Goal: Information Seeking & Learning: Learn about a topic

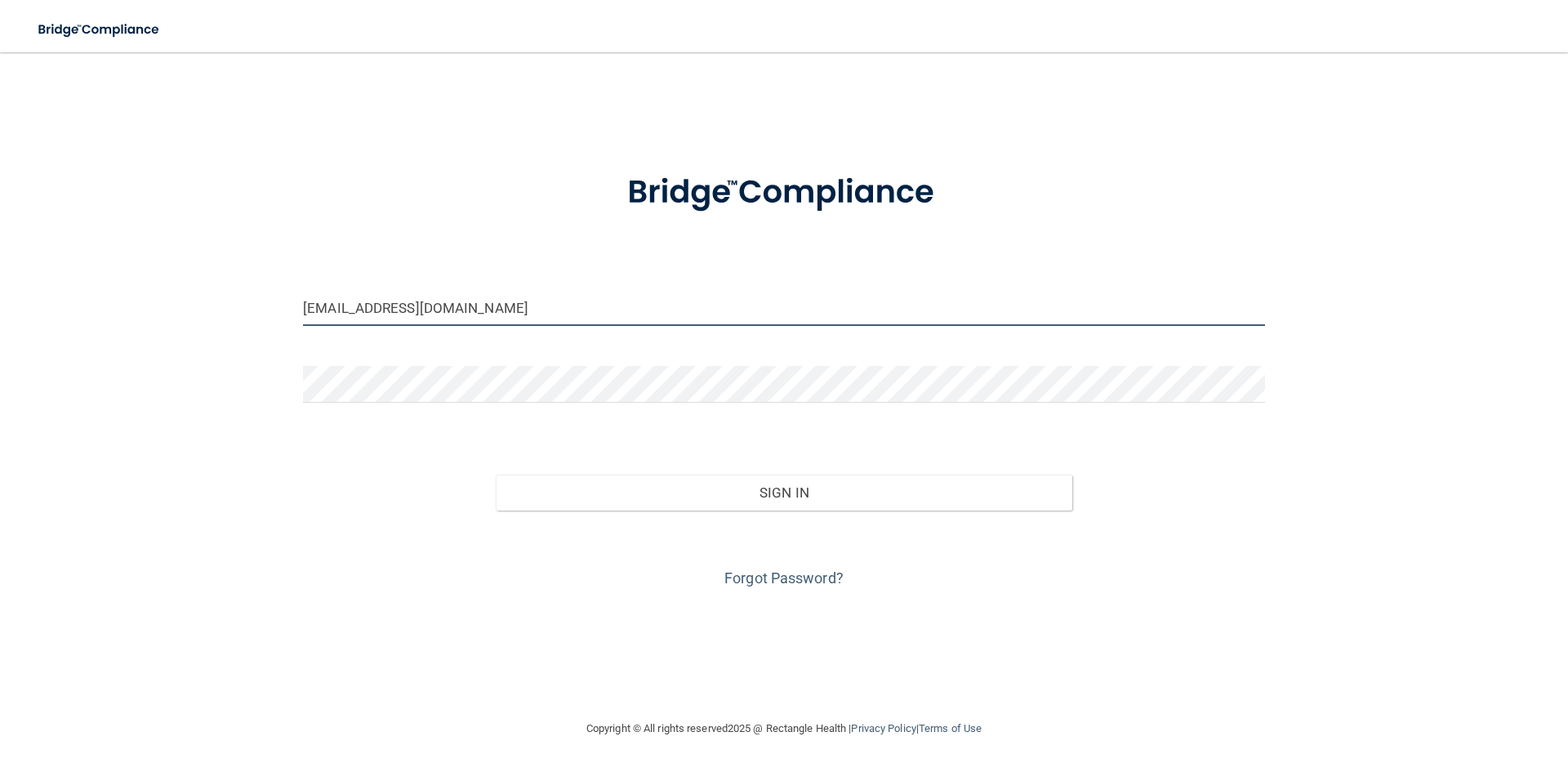
drag, startPoint x: 401, startPoint y: 320, endPoint x: 259, endPoint y: 336, distance: 142.9
click at [259, 336] on div "mckayladawn01@gmail.com Invalid email/password. You don't have permission to ac…" at bounding box center [784, 385] width 1503 height 634
type input "Jenniferlynn2222@gmail.com"
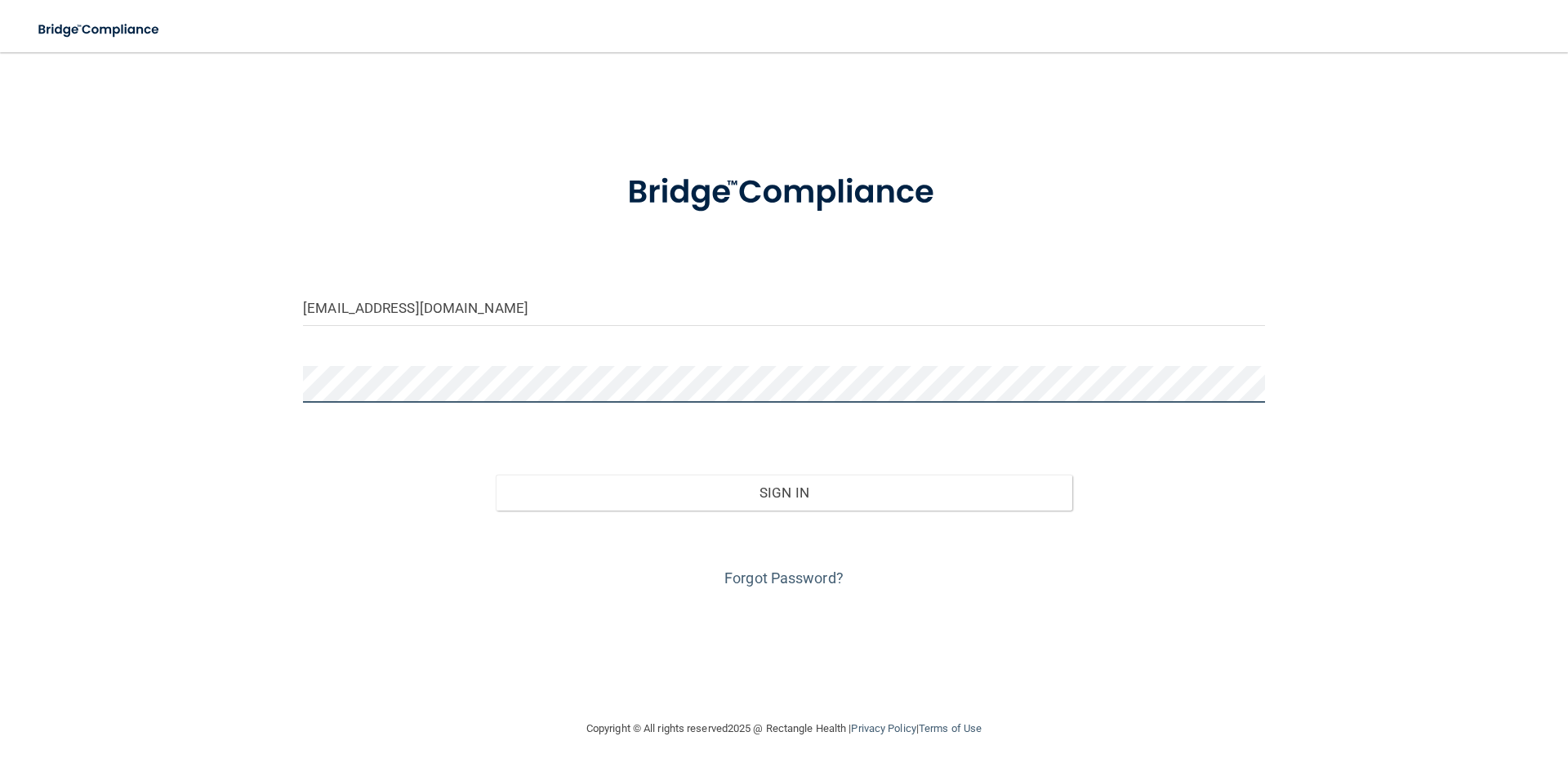
click at [245, 395] on div "Jenniferlynn2222@gmail.com Invalid email/password. You don't have permission to…" at bounding box center [784, 385] width 1503 height 634
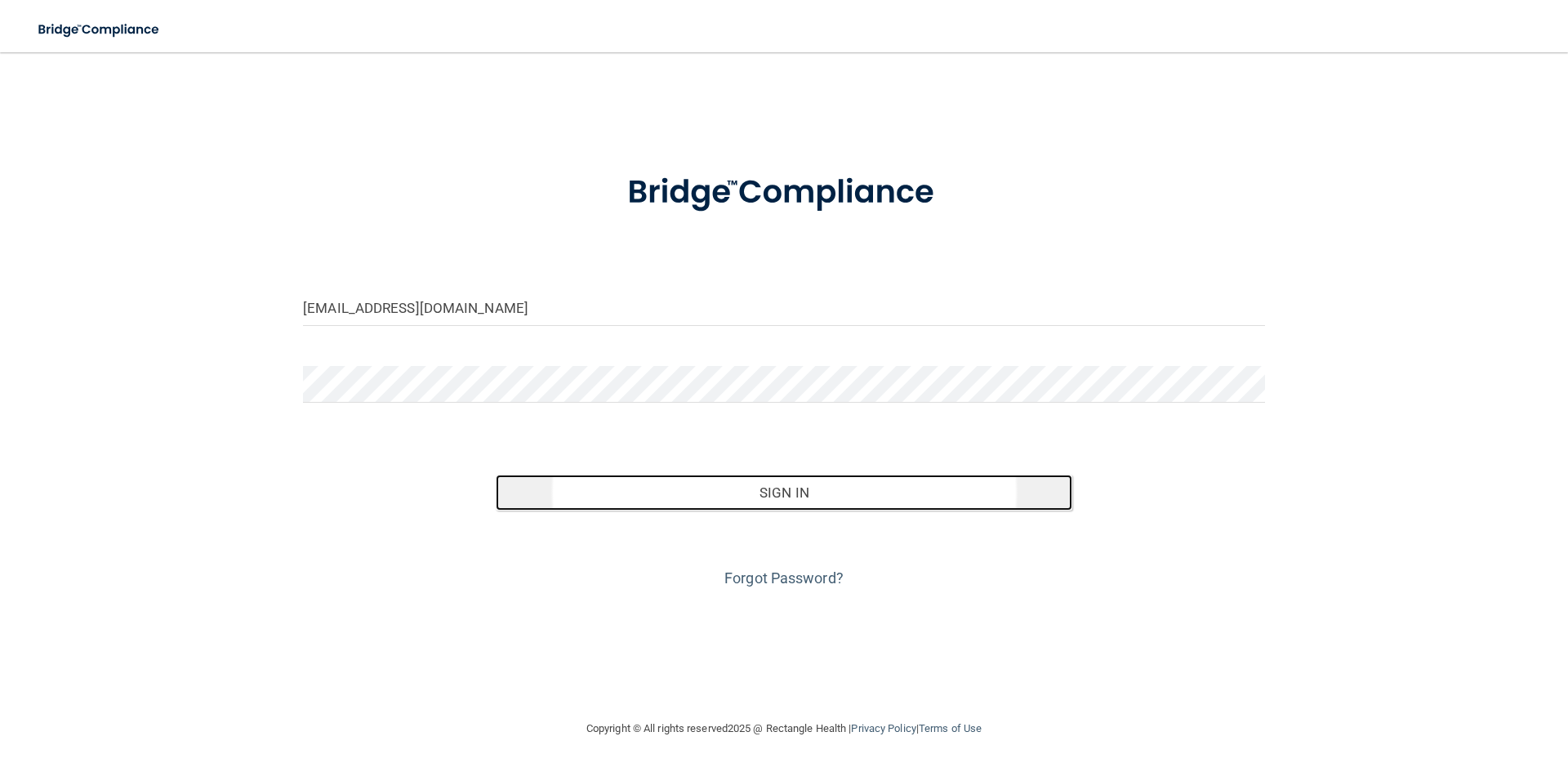
click at [766, 487] on button "Sign In" at bounding box center [784, 493] width 577 height 36
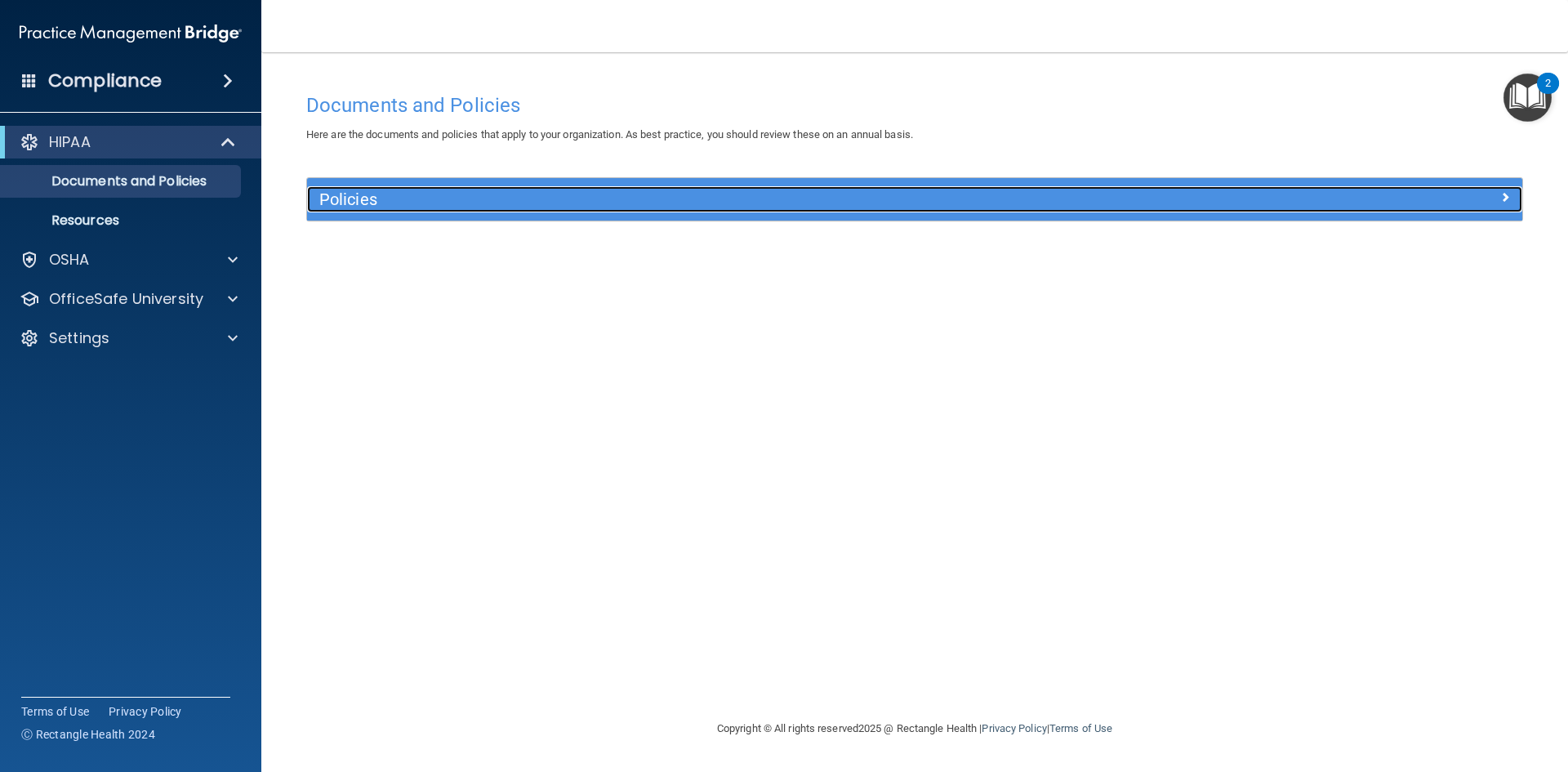
click at [372, 207] on h5 "Policies" at bounding box center [762, 199] width 887 height 18
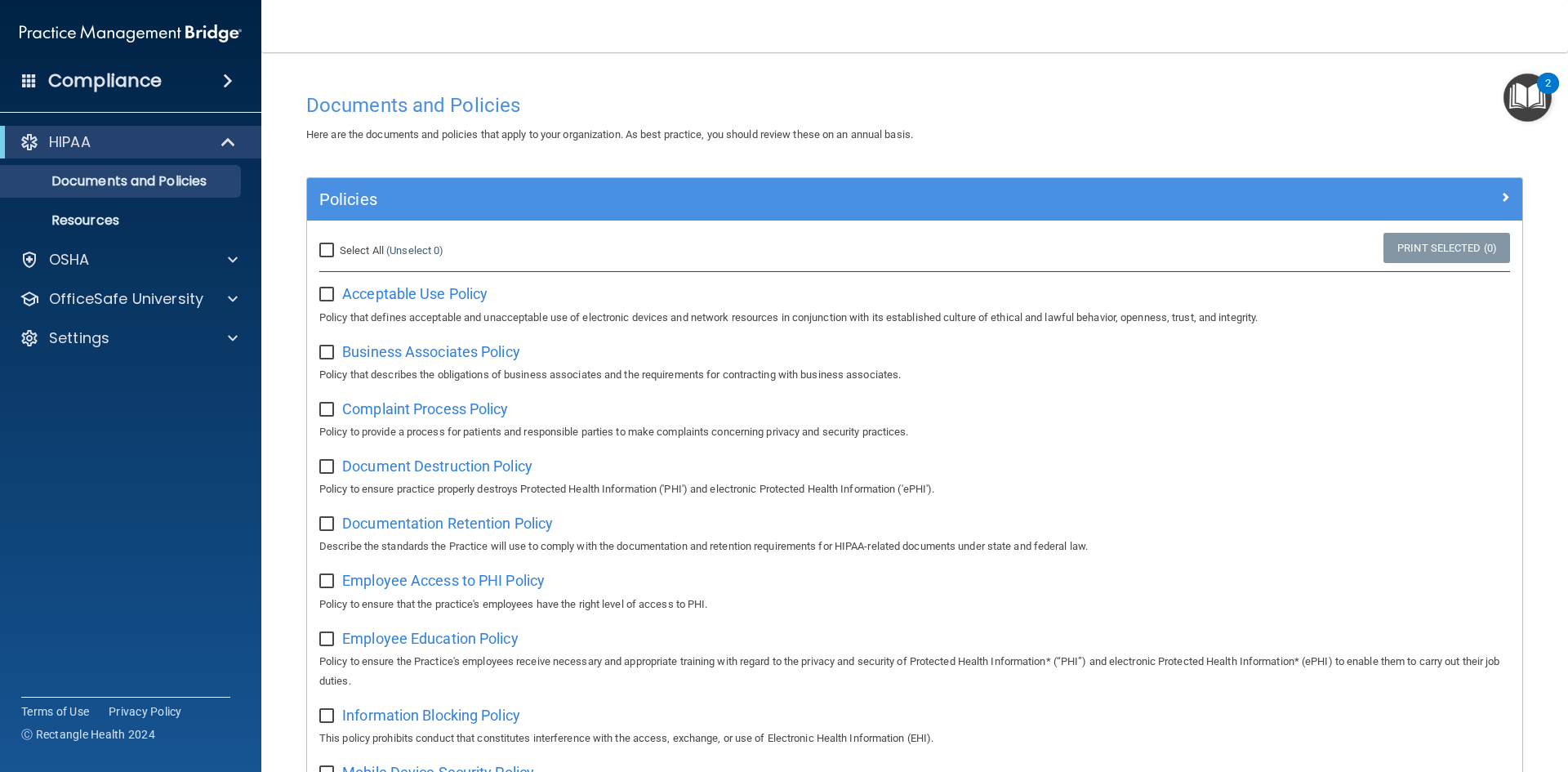
click at [330, 247] on input "Select All (Unselect 0) Unselect All" at bounding box center [328, 251] width 19 height 13
checkbox input "true"
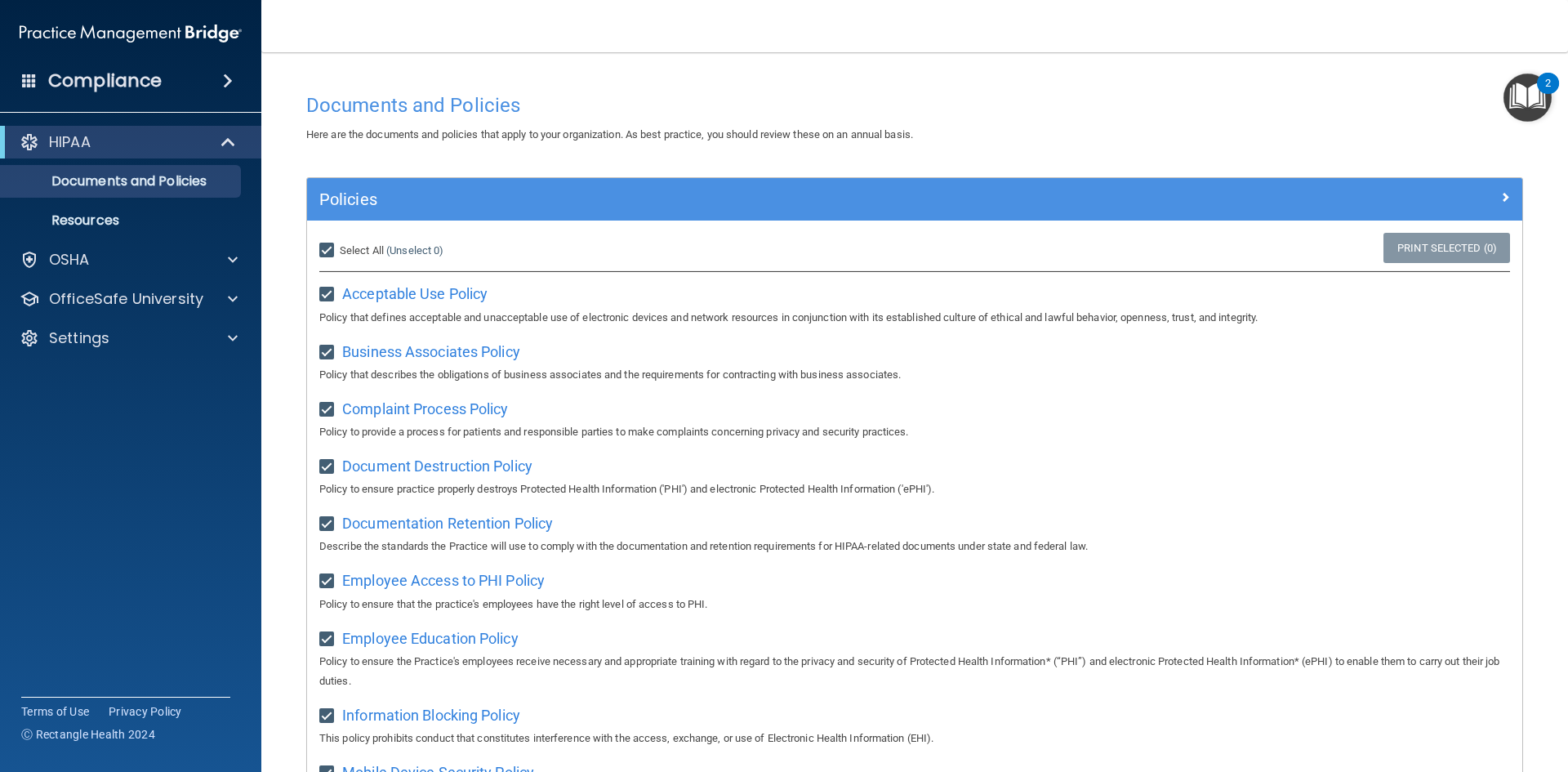
checkbox input "true"
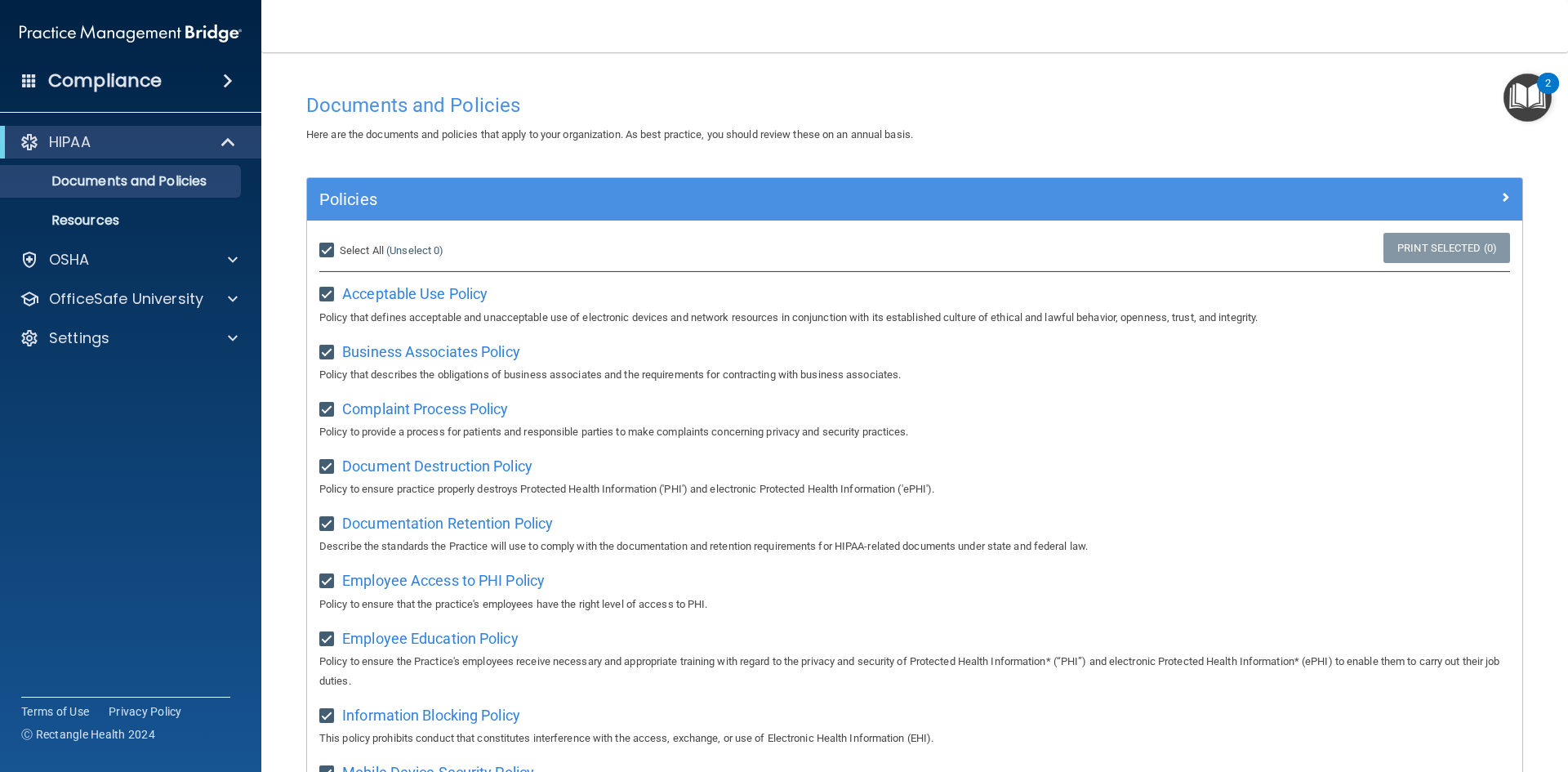
checkbox input "true"
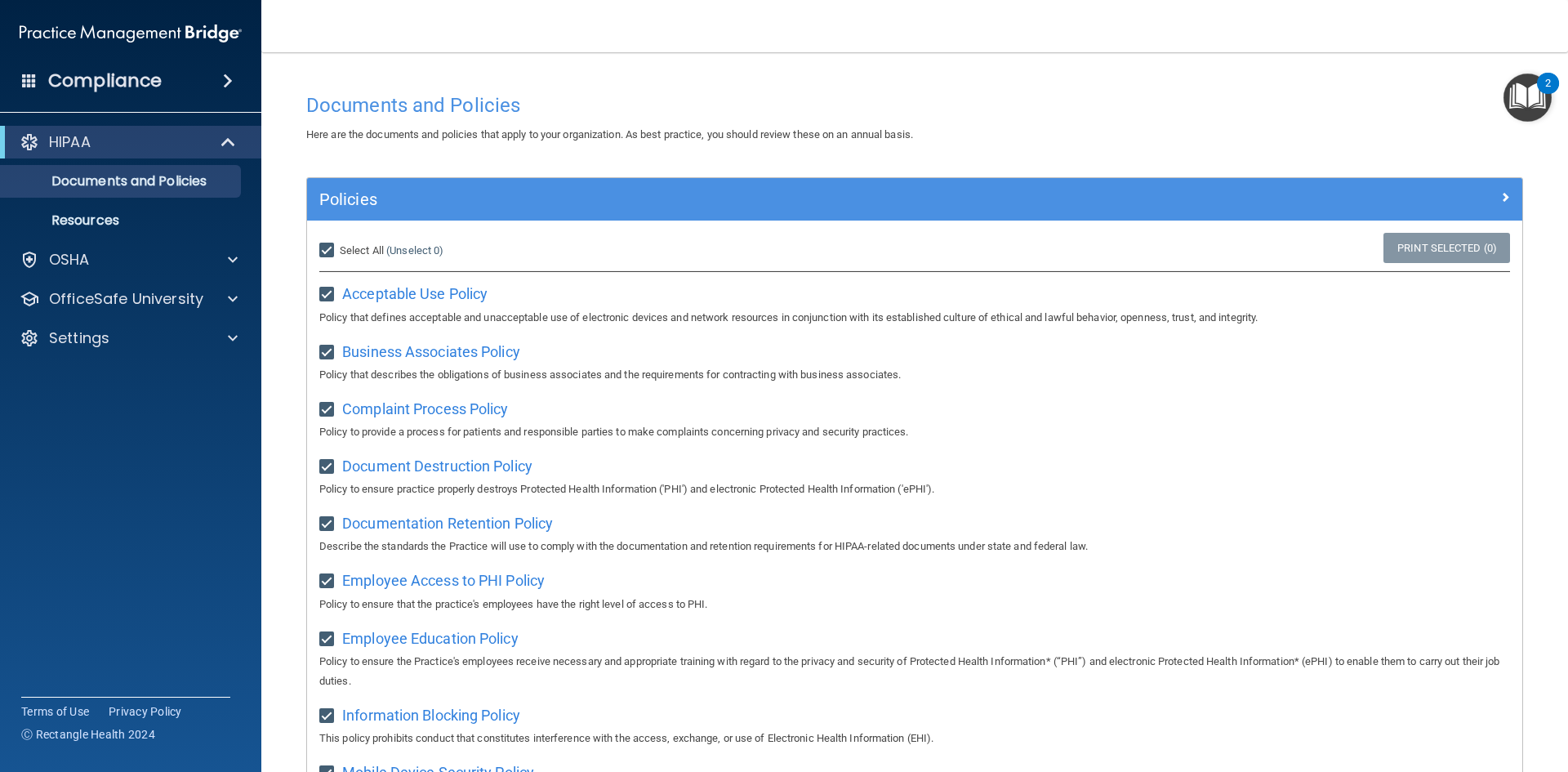
checkbox input "true"
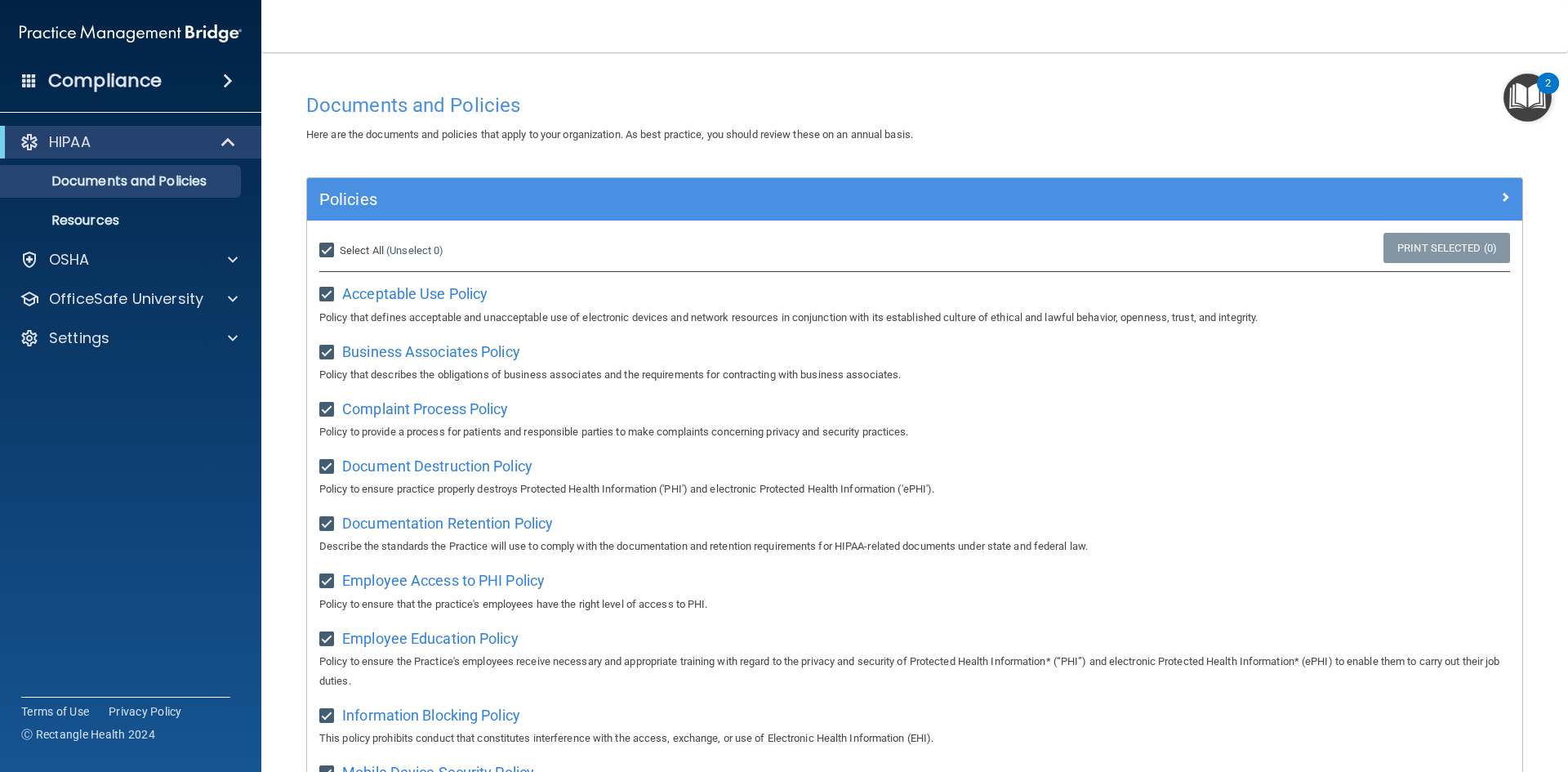
checkbox input "true"
click at [142, 145] on div "HIPAA" at bounding box center [108, 143] width 202 height 20
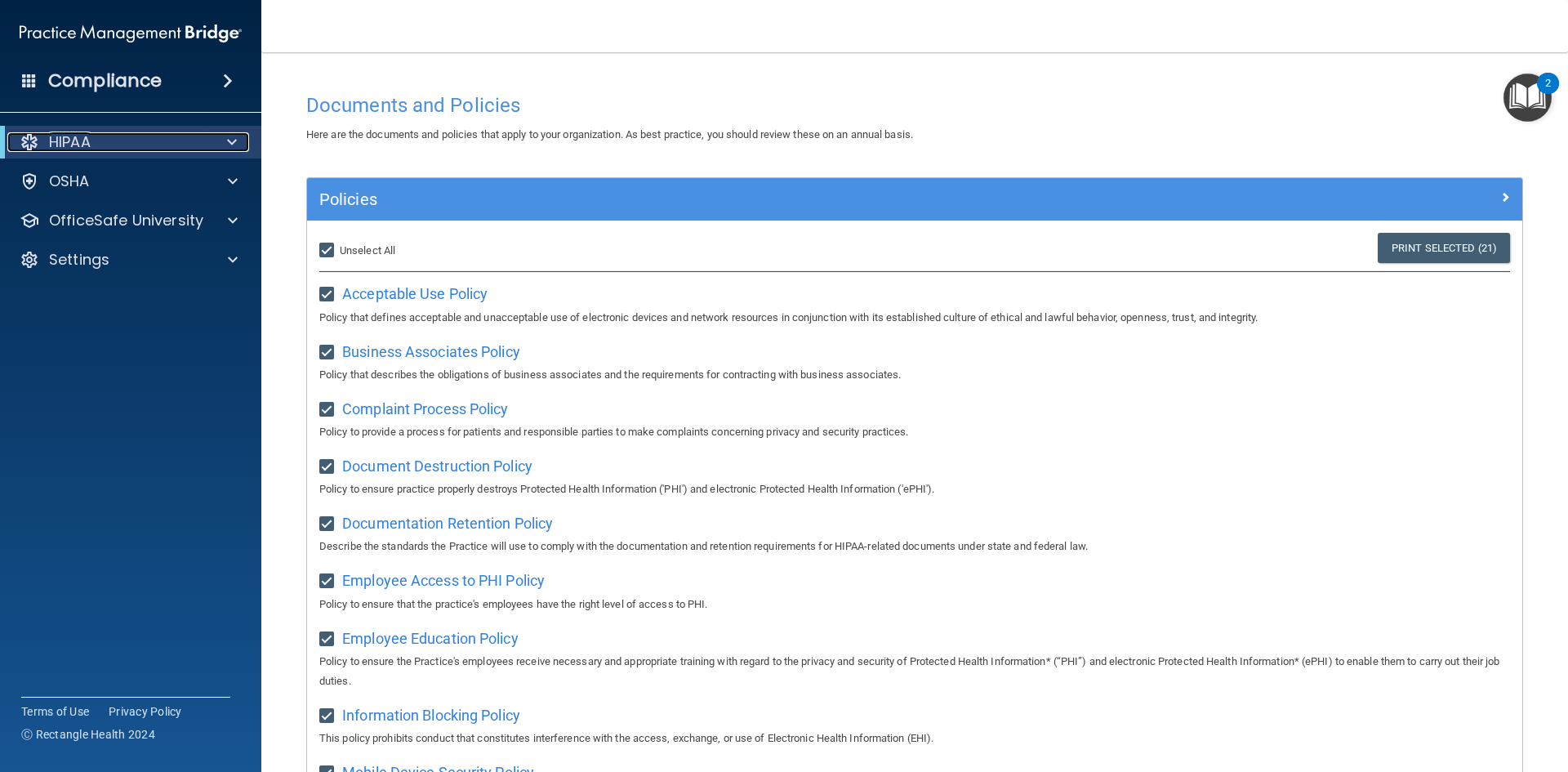
click at [234, 136] on span at bounding box center [232, 143] width 10 height 20
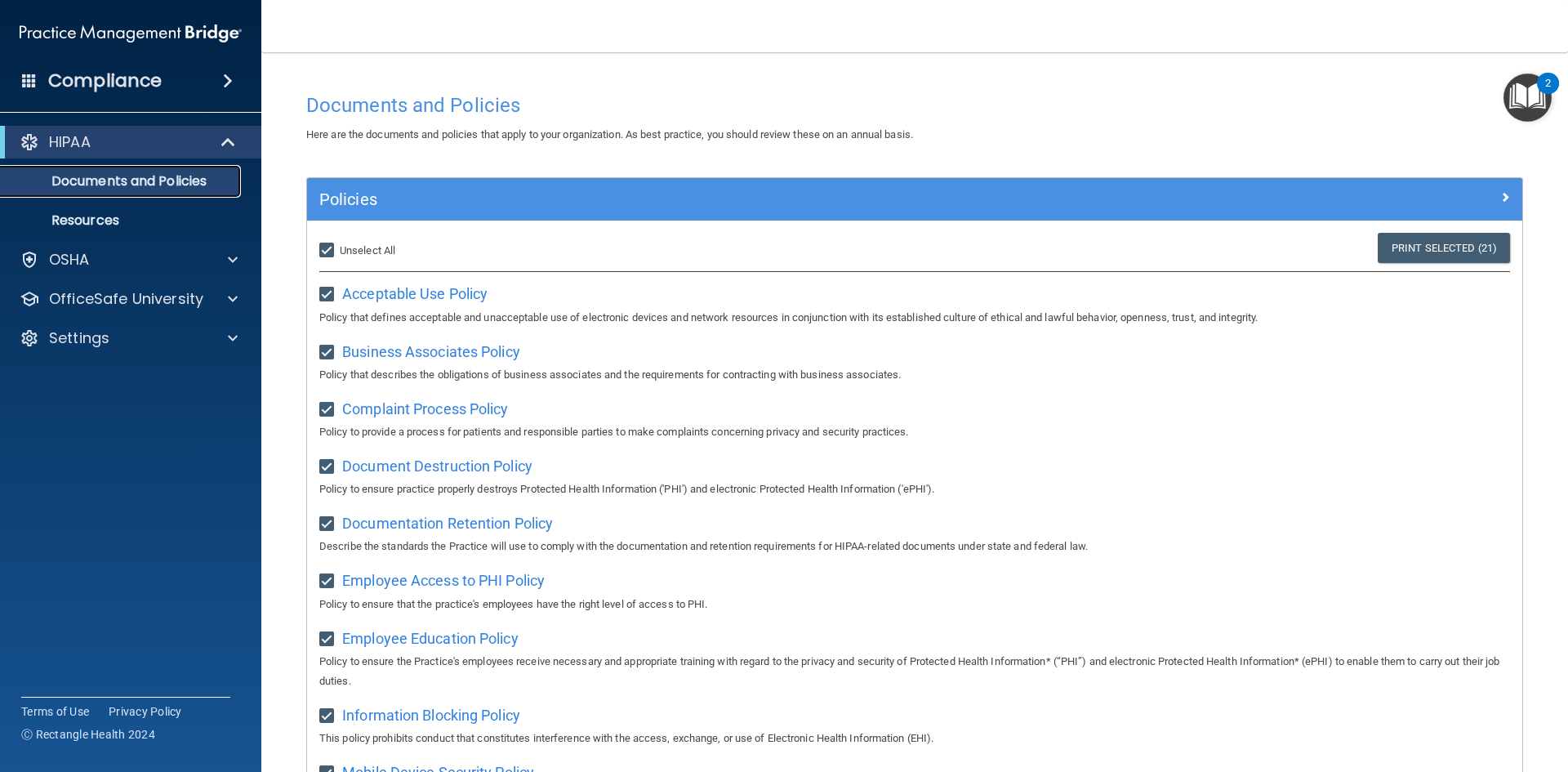
click at [139, 178] on p "Documents and Policies" at bounding box center [122, 182] width 223 height 17
click at [171, 184] on p "Documents and Policies" at bounding box center [122, 182] width 223 height 17
click at [1532, 84] on img "Open Resource Center, 2 new notifications" at bounding box center [1528, 98] width 48 height 48
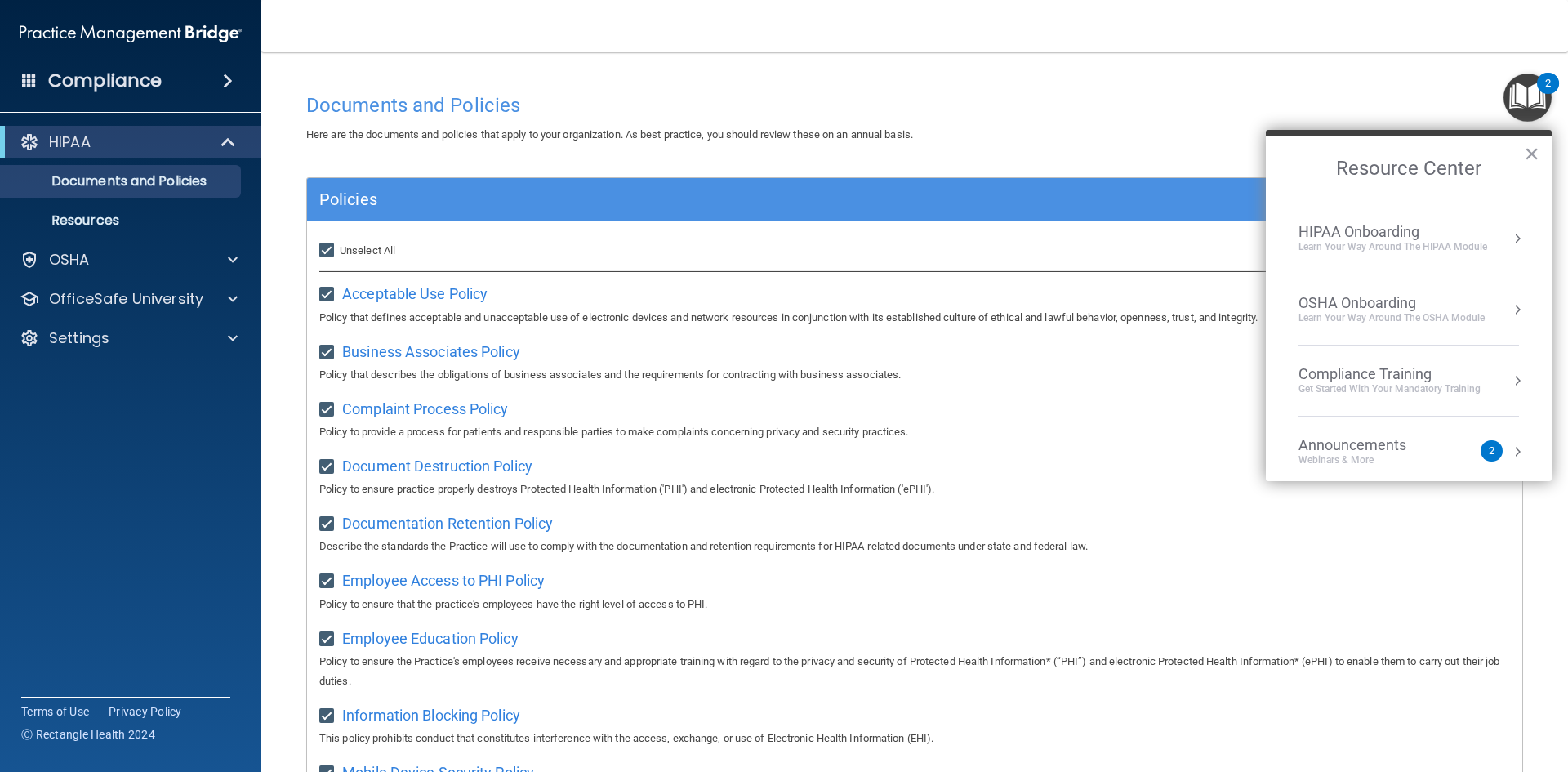
click at [1482, 243] on div "Learn Your Way around the HIPAA module" at bounding box center [1393, 247] width 188 height 14
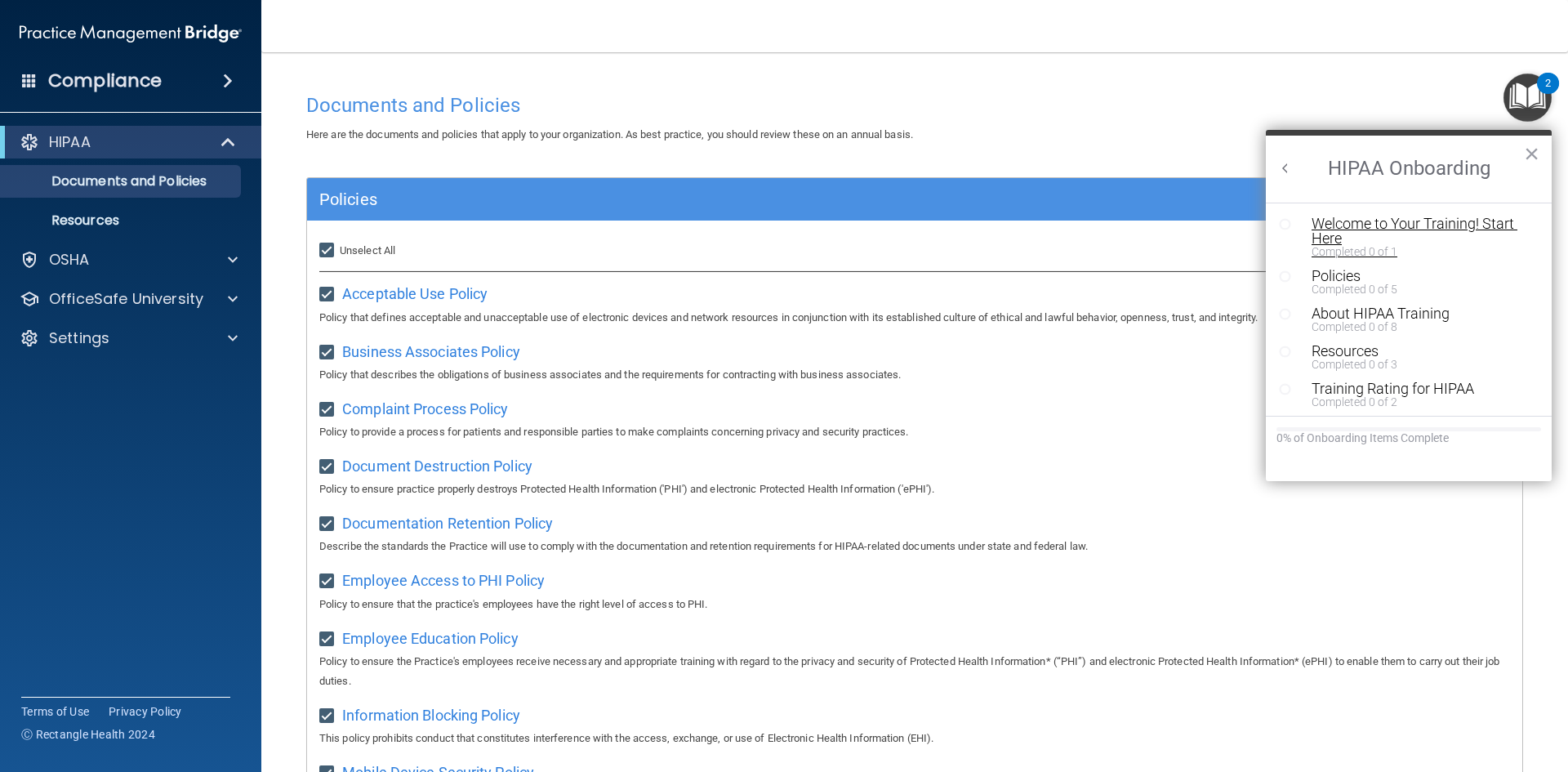
click at [1337, 222] on div "Welcome to Your Training! Start Here" at bounding box center [1415, 231] width 207 height 29
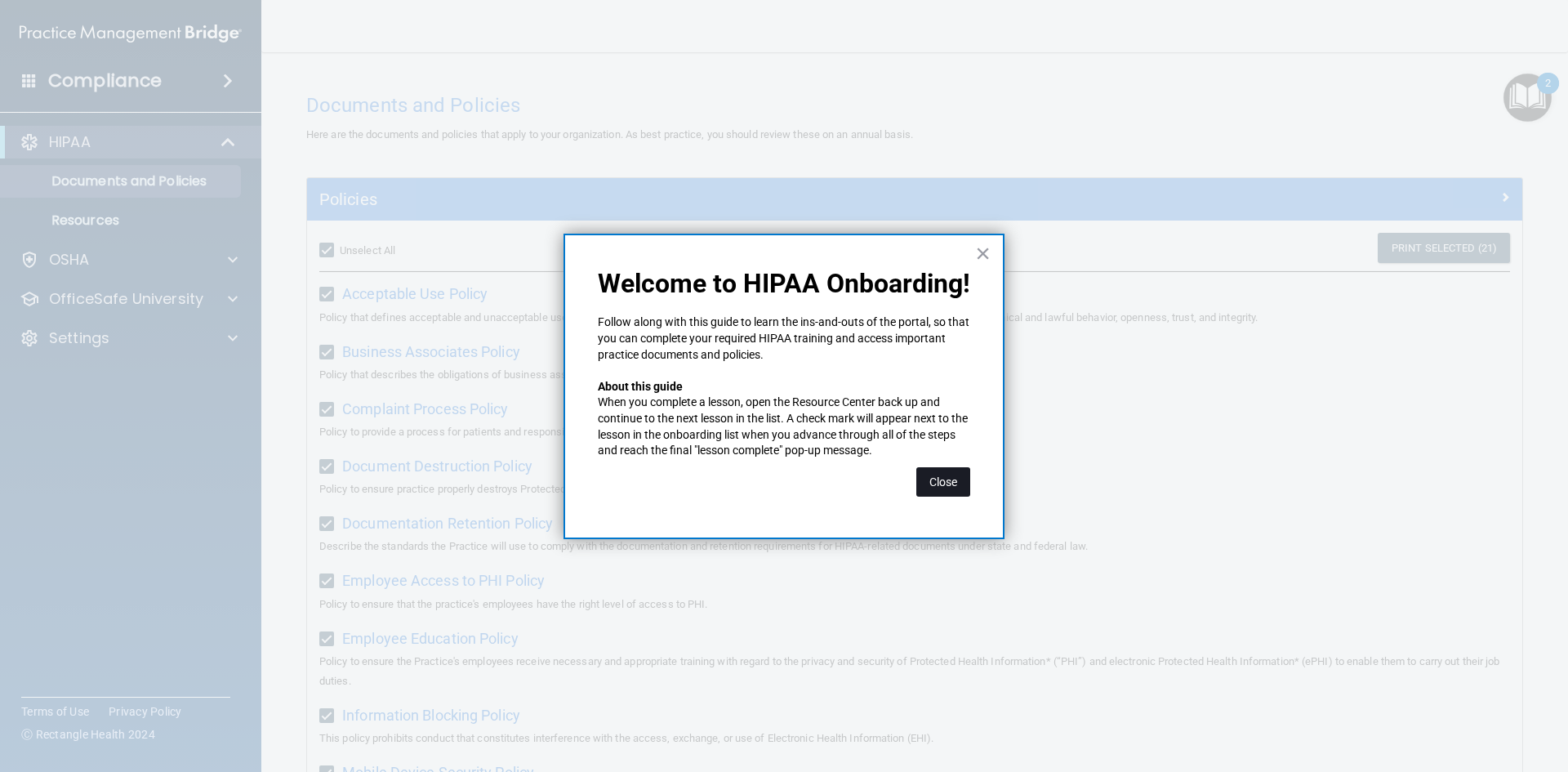
click at [928, 483] on button "Close" at bounding box center [943, 482] width 54 height 29
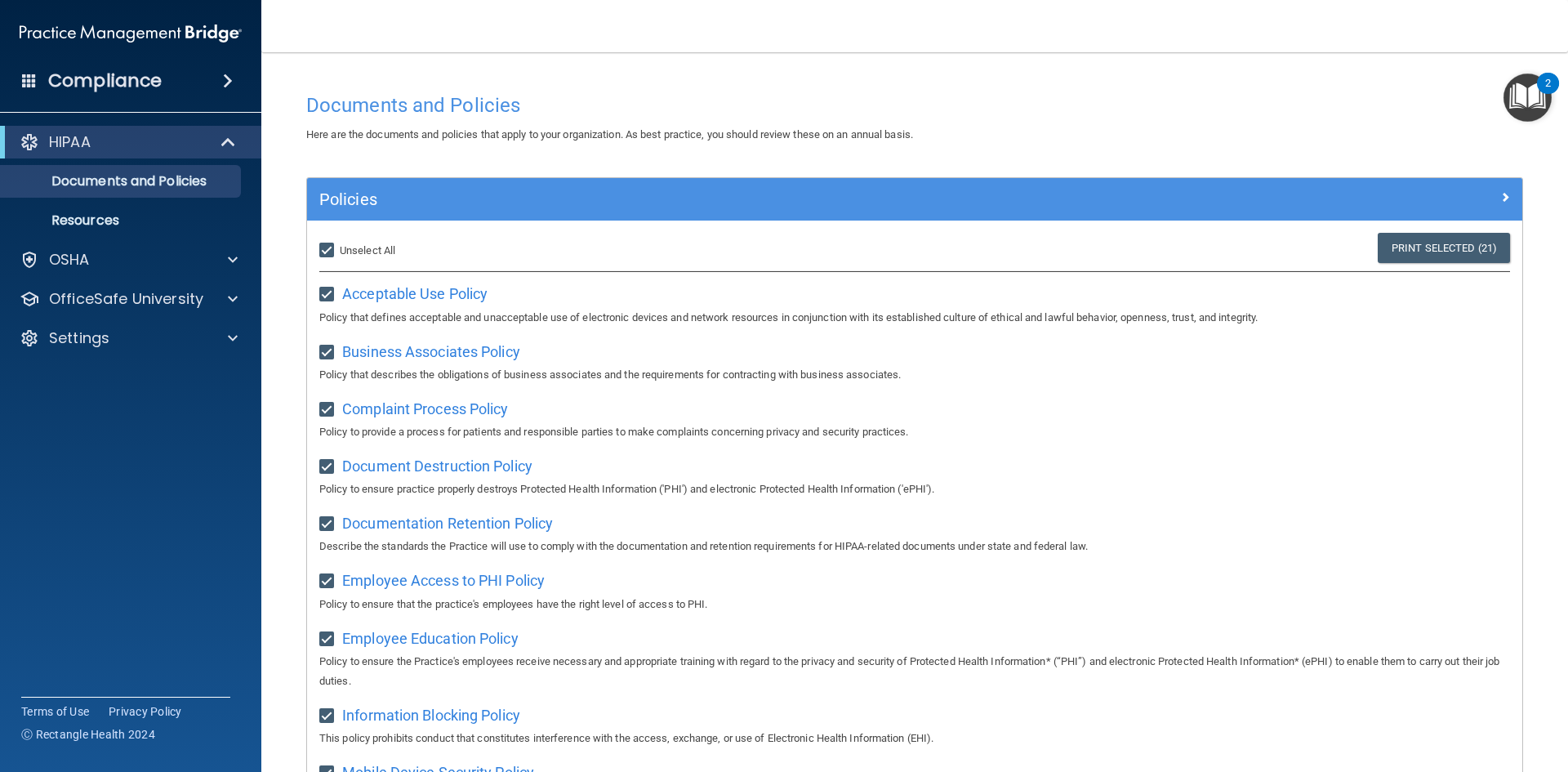
click at [1540, 103] on img "Open Resource Center, 2 new notifications" at bounding box center [1528, 98] width 48 height 48
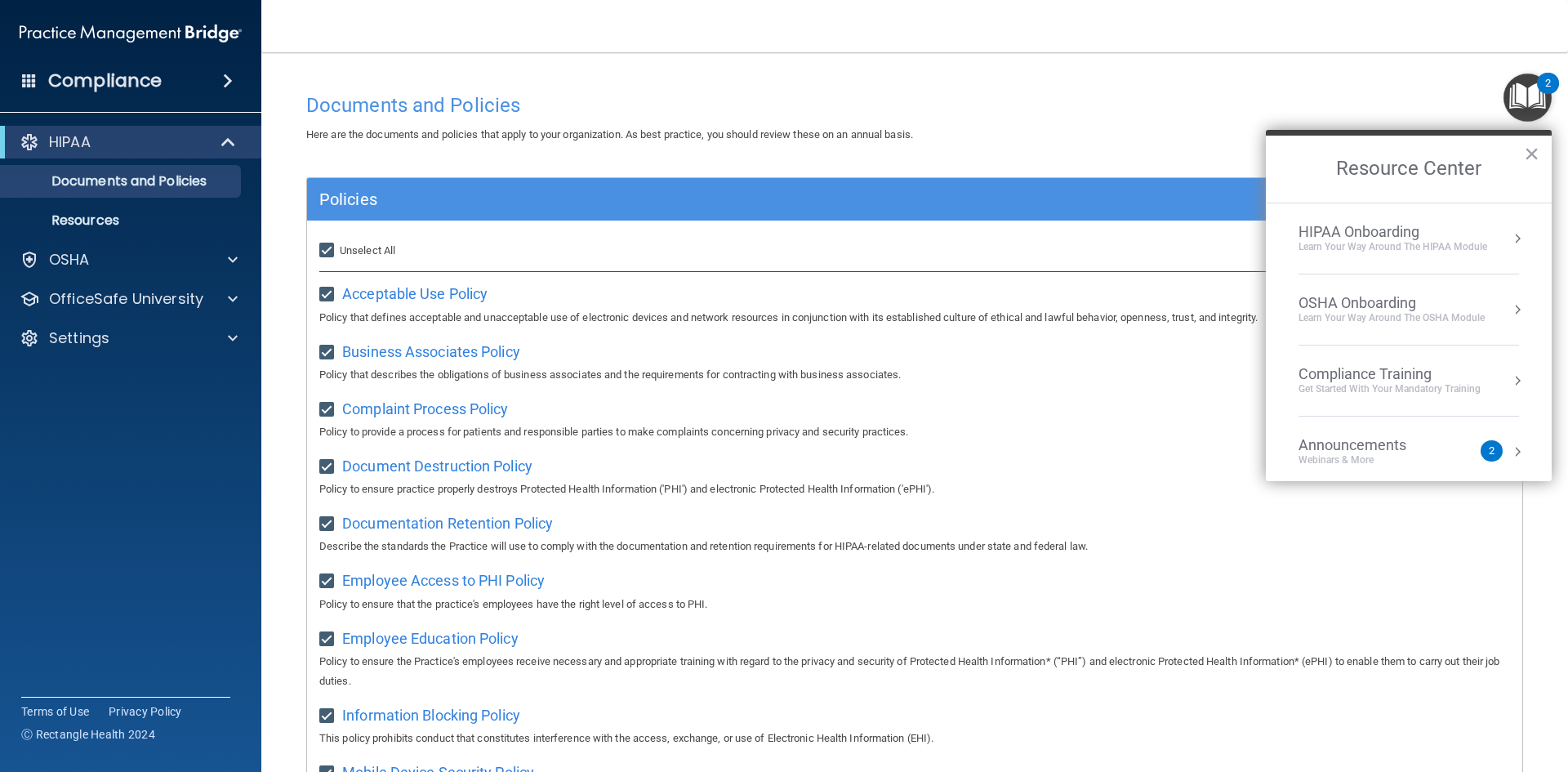
click at [1431, 313] on div "Learn your way around the OSHA module" at bounding box center [1392, 318] width 187 height 14
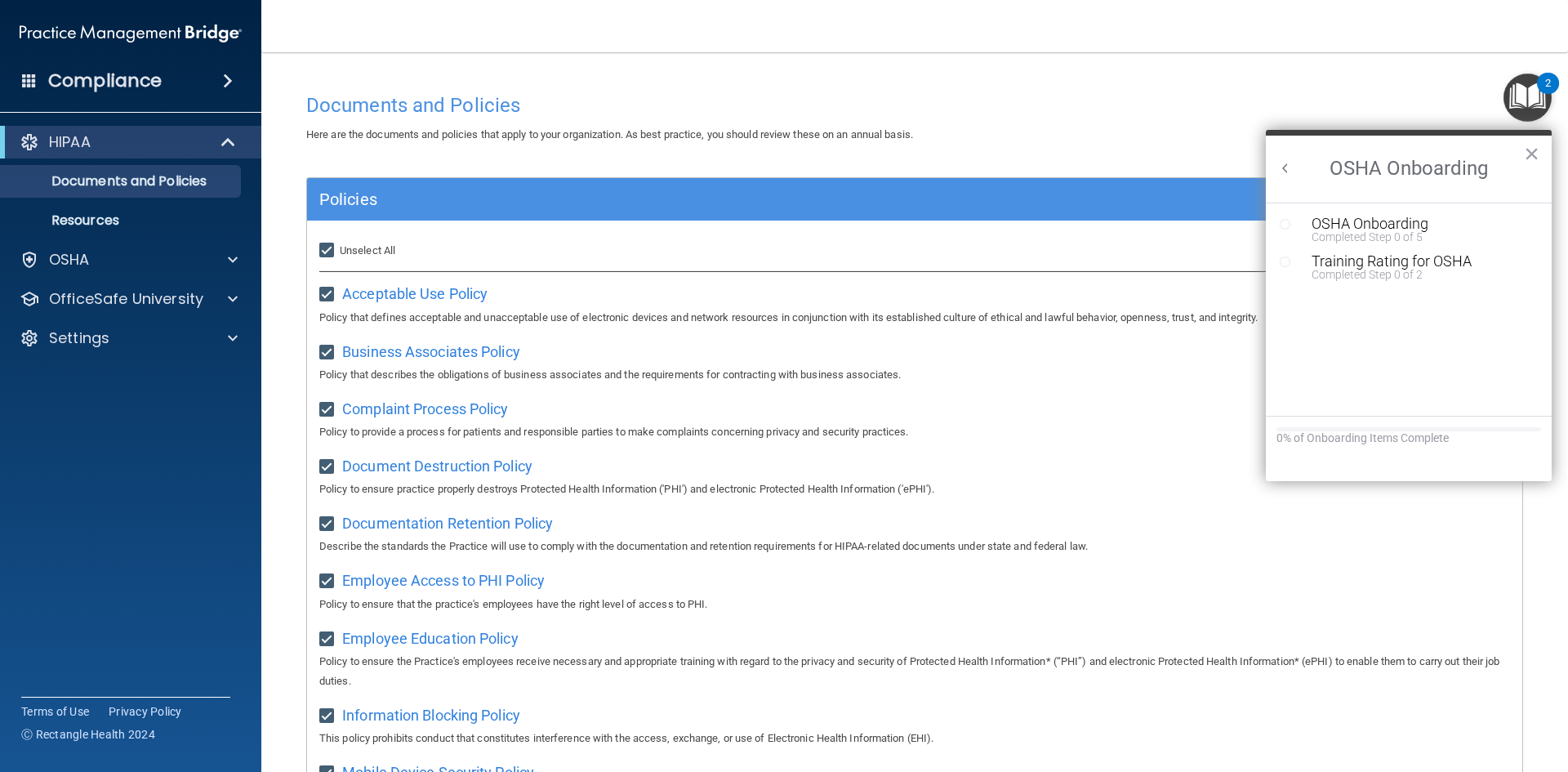
click at [1286, 224] on icon "Resource Center" at bounding box center [1285, 224] width 12 height 13
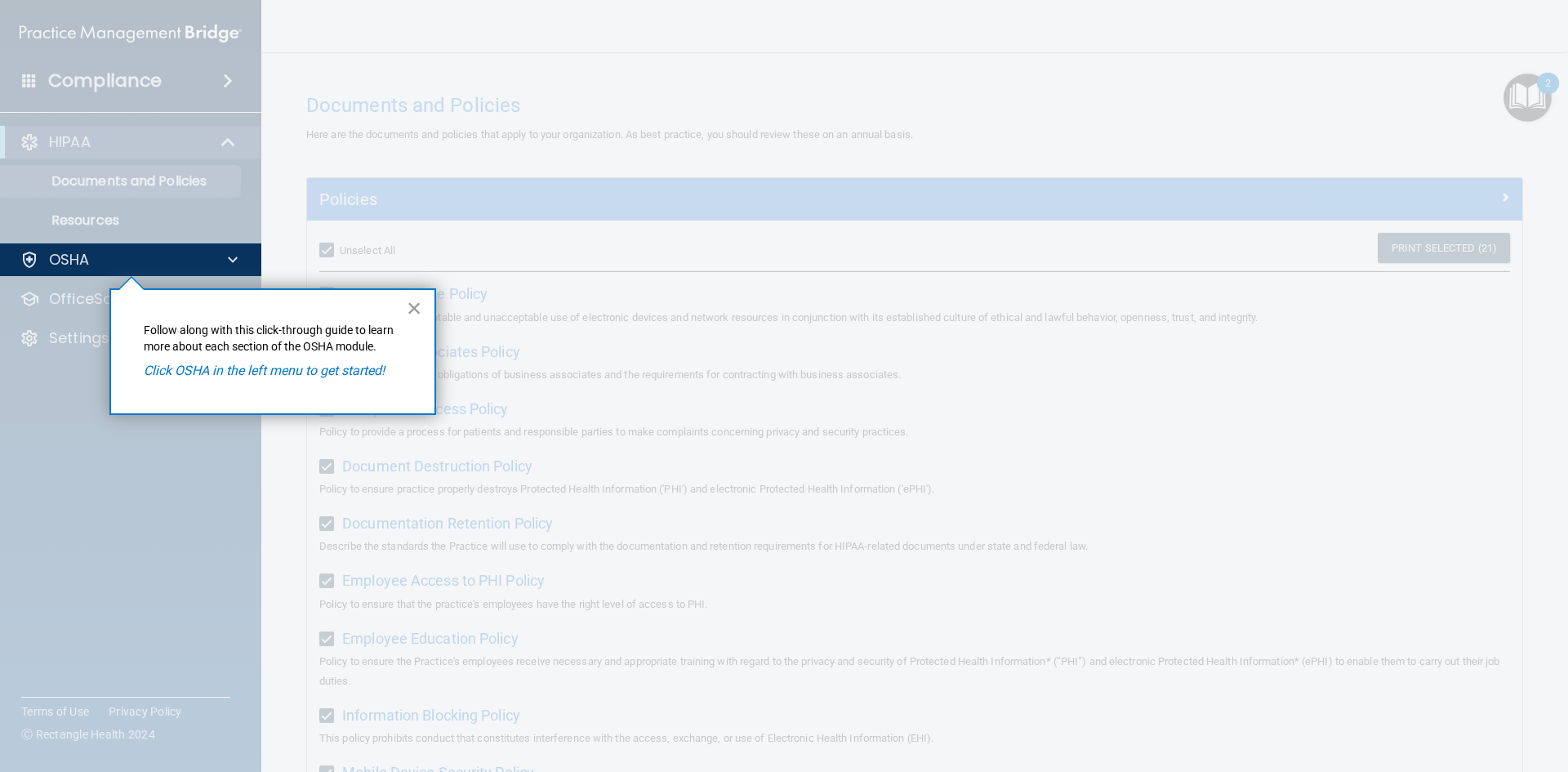
click at [414, 309] on button "×" at bounding box center [414, 308] width 16 height 26
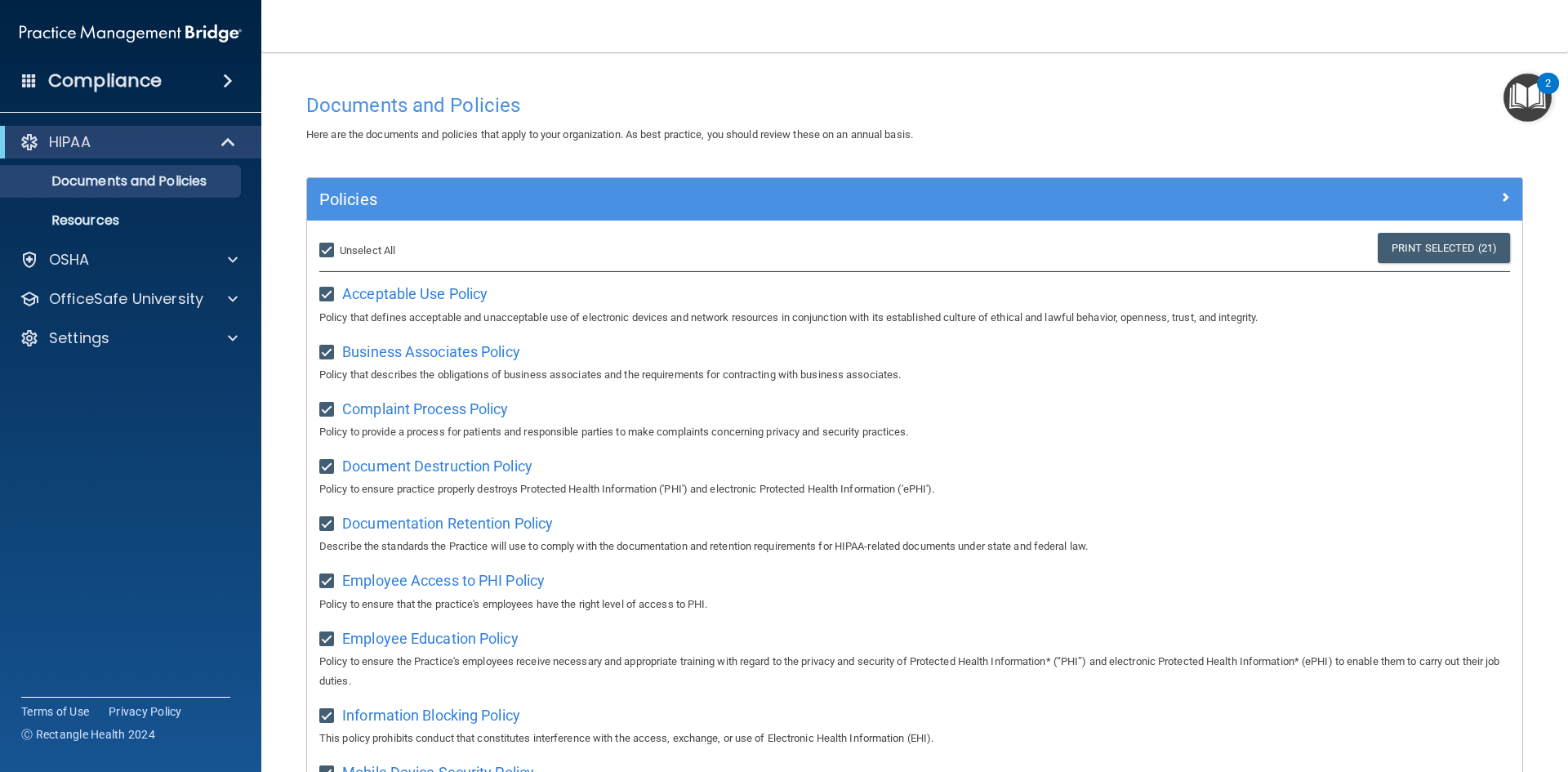
click at [1536, 100] on img "Open Resource Center, 2 new notifications" at bounding box center [1528, 98] width 48 height 48
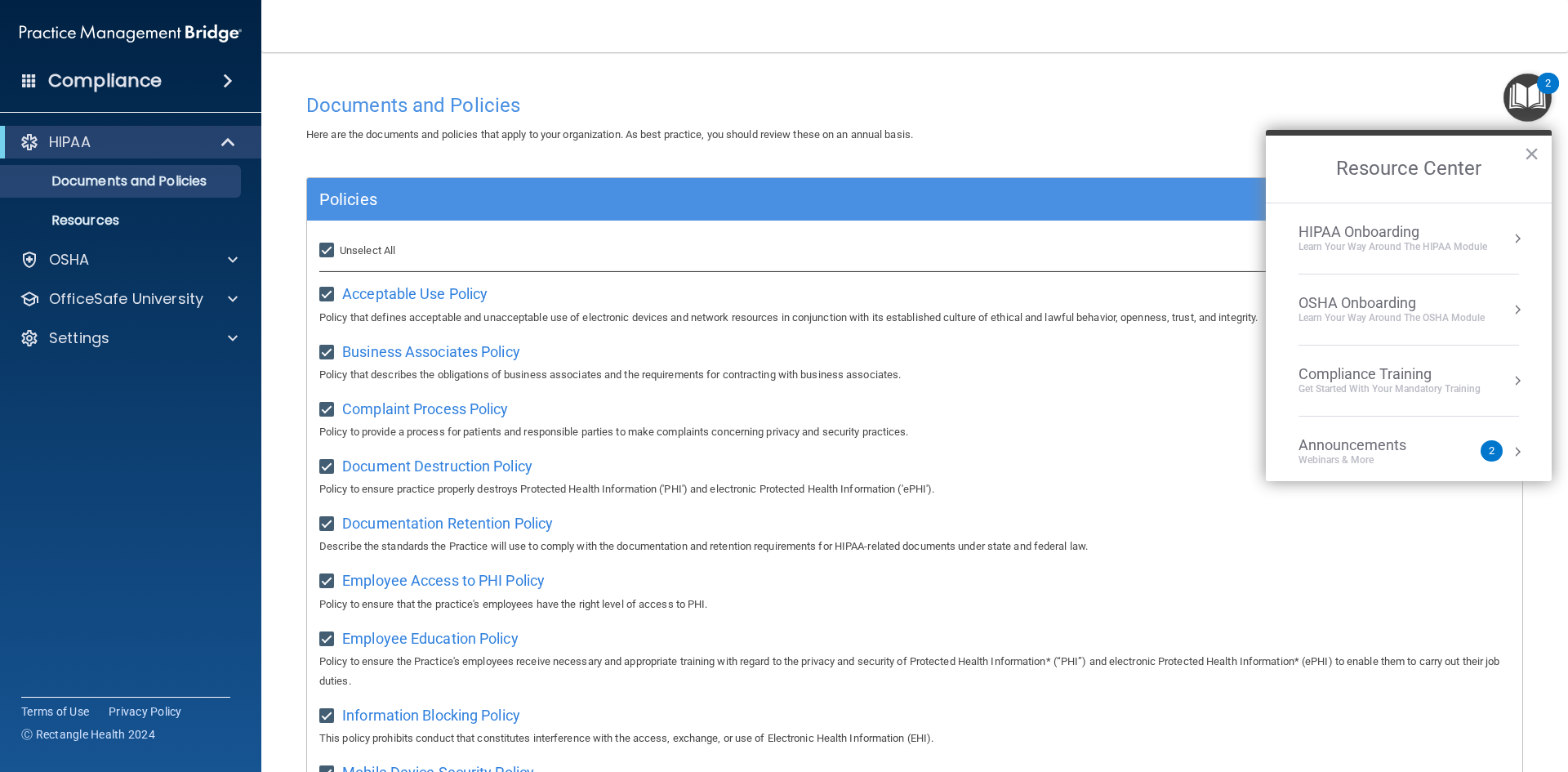
click at [1462, 380] on div "Compliance Training" at bounding box center [1390, 374] width 182 height 18
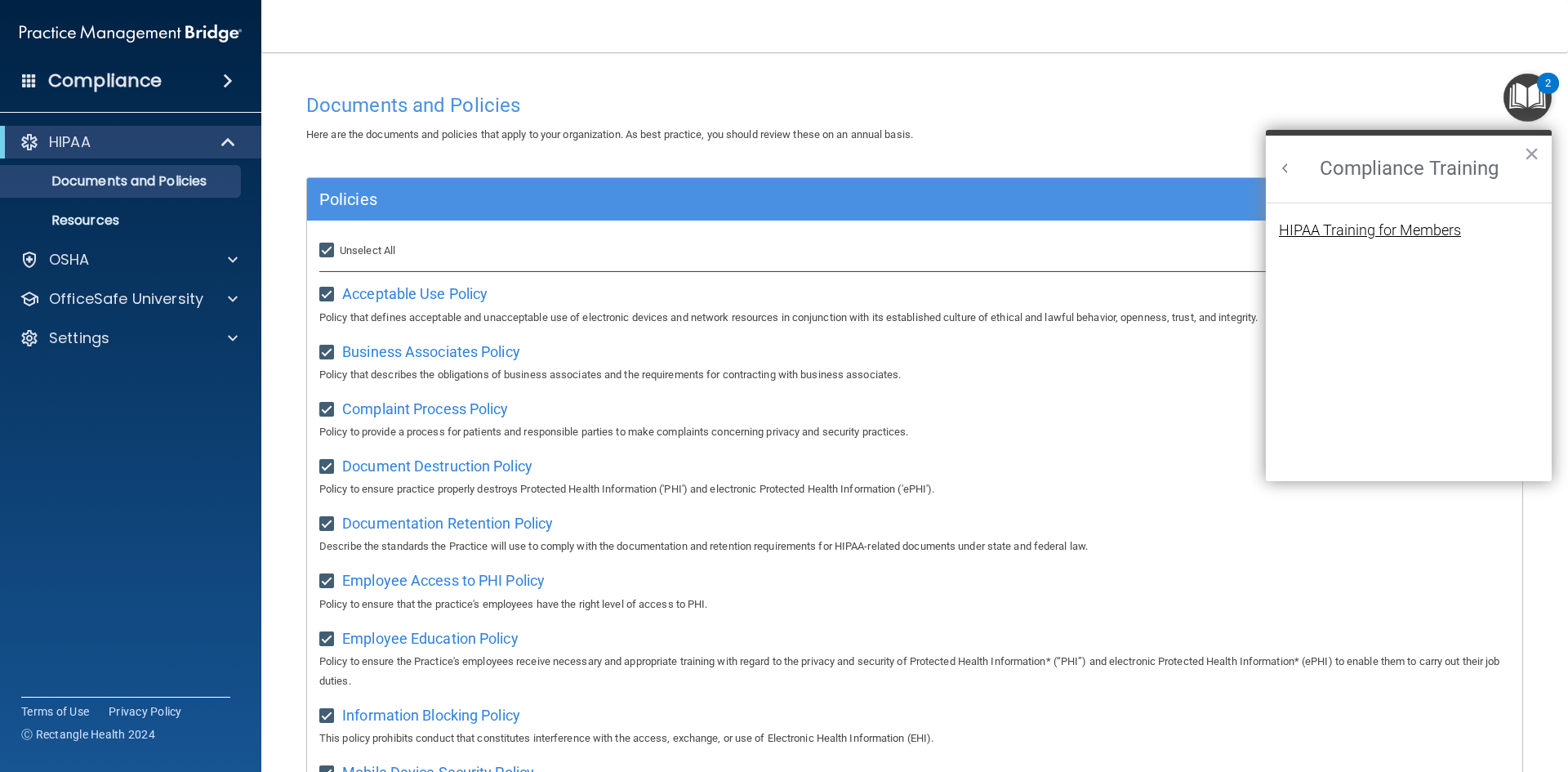
click at [1341, 231] on div "HIPAA Training for Members" at bounding box center [1370, 231] width 182 height 15
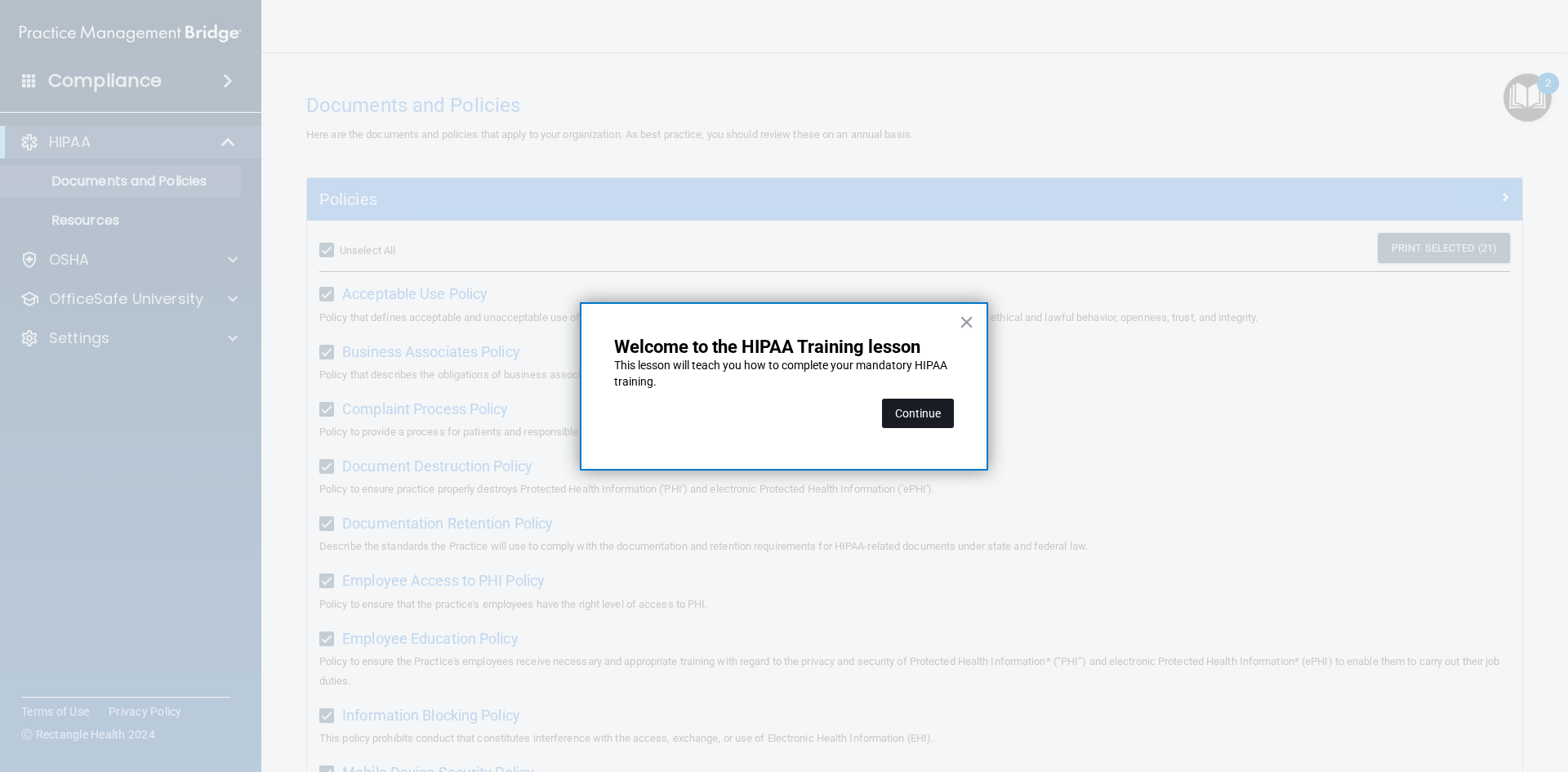
click at [918, 414] on button "Continue" at bounding box center [918, 413] width 72 height 29
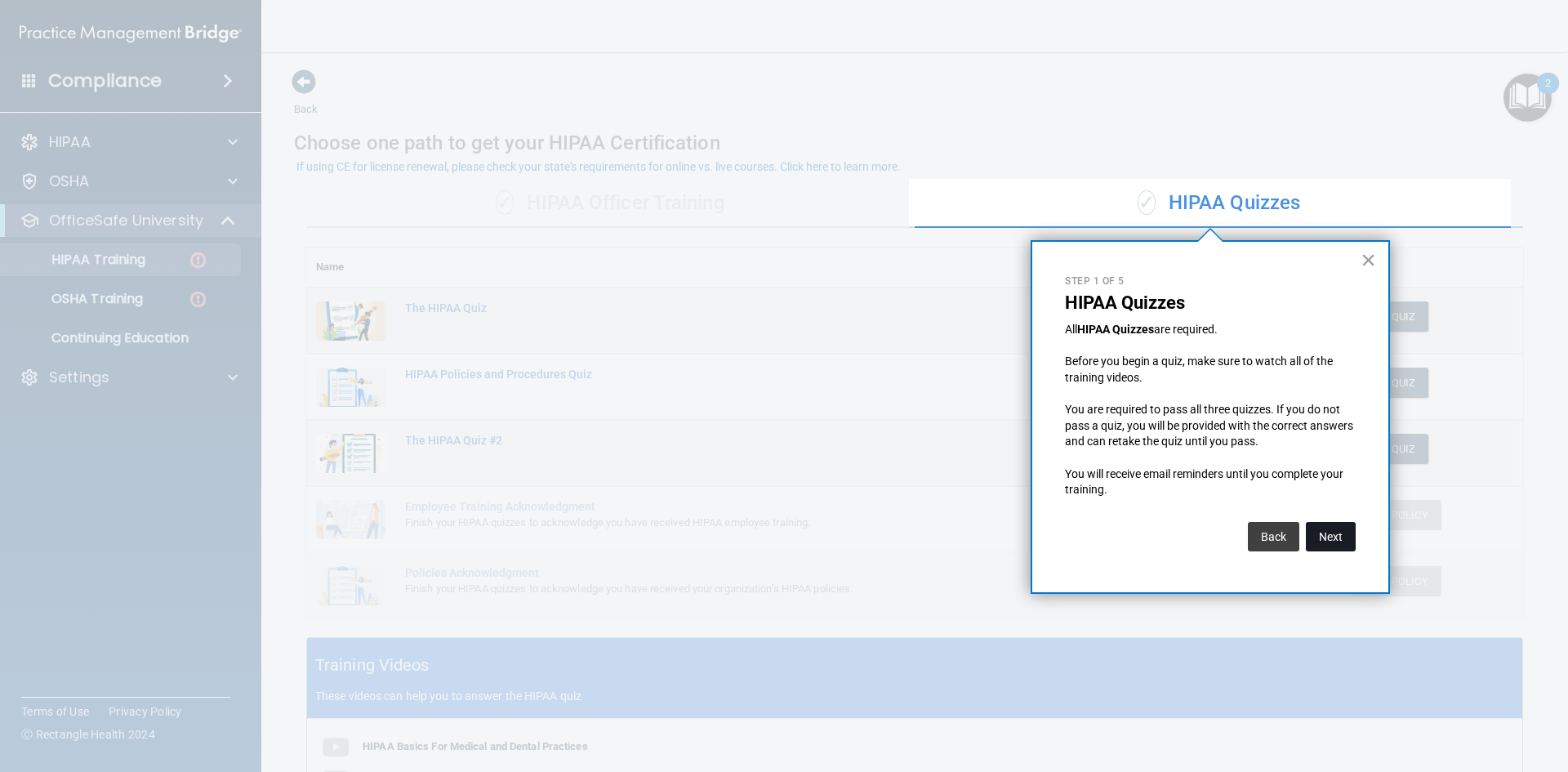
click at [1337, 542] on button "Next" at bounding box center [1331, 536] width 50 height 29
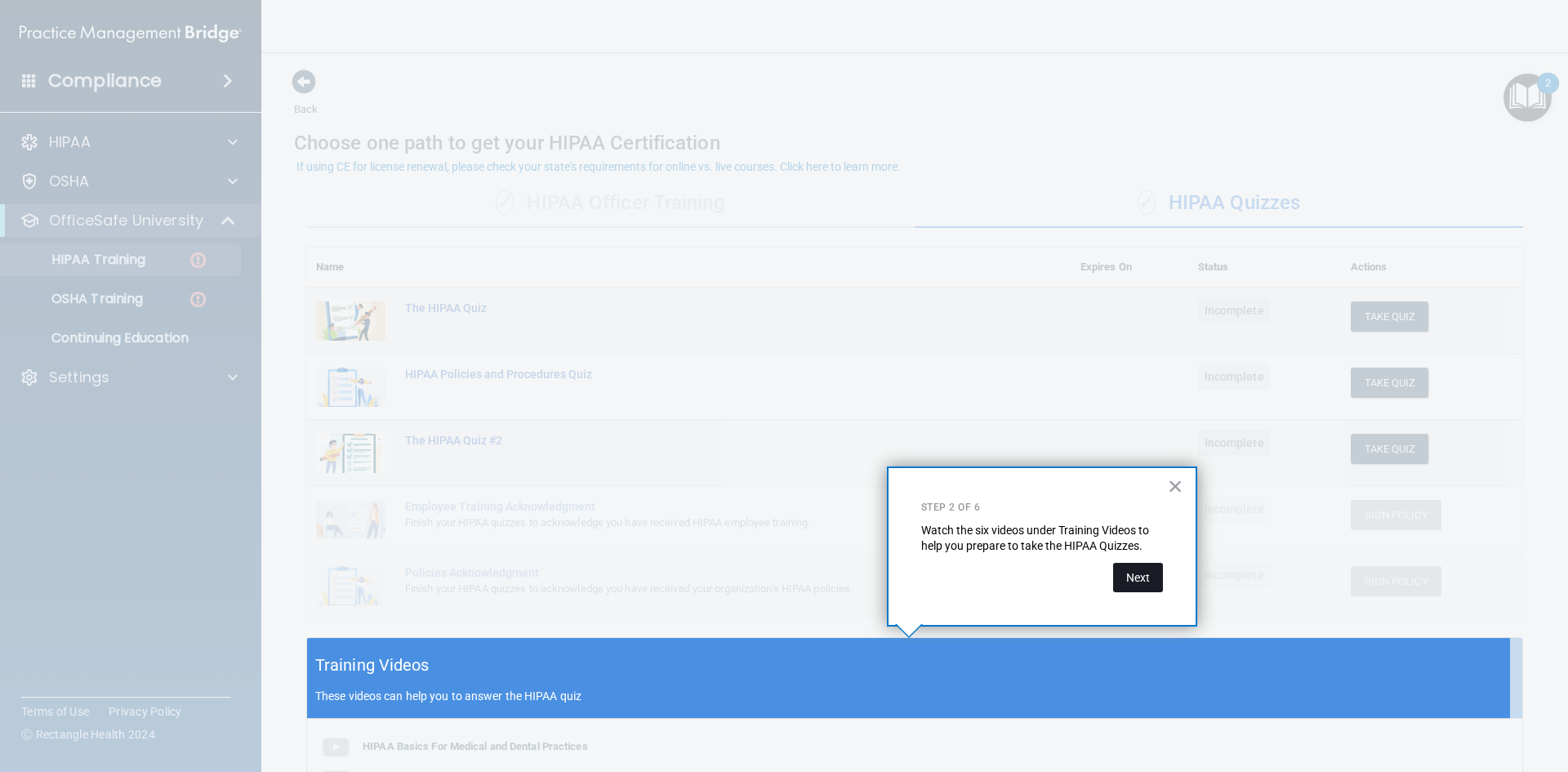
click at [1135, 575] on button "Next" at bounding box center [1138, 577] width 50 height 29
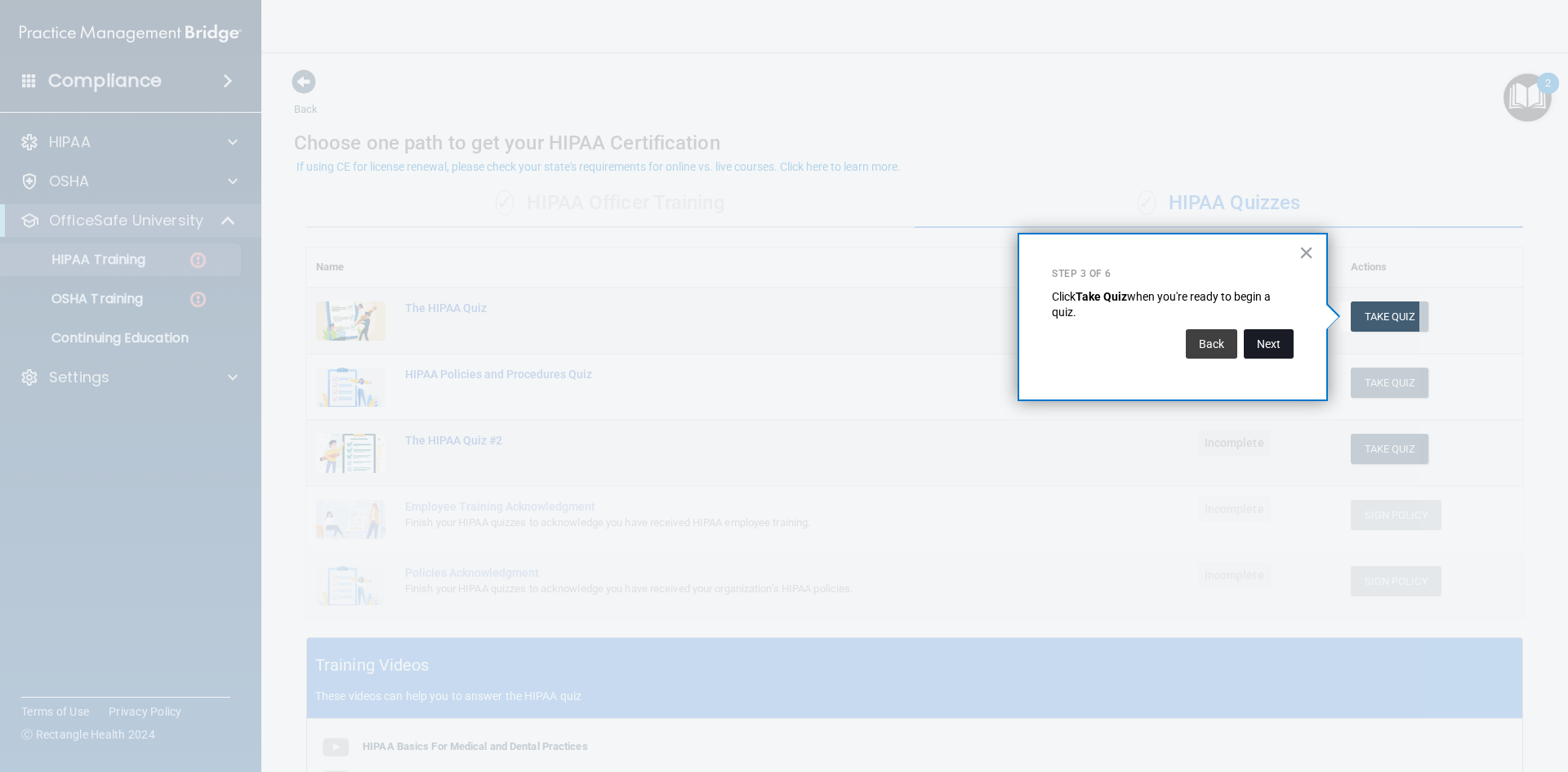
click at [1273, 345] on button "Next" at bounding box center [1269, 343] width 50 height 29
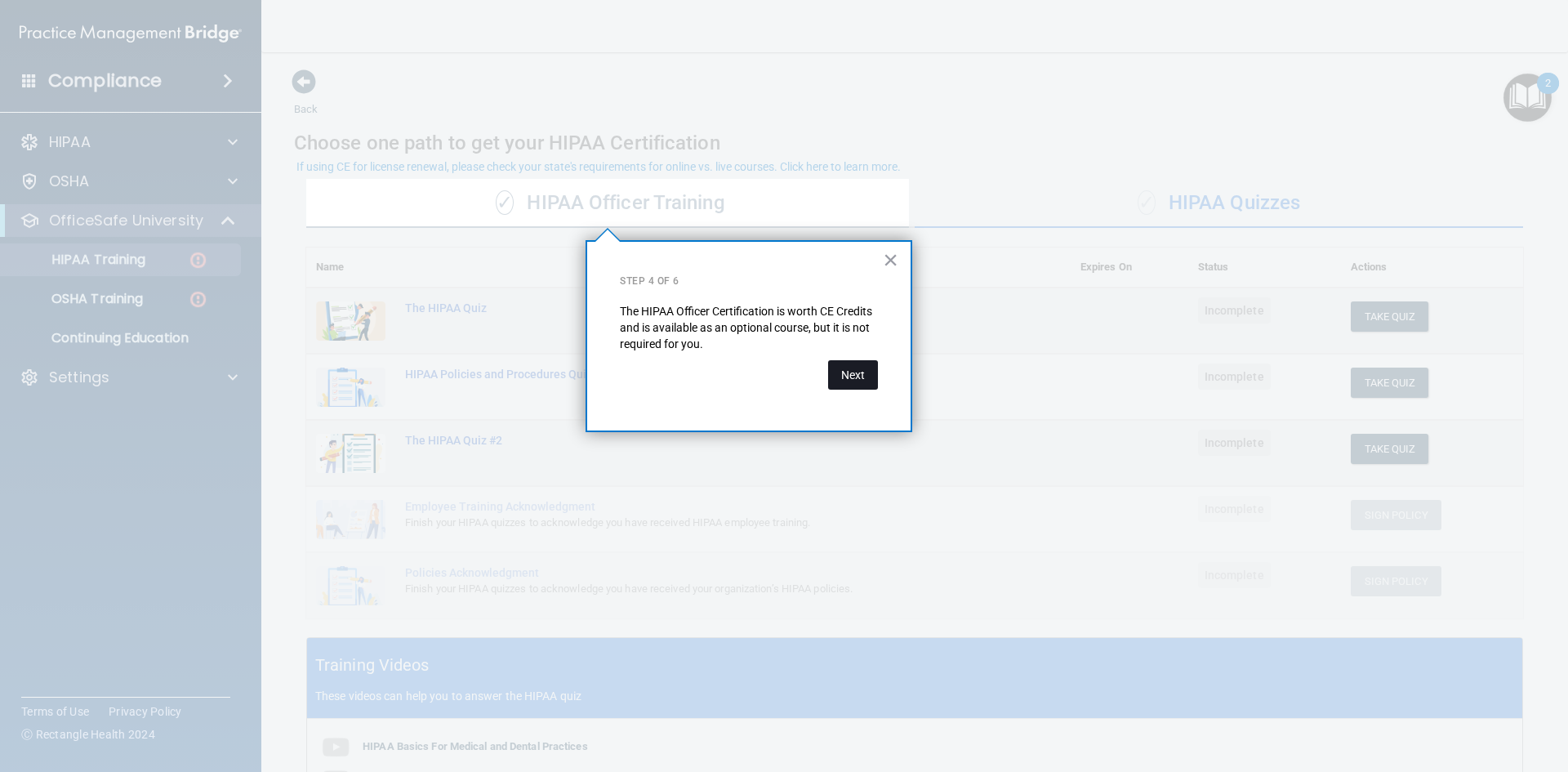
click at [856, 376] on button "Next" at bounding box center [853, 374] width 50 height 29
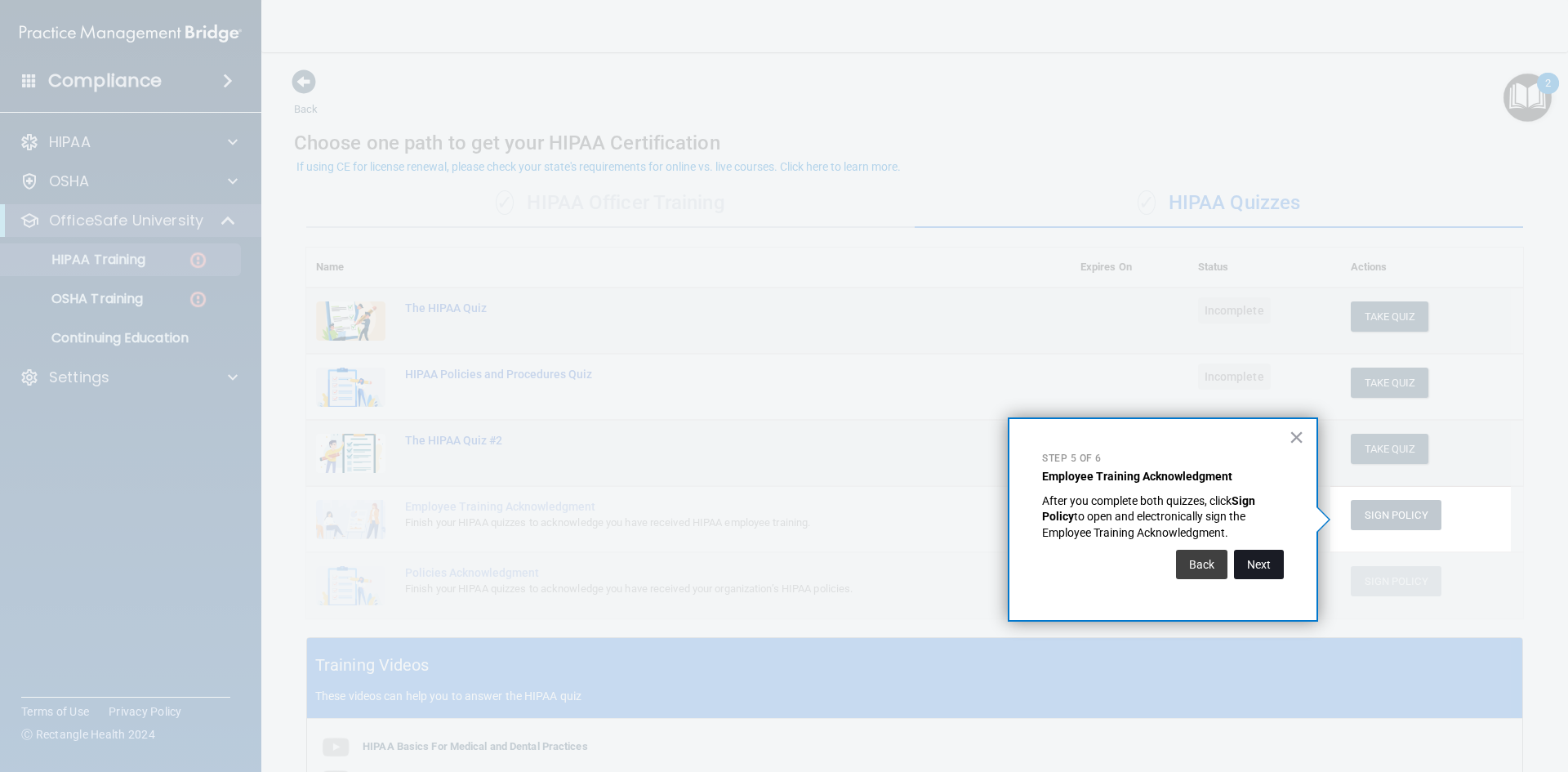
click at [1257, 558] on button "Next" at bounding box center [1259, 564] width 50 height 29
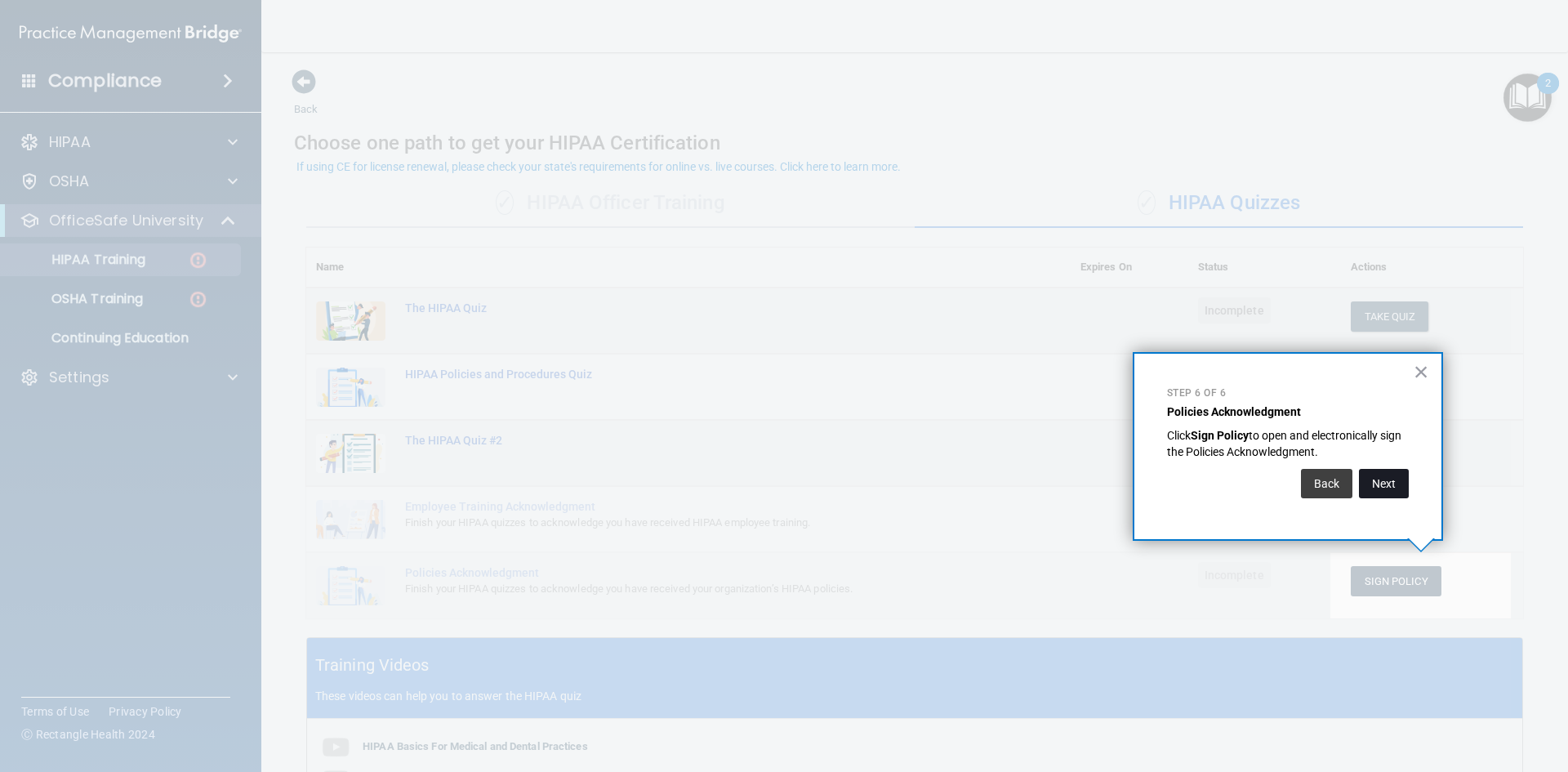
click at [1394, 479] on button "Next" at bounding box center [1384, 484] width 50 height 29
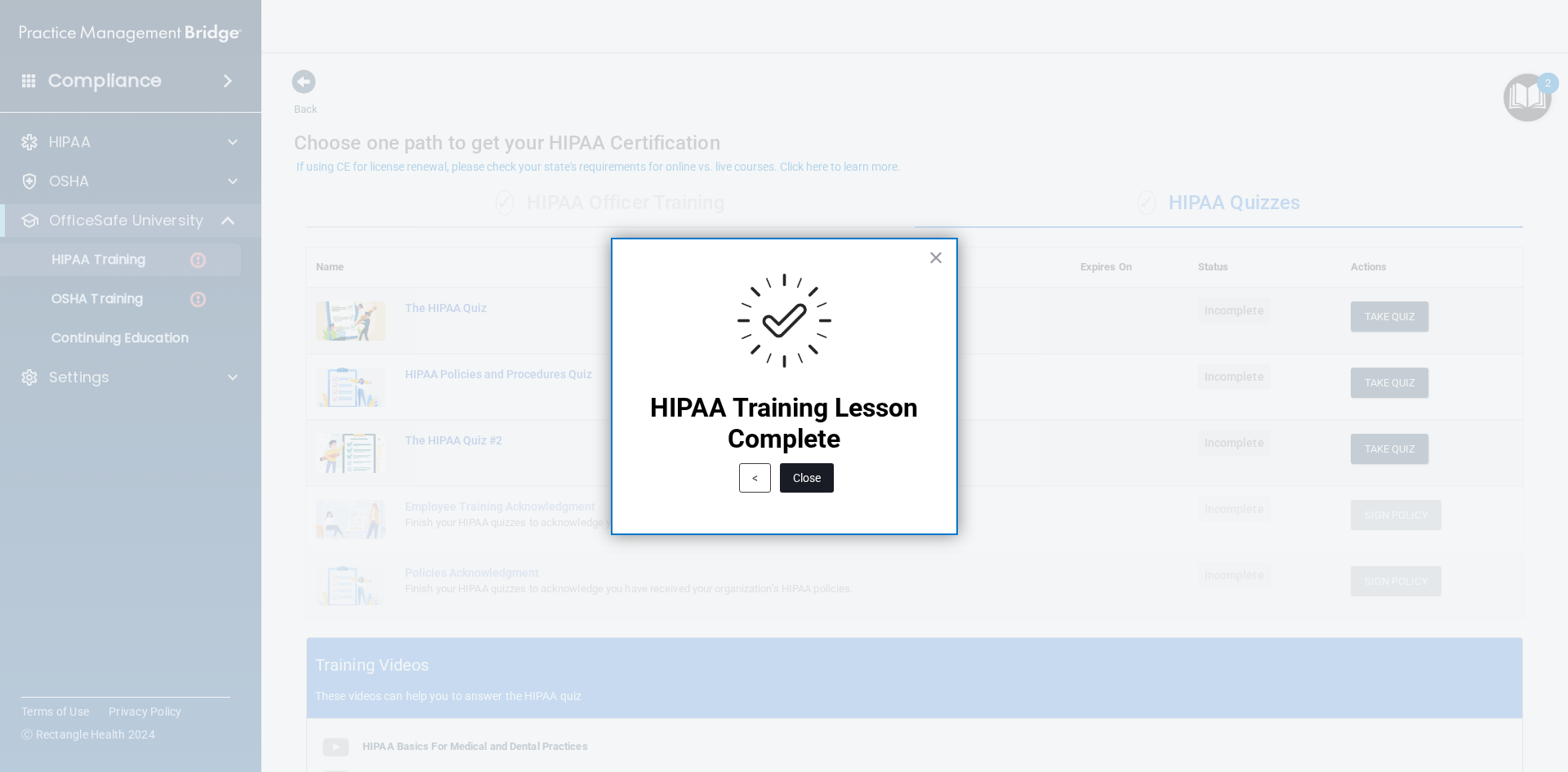
click at [808, 479] on button "Close" at bounding box center [806, 478] width 54 height 29
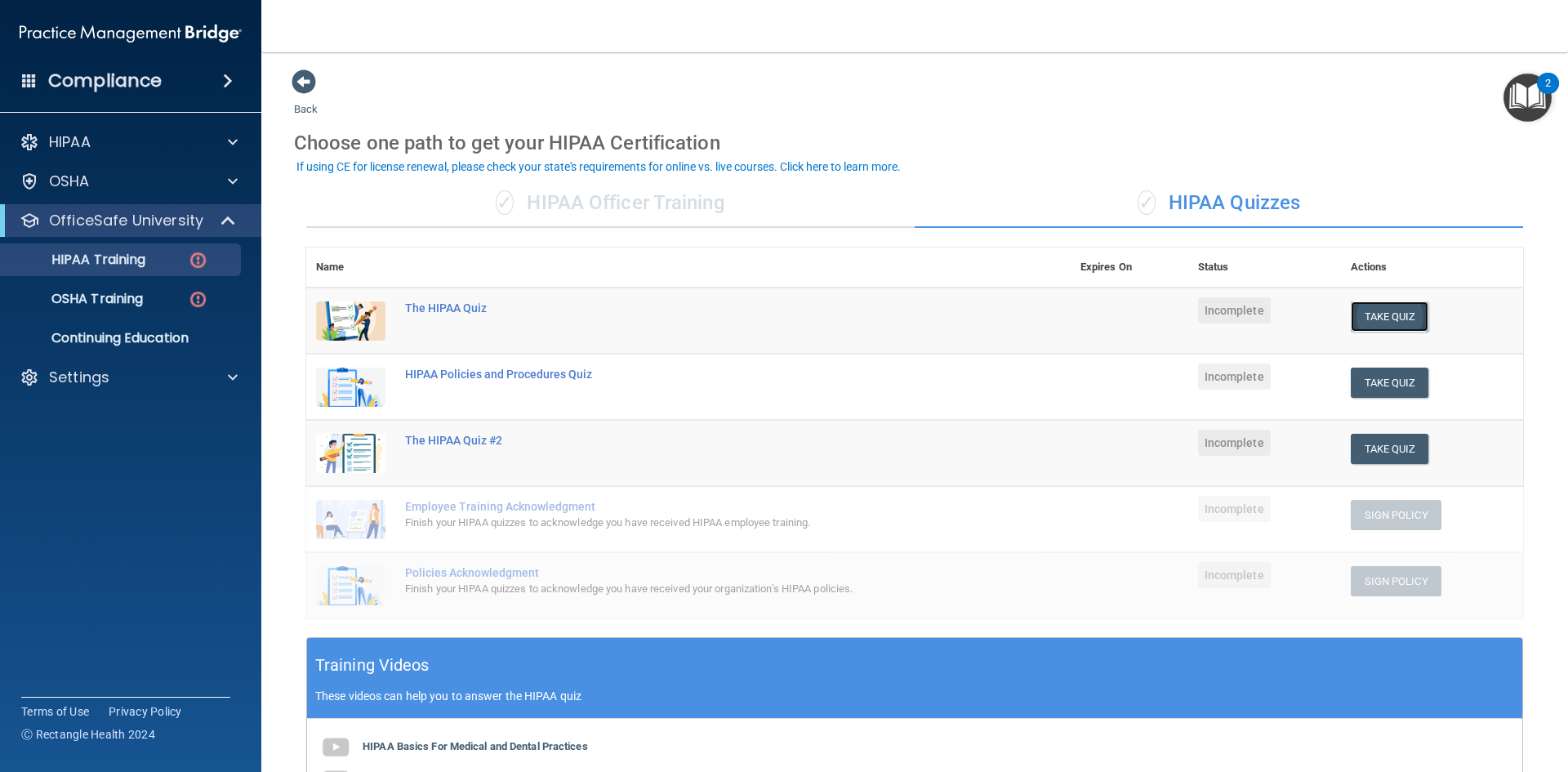
click at [1373, 316] on button "Take Quiz" at bounding box center [1390, 317] width 78 height 30
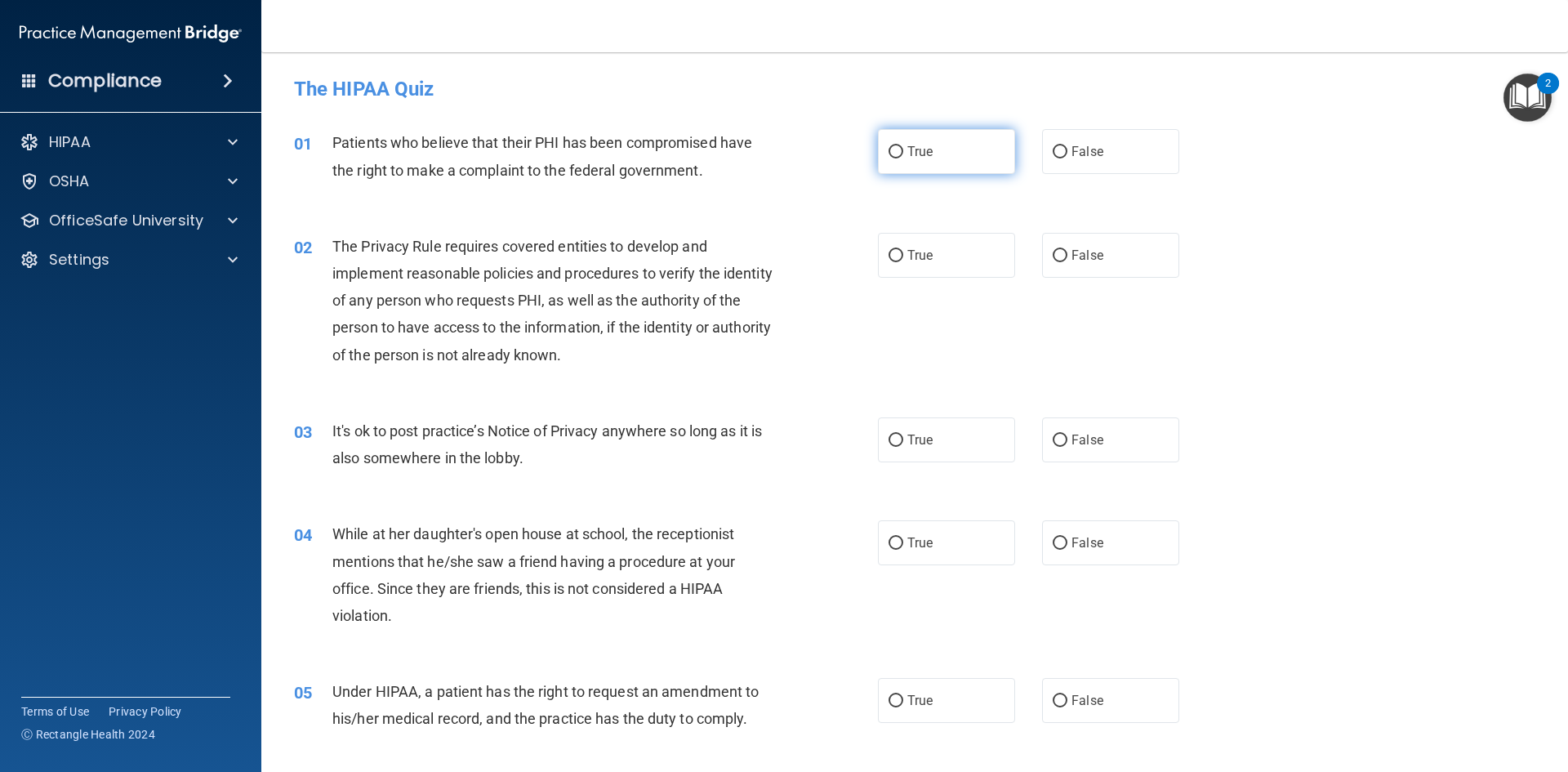
click at [890, 154] on input "True" at bounding box center [896, 152] width 15 height 13
radio input "true"
click at [891, 258] on input "True" at bounding box center [896, 256] width 15 height 13
radio input "true"
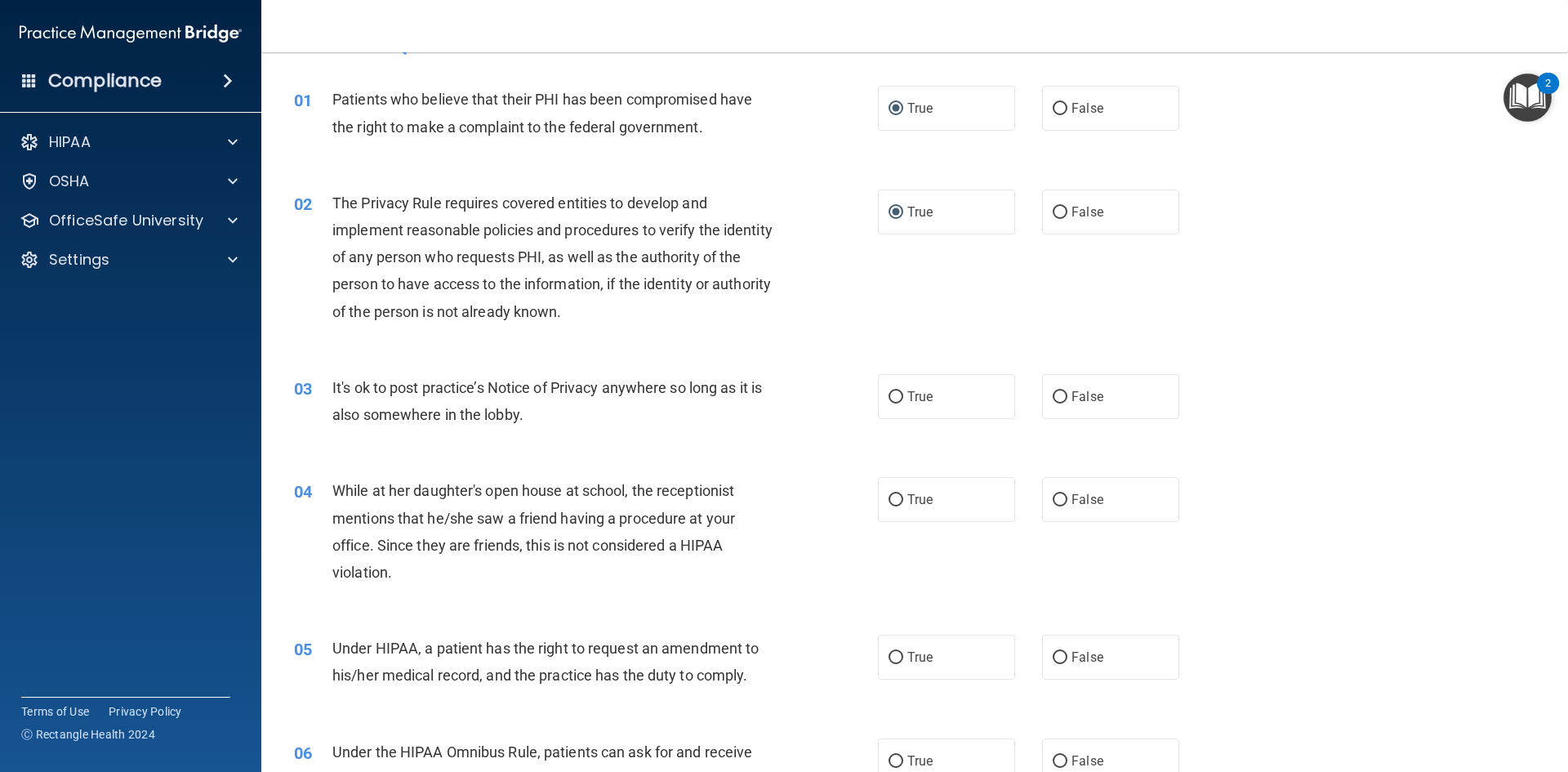
scroll to position [82, 0]
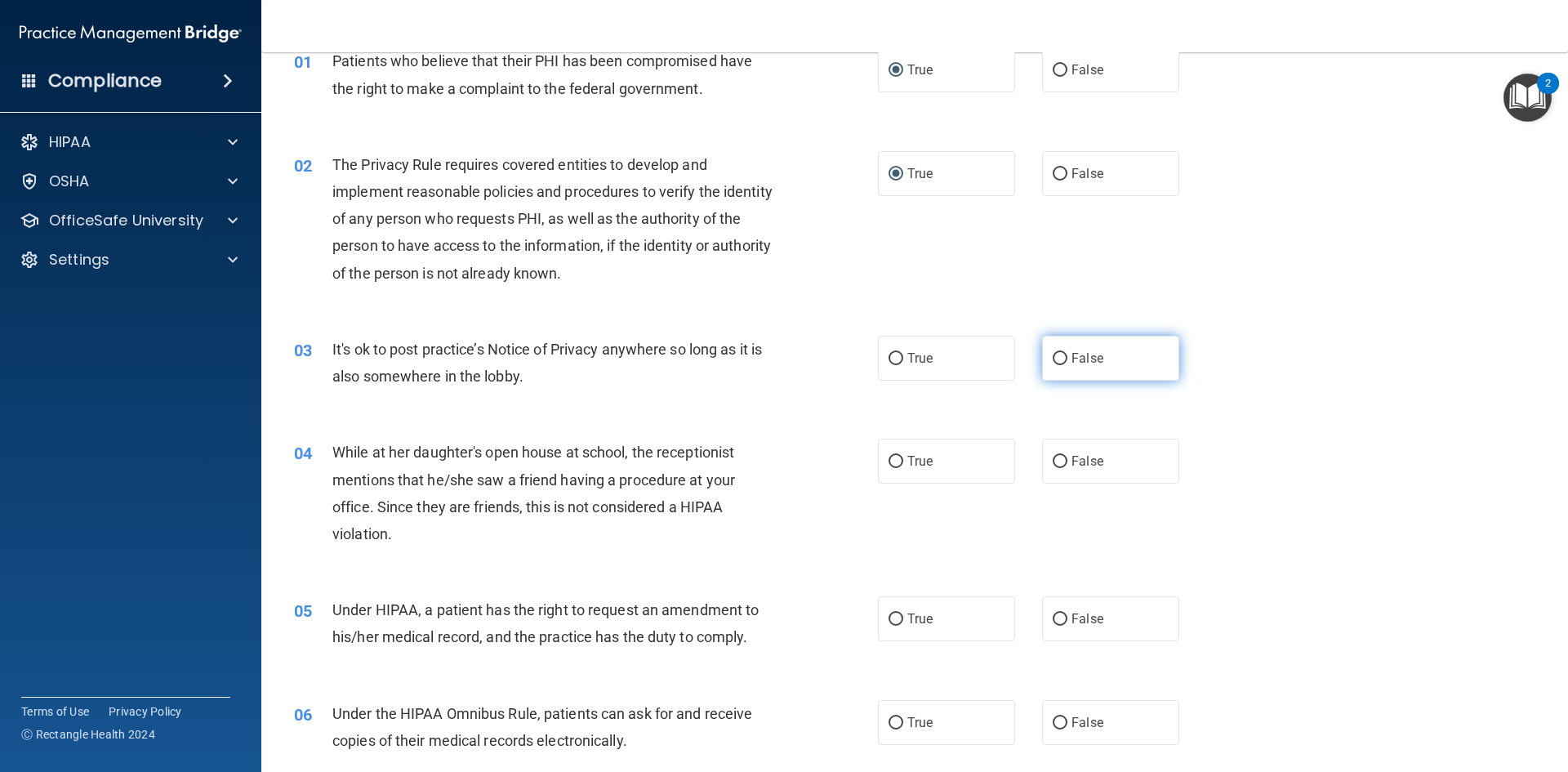
click at [1053, 361] on input "False" at bounding box center [1061, 358] width 15 height 13
radio input "true"
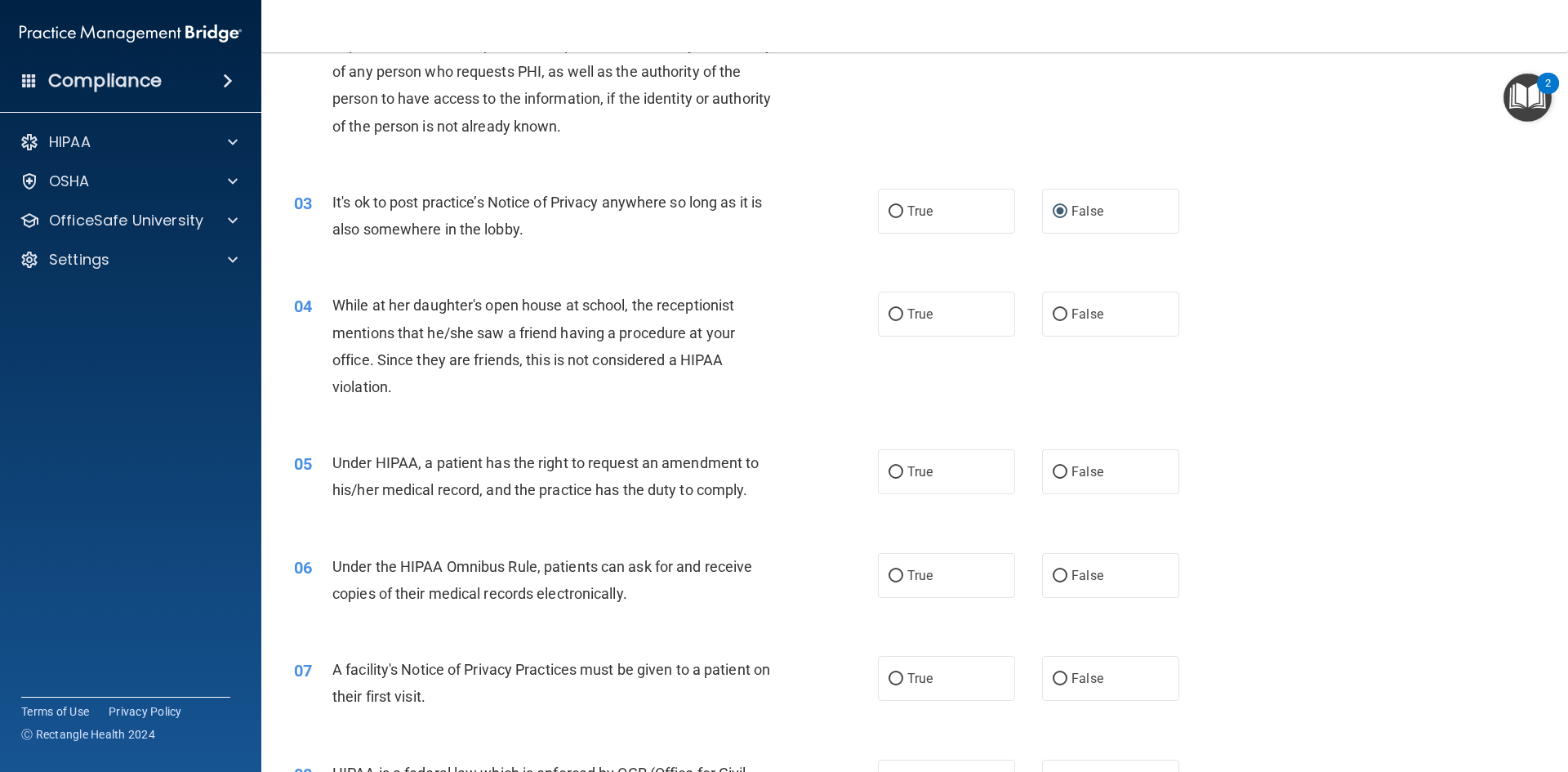
scroll to position [245, 0]
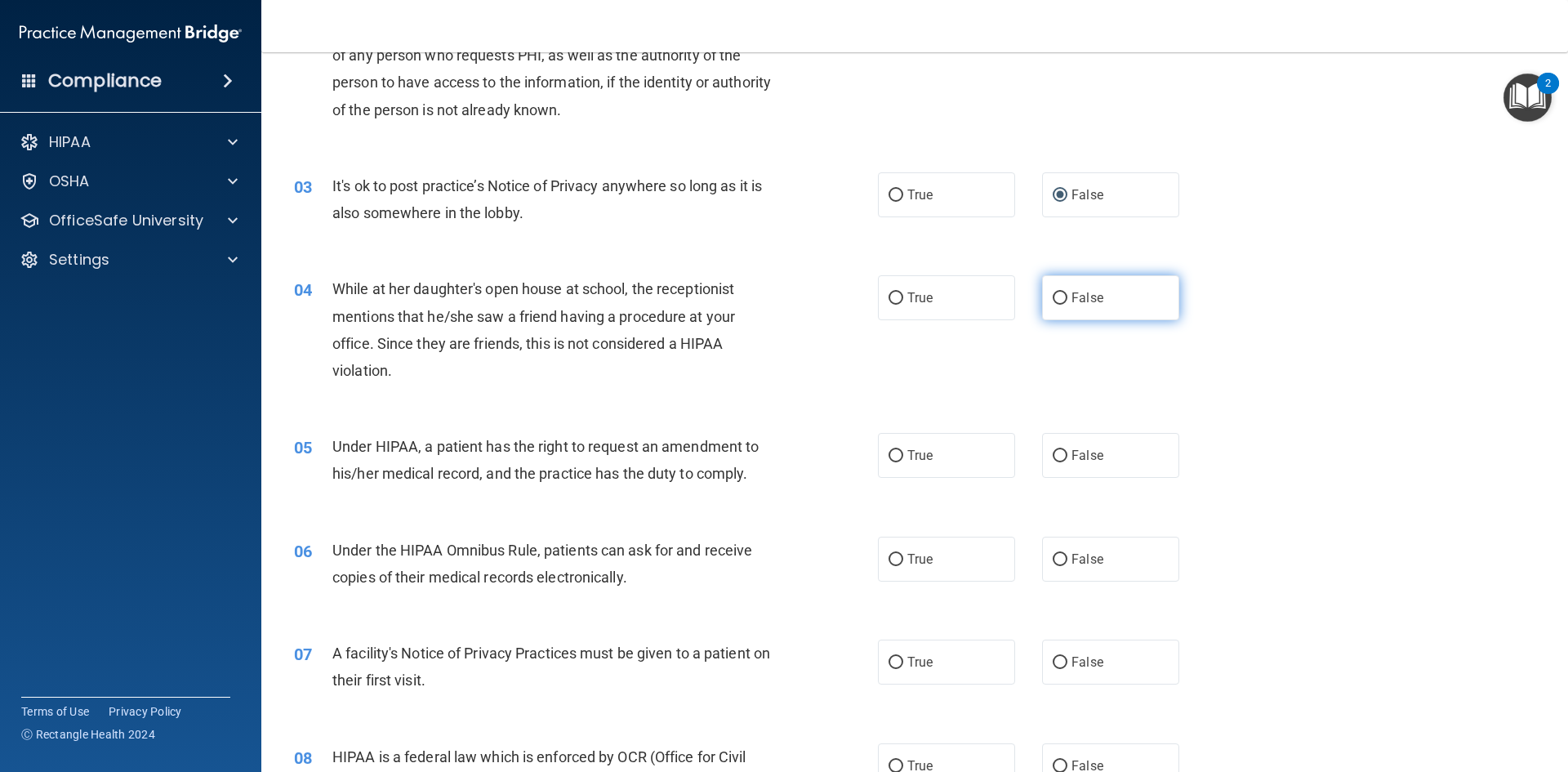
click at [1056, 303] on input "False" at bounding box center [1061, 298] width 15 height 13
radio input "true"
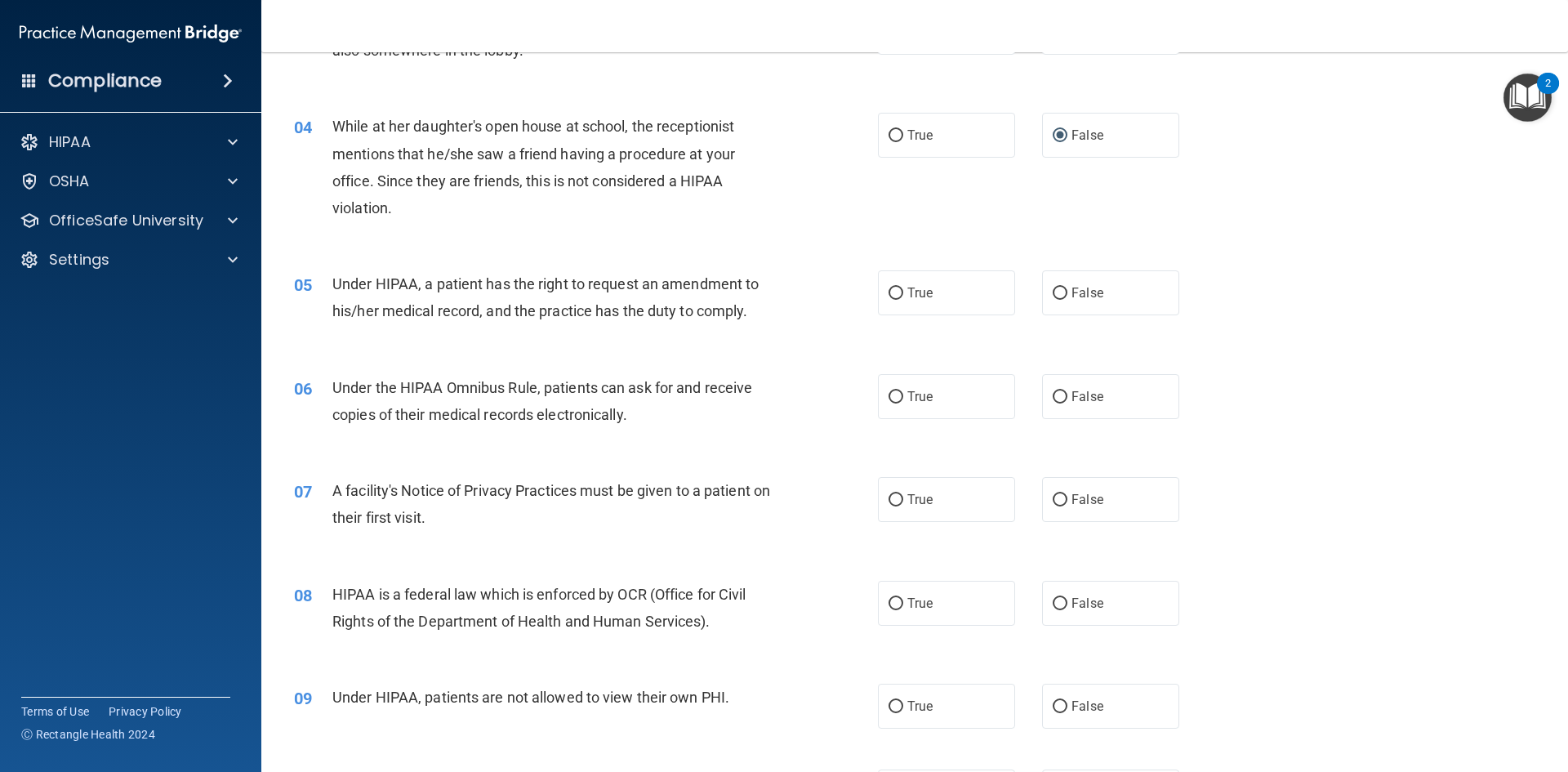
scroll to position [409, 0]
click at [1056, 291] on input "False" at bounding box center [1061, 293] width 15 height 13
radio input "true"
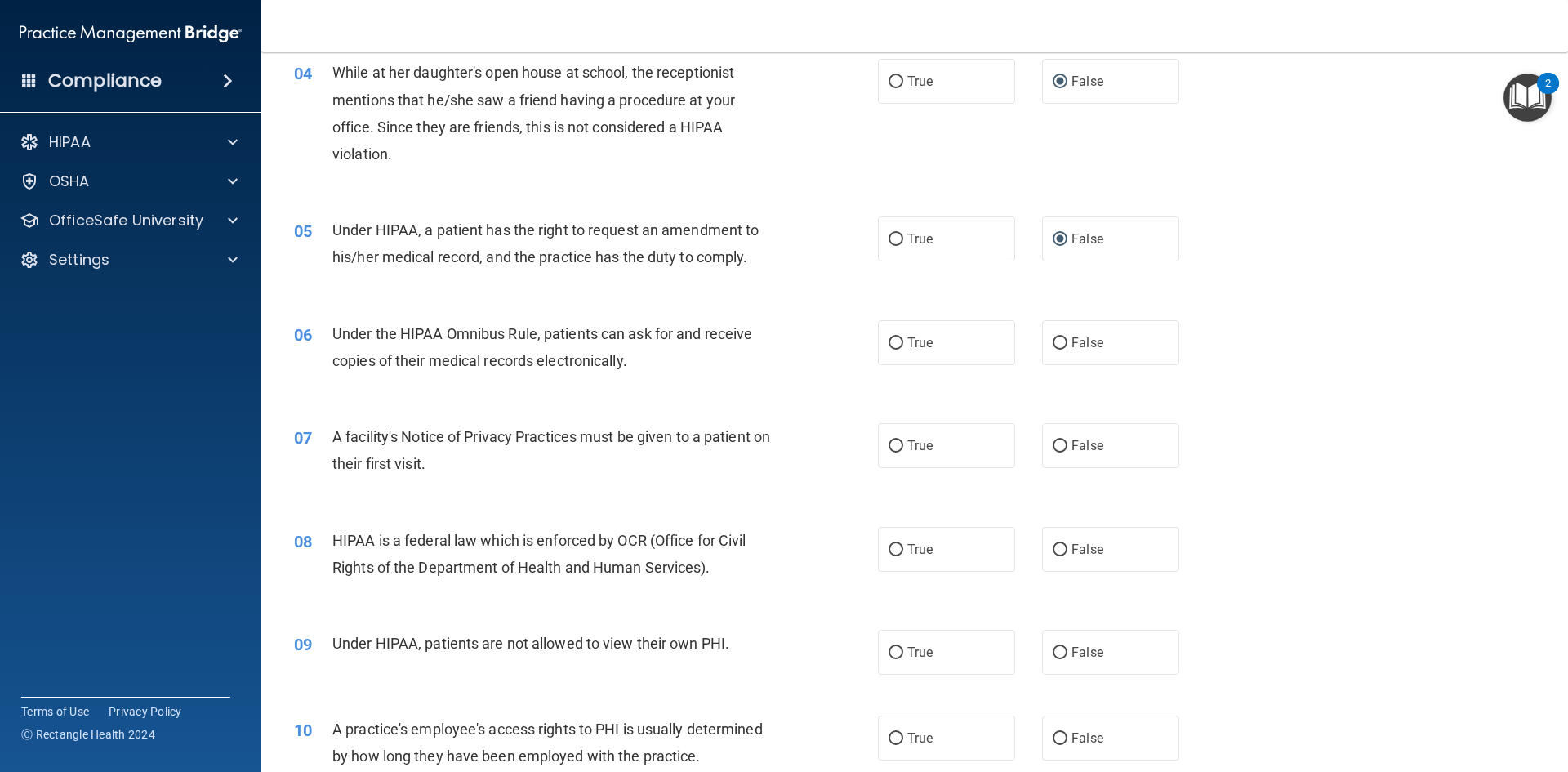
scroll to position [490, 0]
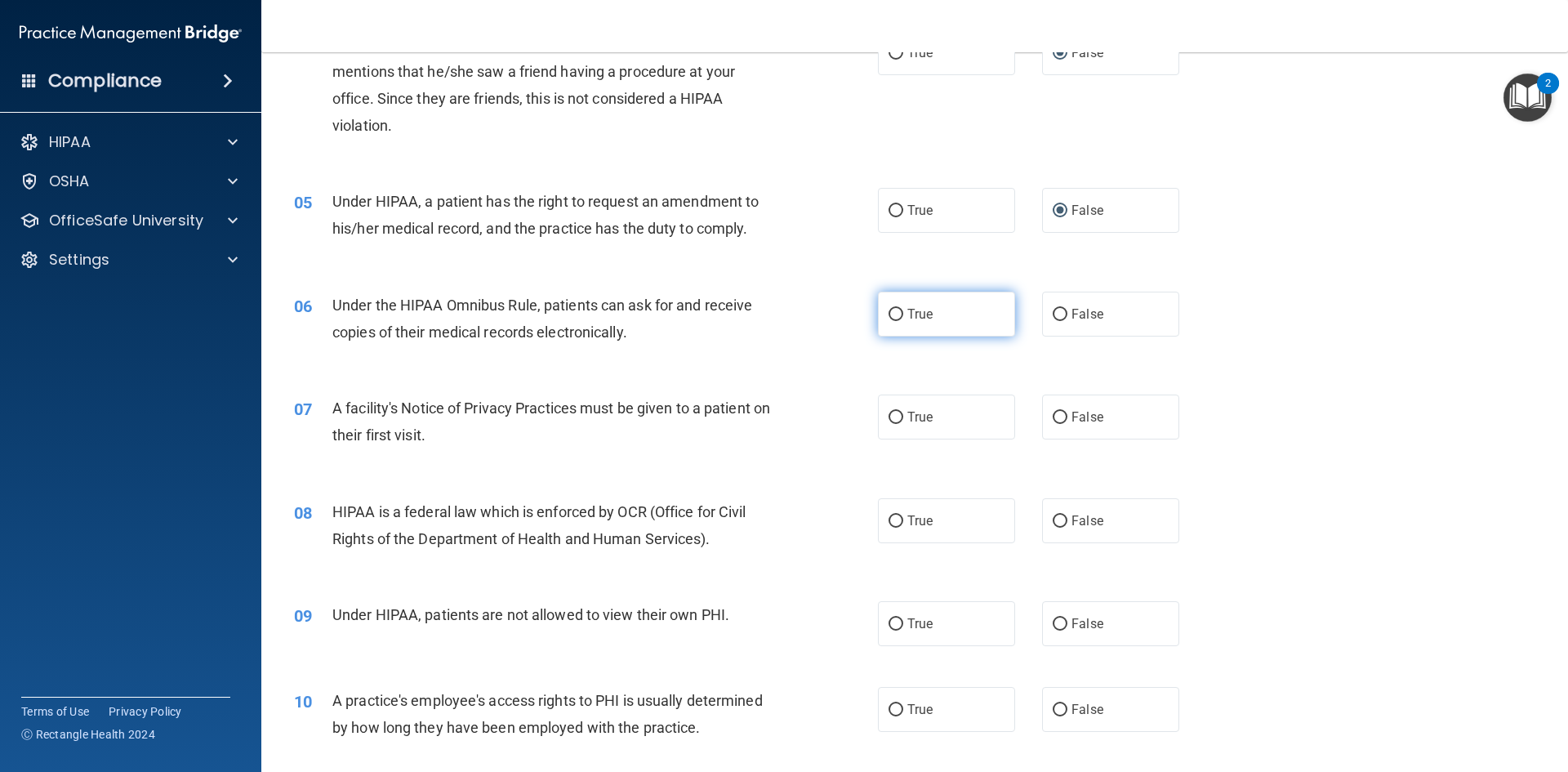
click at [892, 316] on input "True" at bounding box center [896, 315] width 15 height 13
radio input "true"
click at [889, 419] on input "True" at bounding box center [896, 418] width 15 height 13
radio input "true"
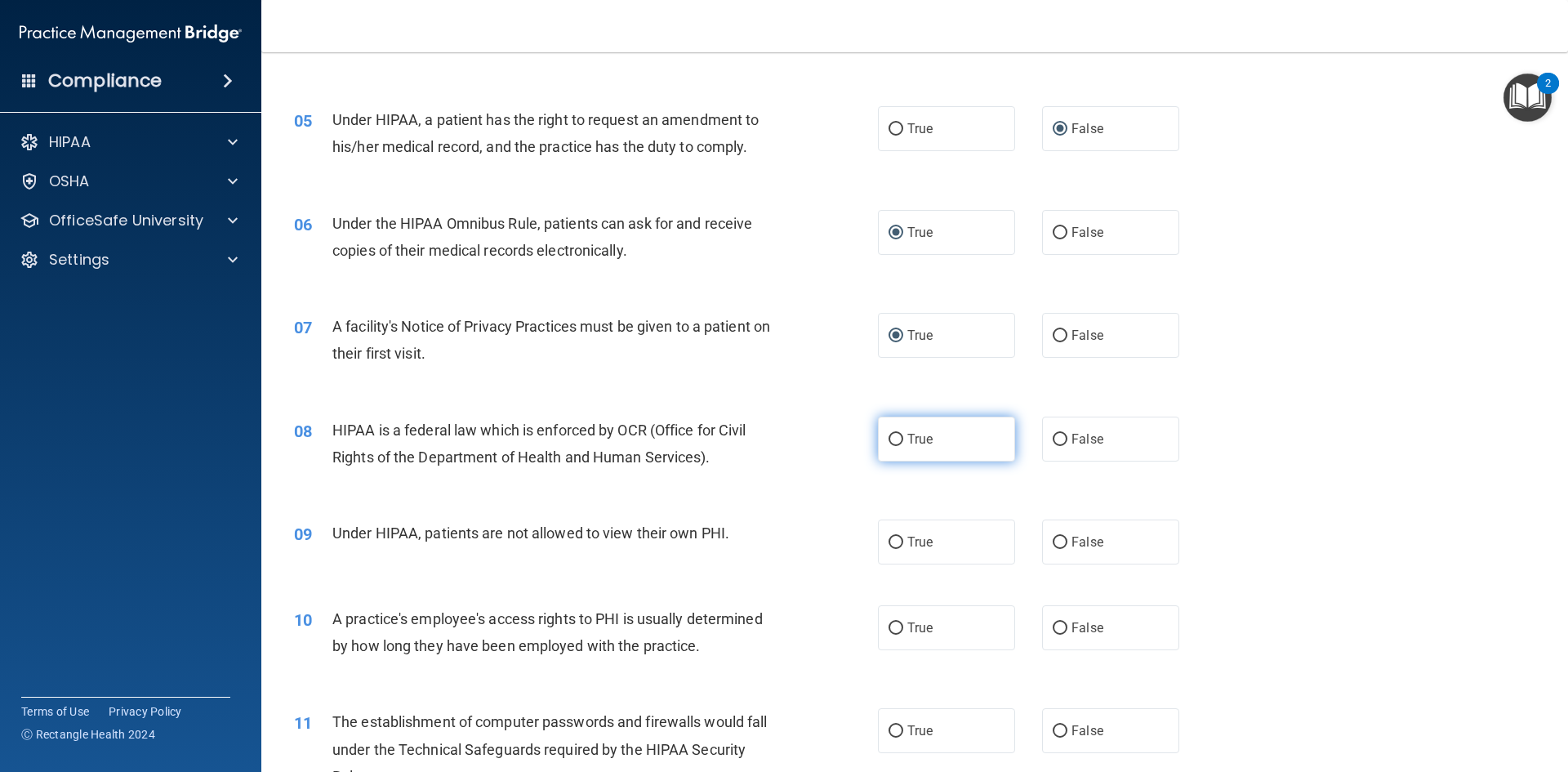
click at [889, 439] on input "True" at bounding box center [896, 440] width 15 height 13
radio input "true"
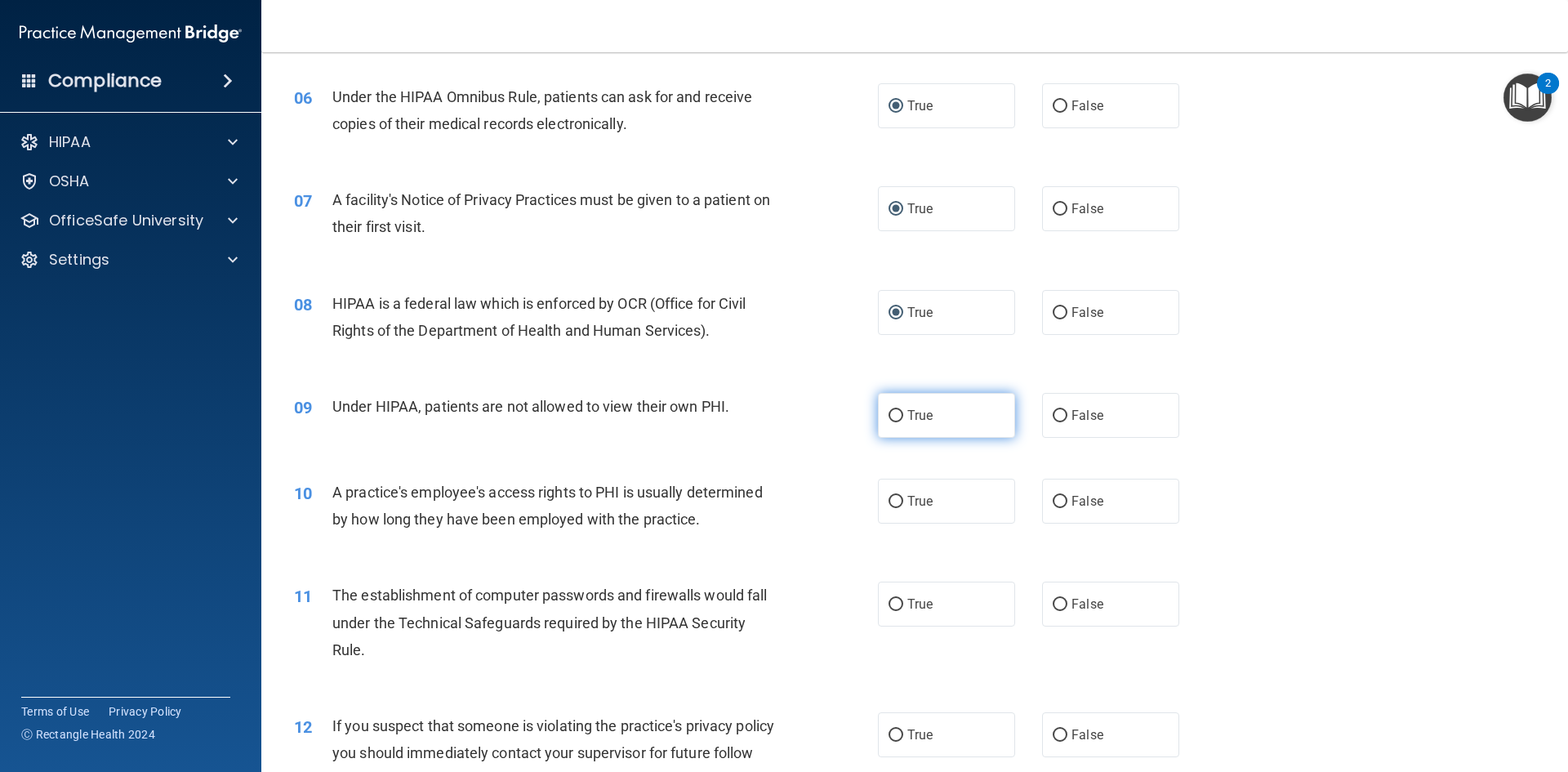
scroll to position [735, 0]
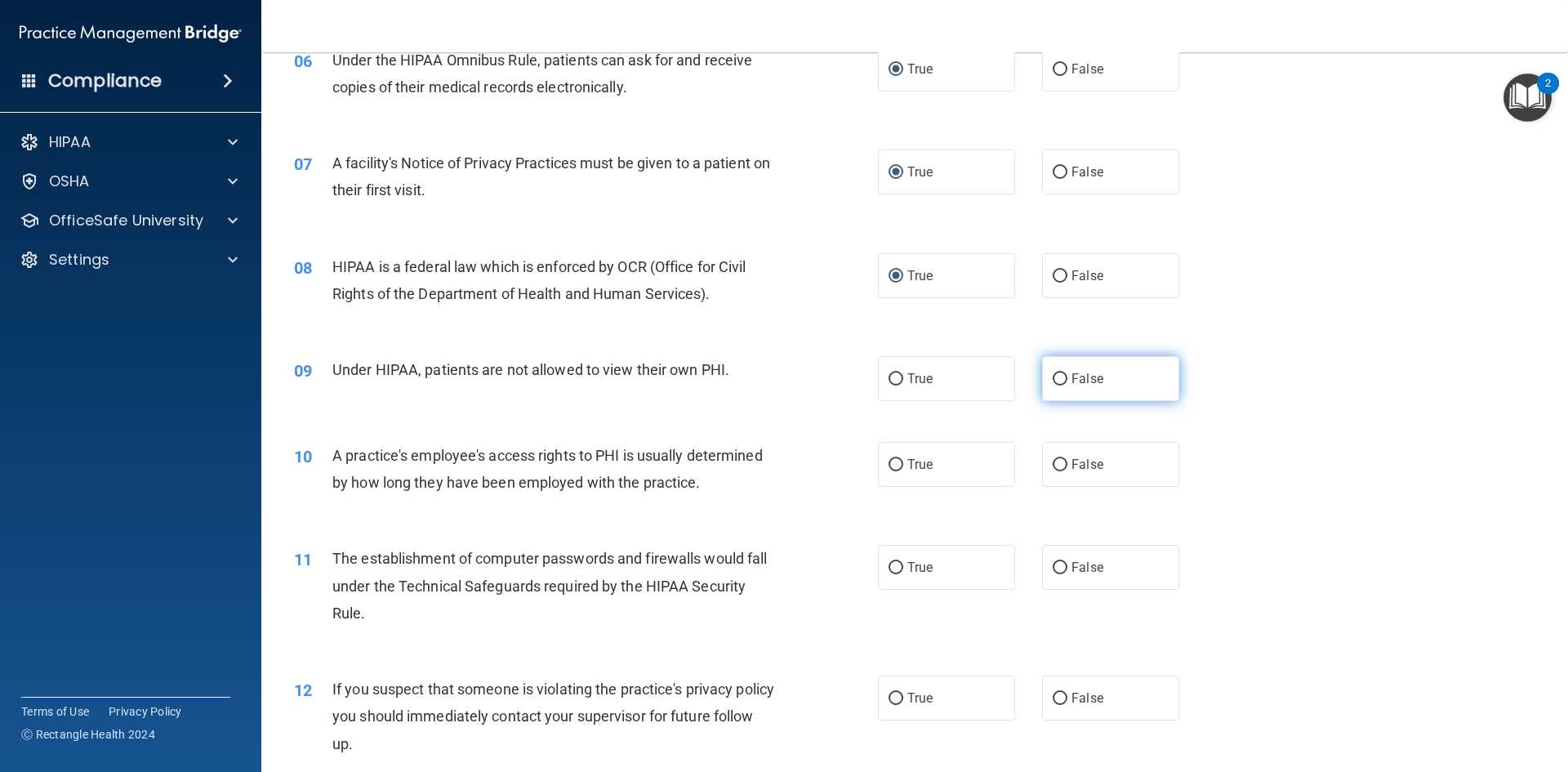
click at [1053, 383] on input "False" at bounding box center [1061, 379] width 15 height 13
radio input "true"
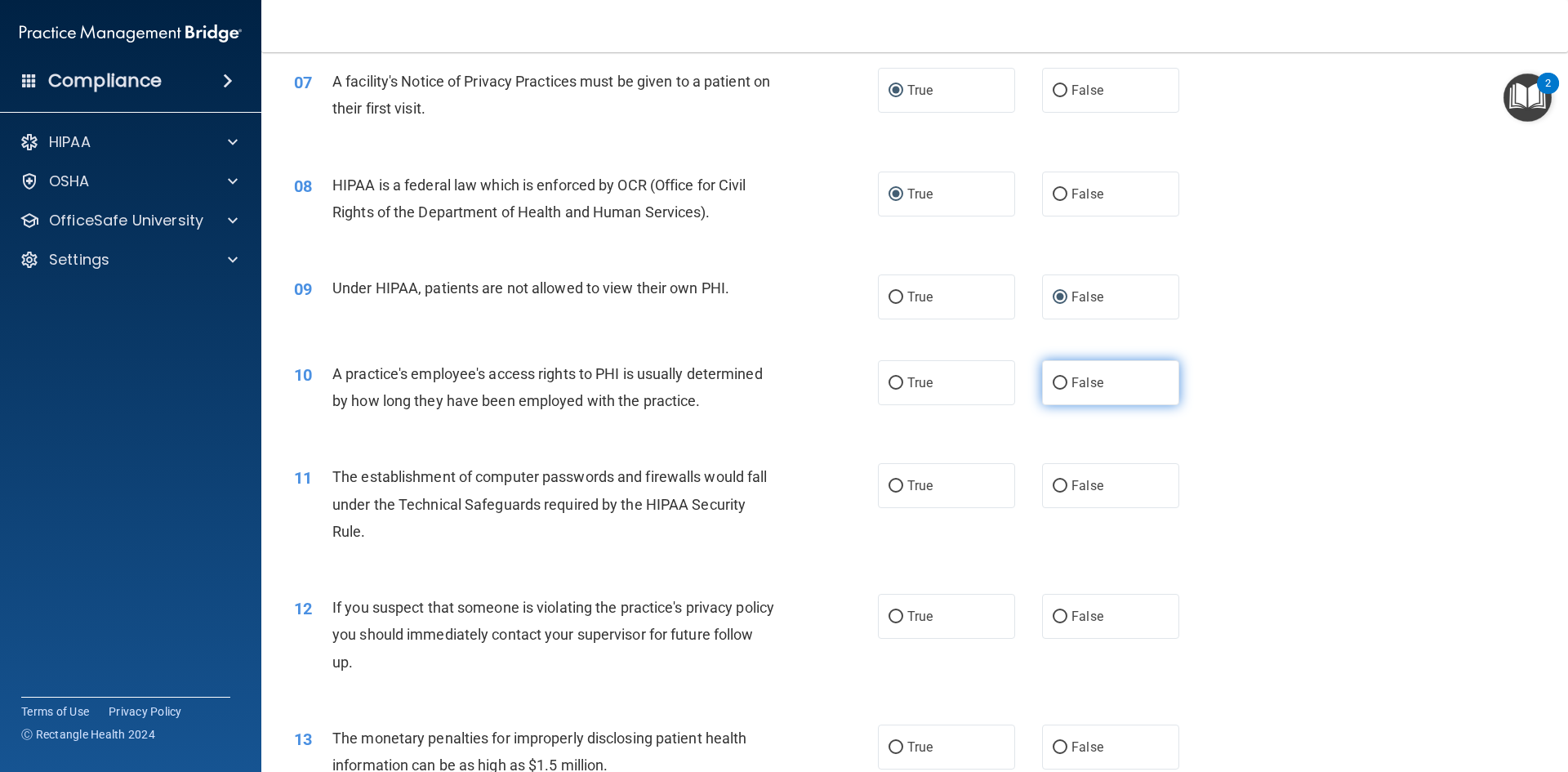
click at [1053, 386] on input "False" at bounding box center [1061, 383] width 15 height 13
radio input "true"
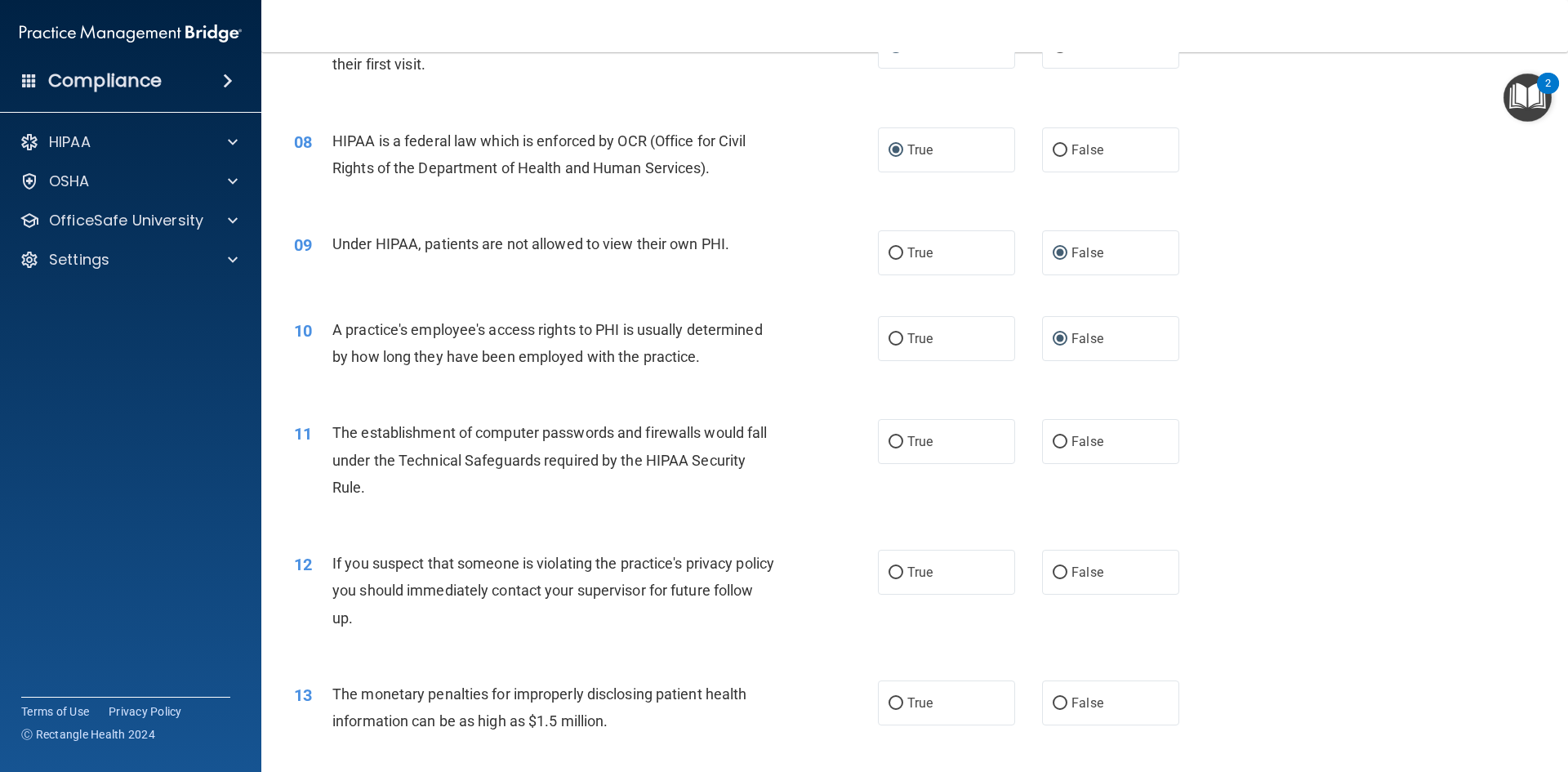
scroll to position [899, 0]
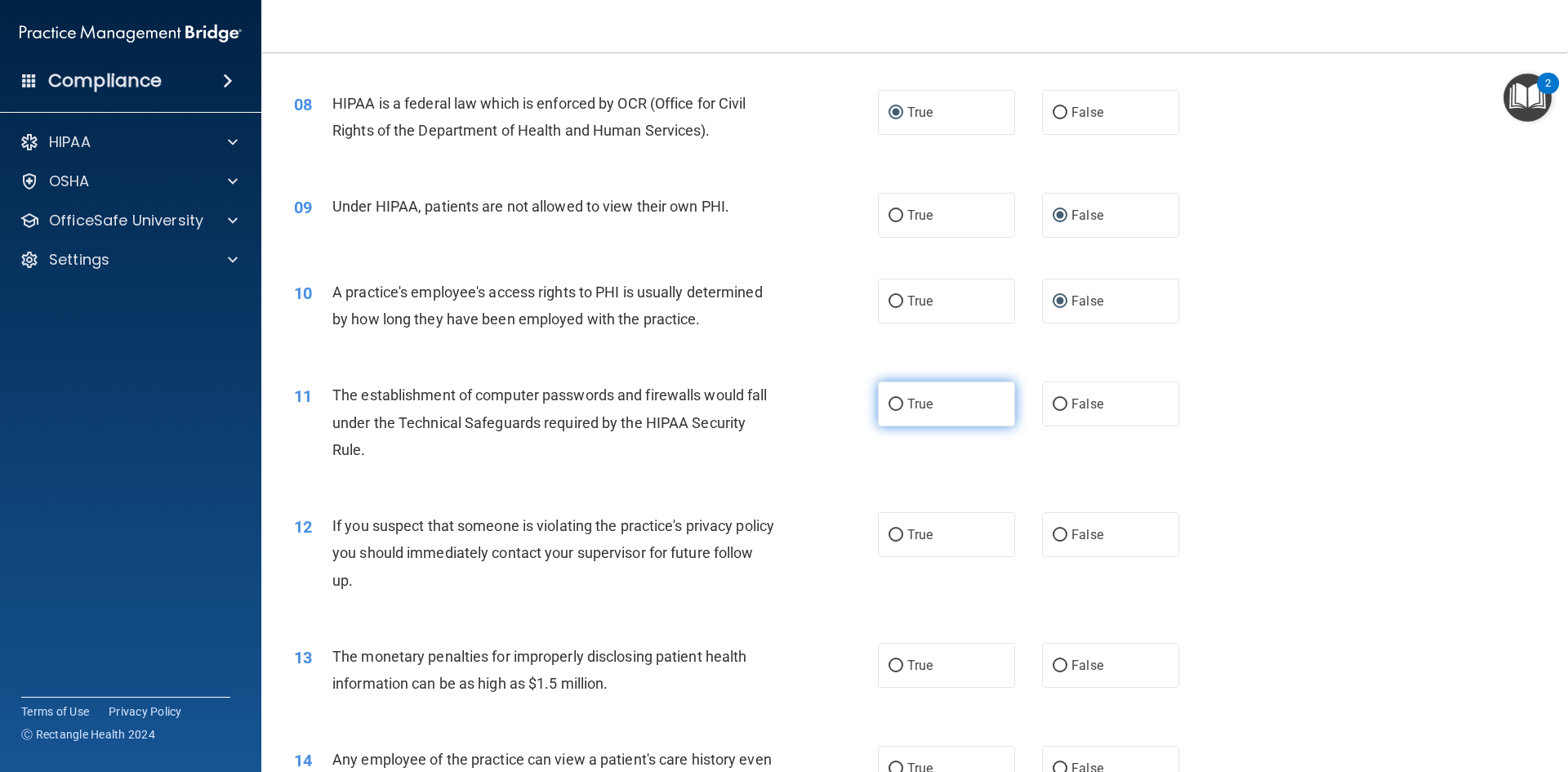
click at [891, 404] on input "True" at bounding box center [896, 404] width 15 height 13
radio input "true"
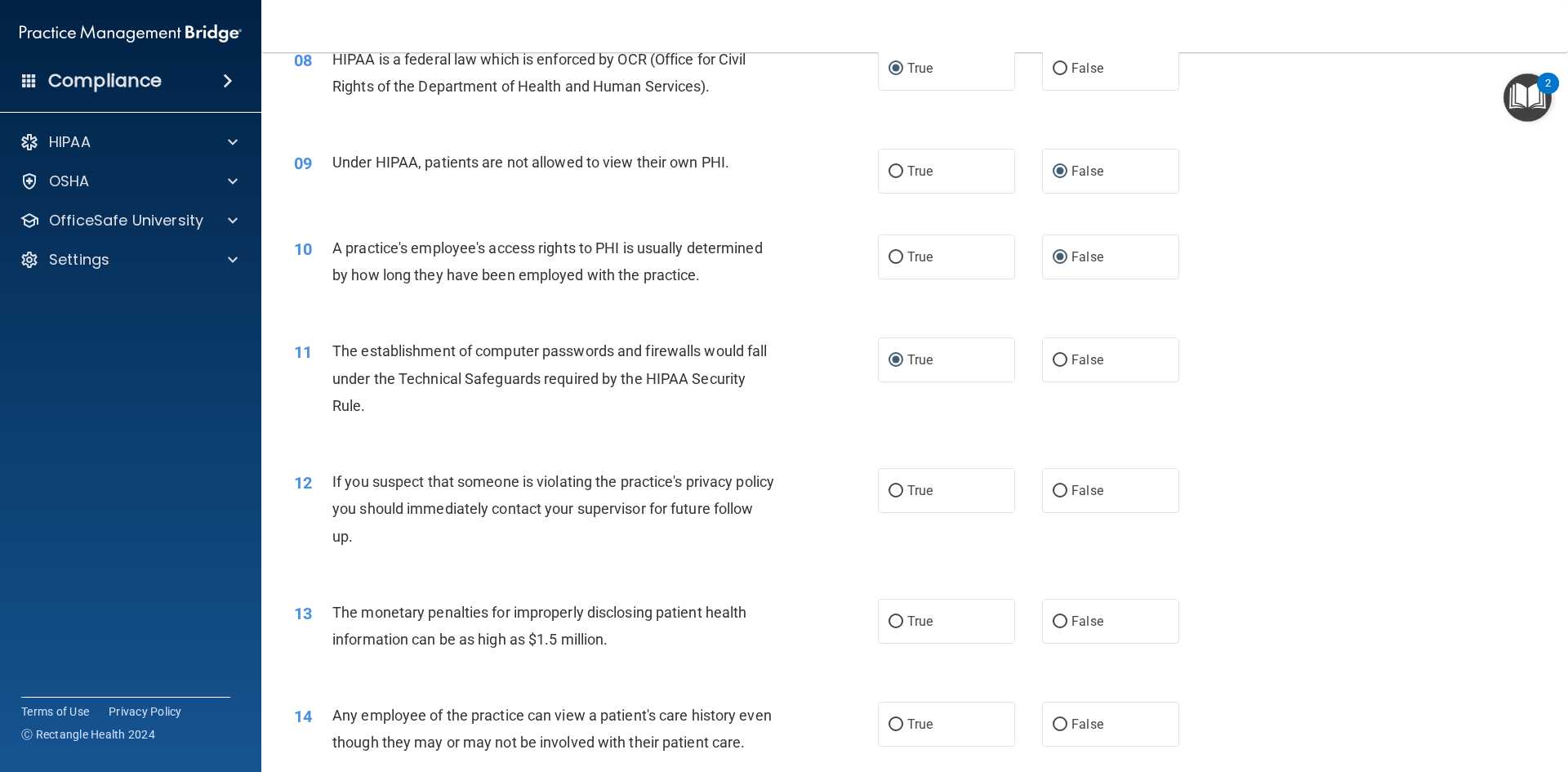
scroll to position [980, 0]
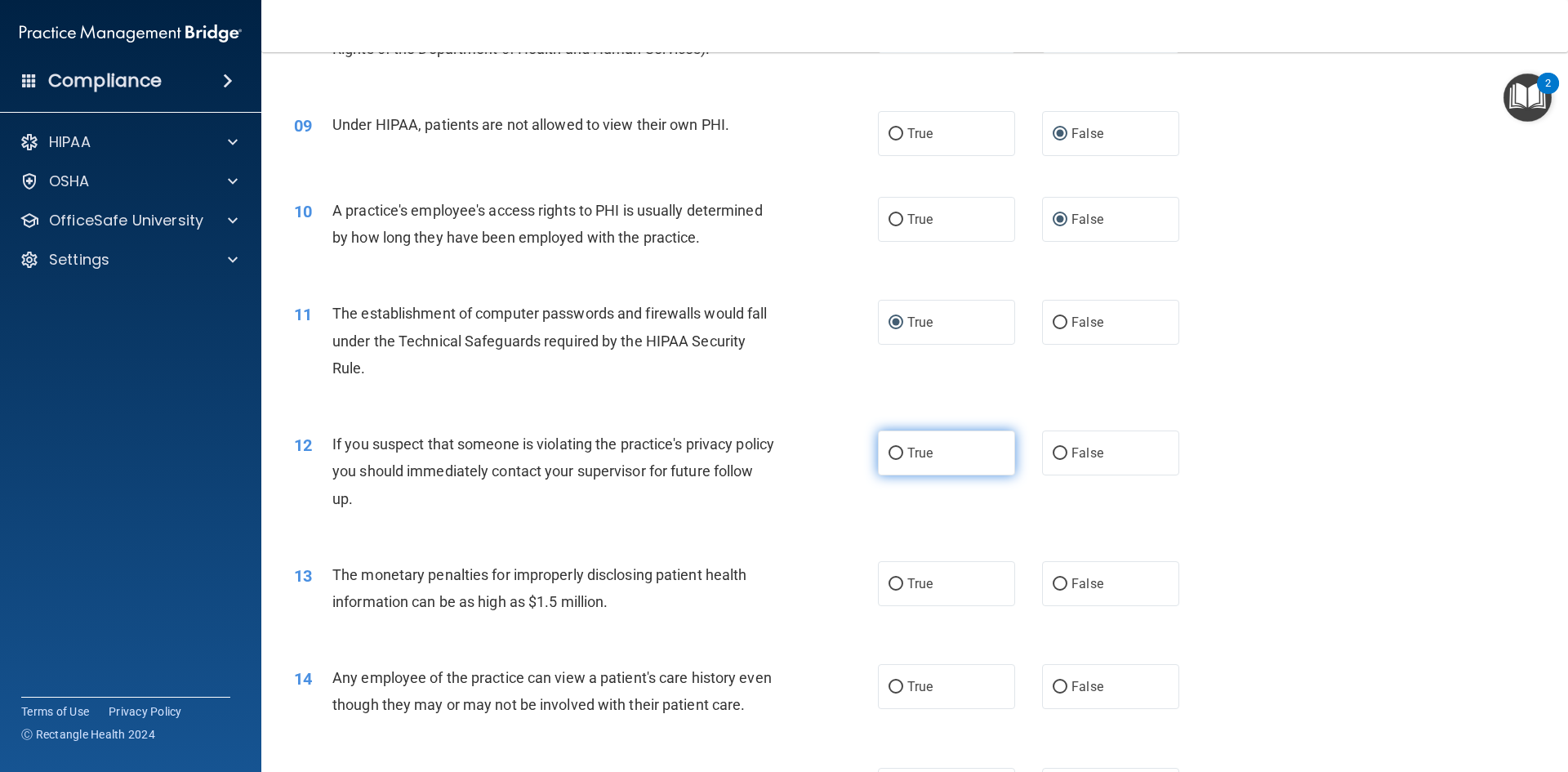
click at [890, 459] on input "True" at bounding box center [896, 454] width 15 height 13
radio input "true"
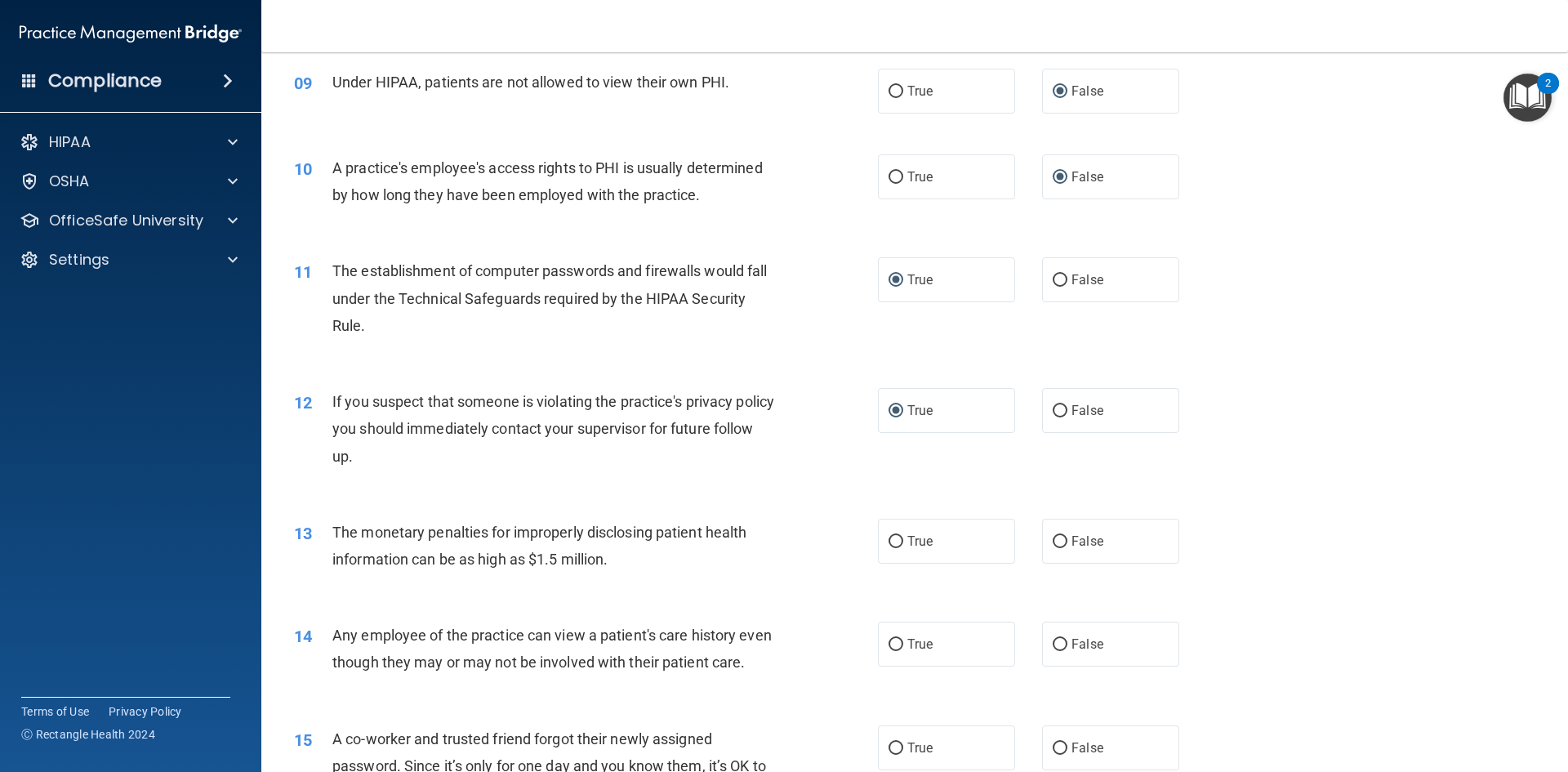
scroll to position [1062, 0]
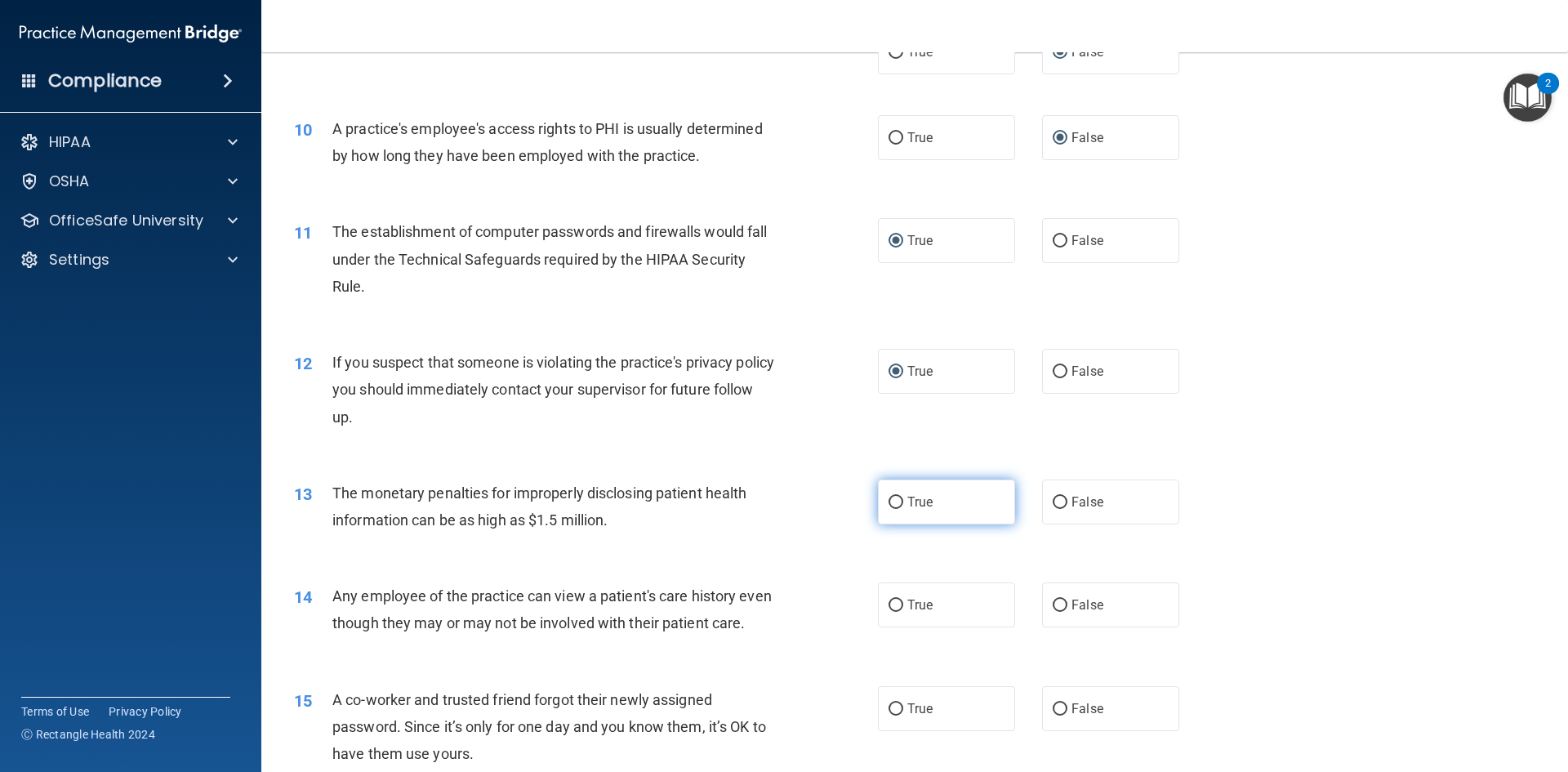
click at [891, 504] on input "True" at bounding box center [896, 503] width 15 height 13
radio input "true"
click at [1053, 604] on input "False" at bounding box center [1061, 606] width 15 height 13
radio input "true"
click at [1053, 716] on input "False" at bounding box center [1061, 709] width 15 height 13
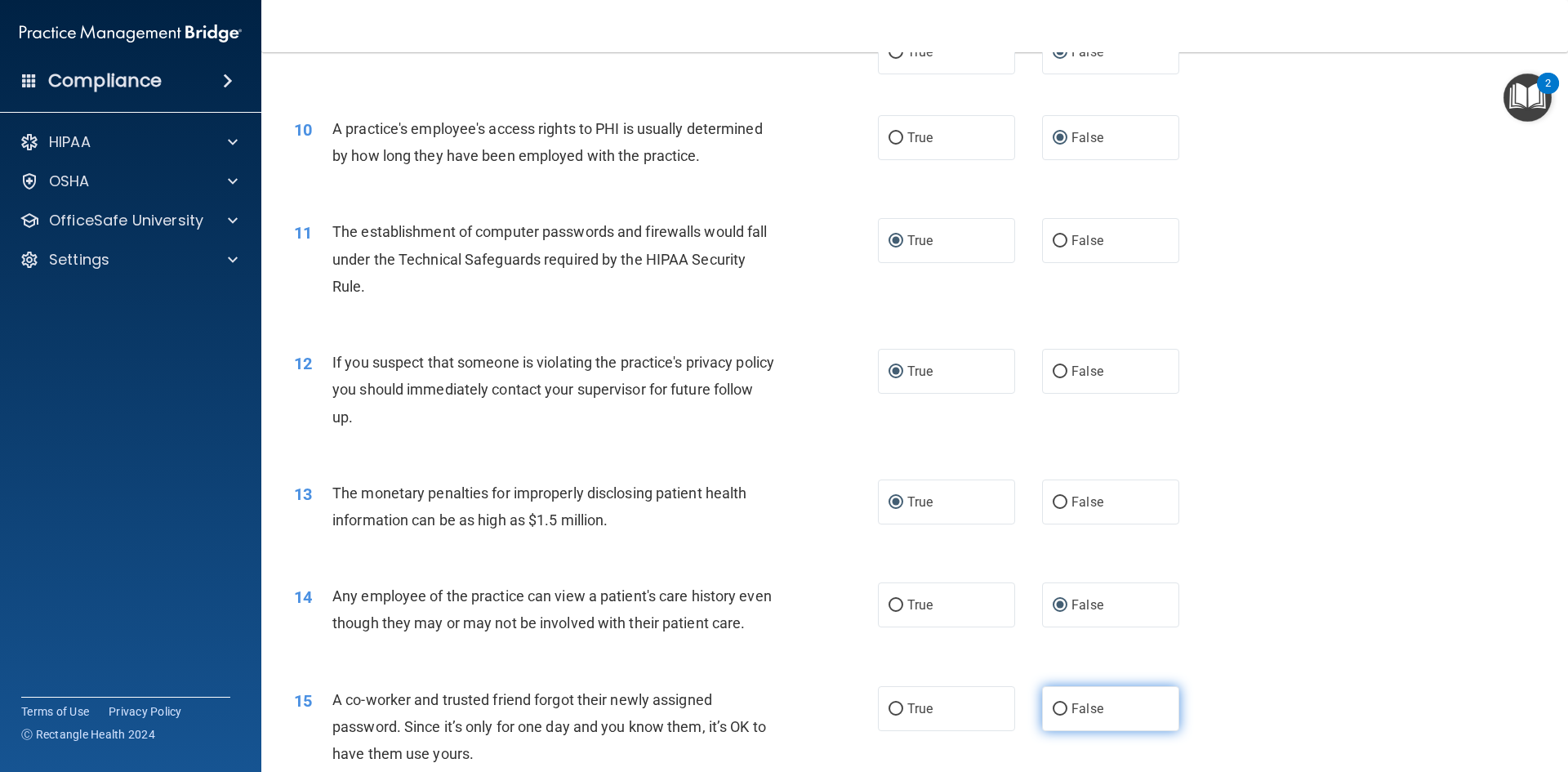
radio input "true"
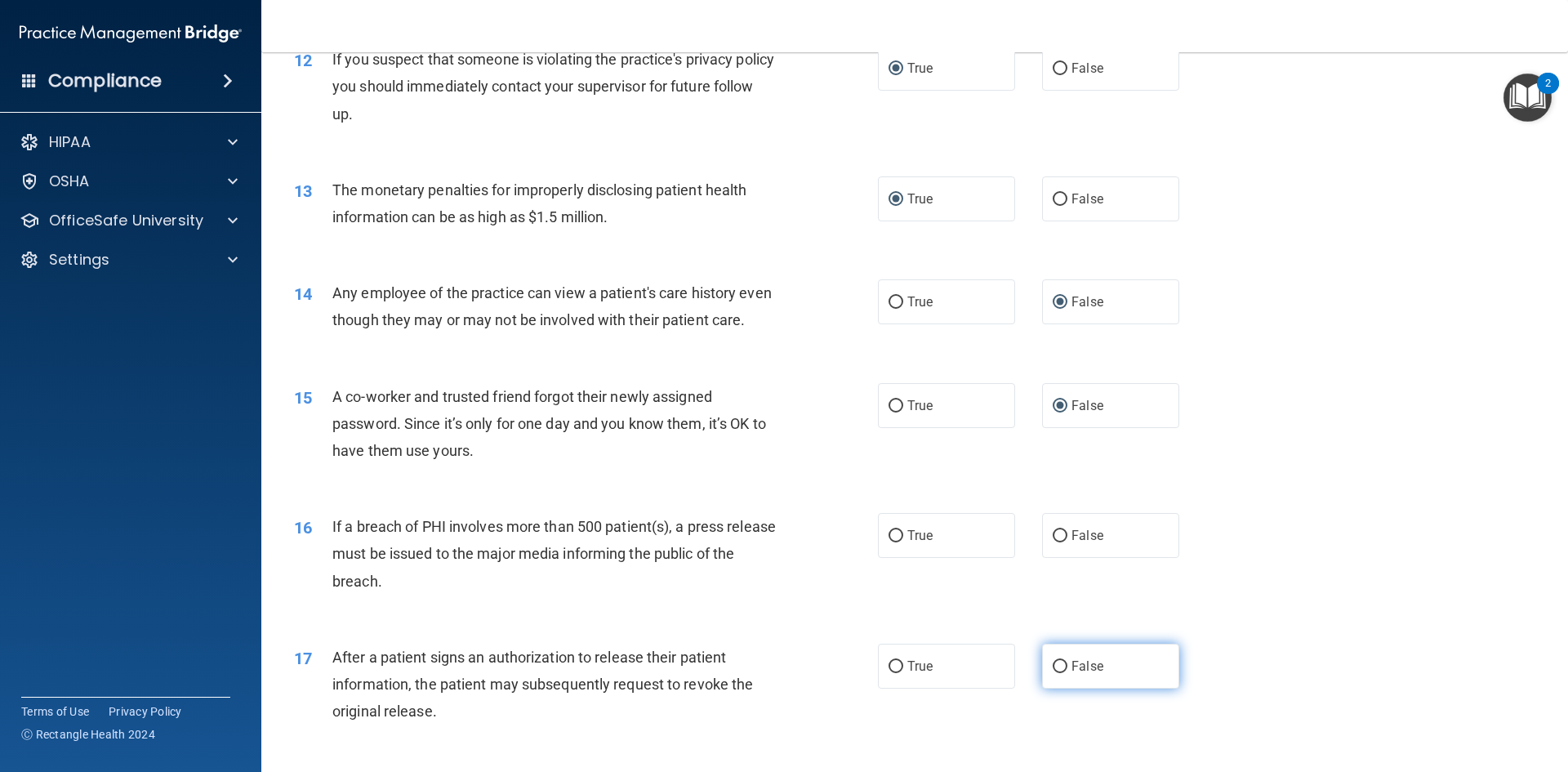
scroll to position [1389, 0]
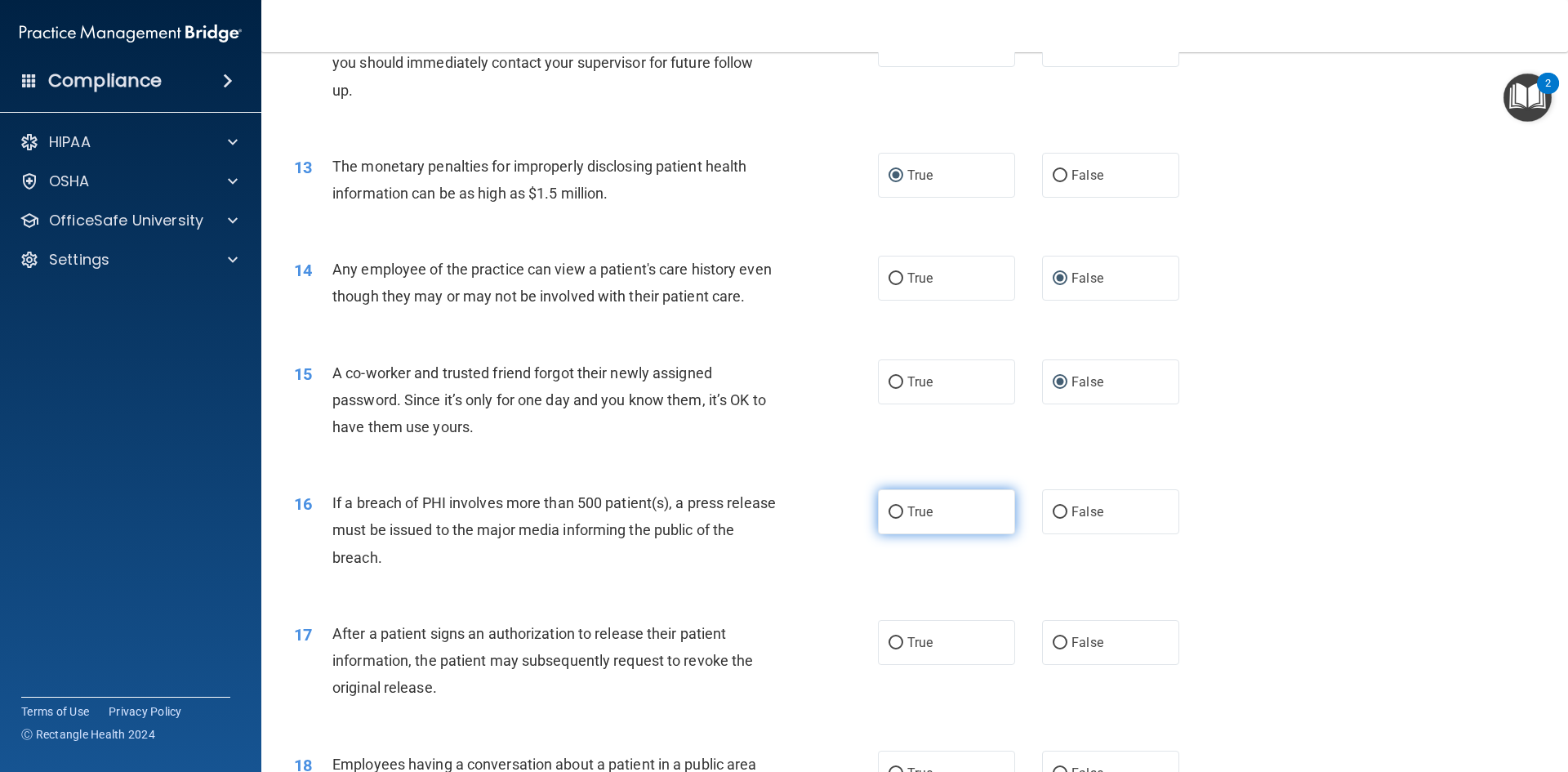
click at [891, 519] on input "True" at bounding box center [896, 513] width 15 height 13
radio input "true"
click at [889, 649] on input "True" at bounding box center [896, 644] width 15 height 13
radio input "true"
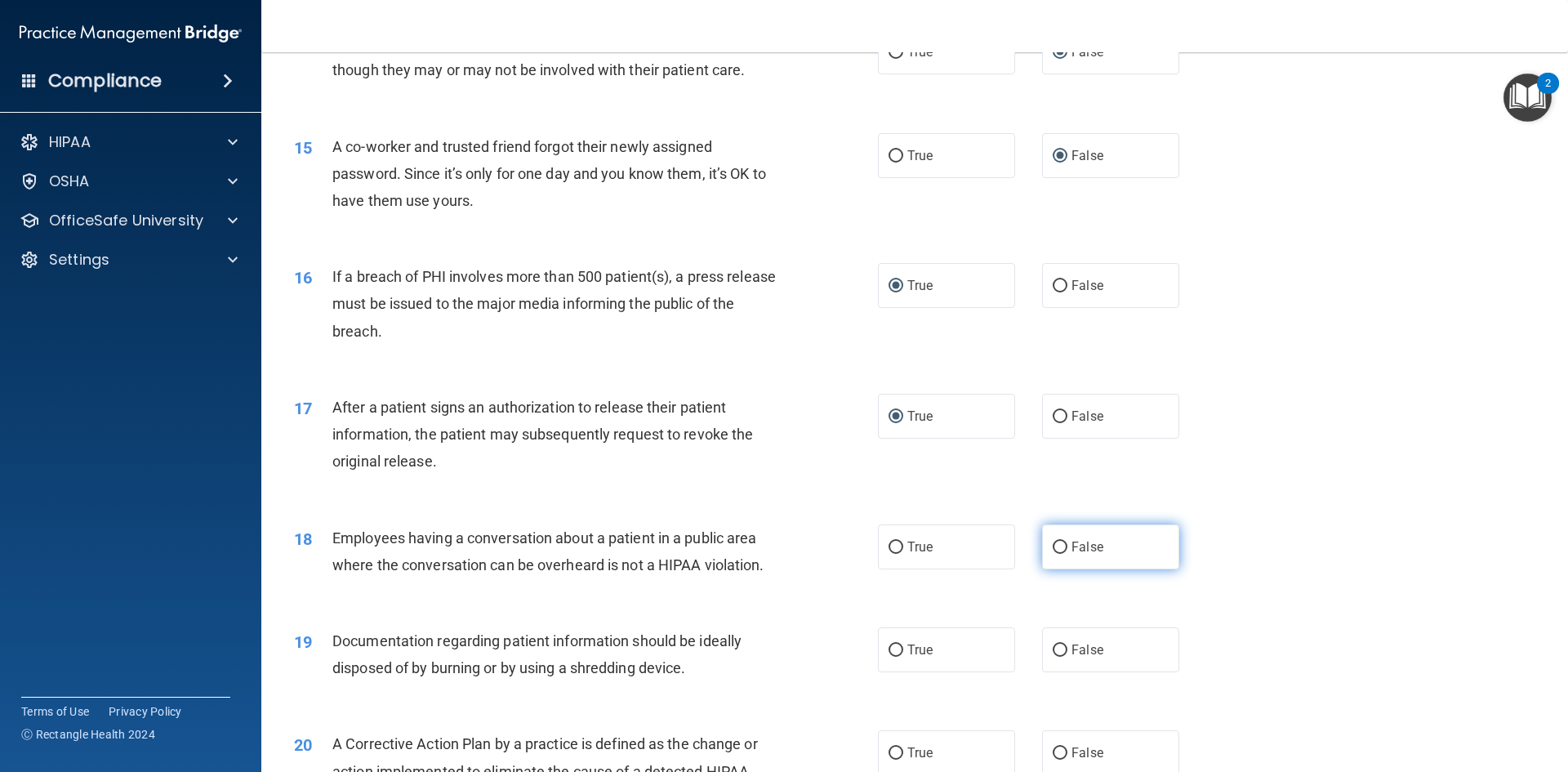
scroll to position [1635, 0]
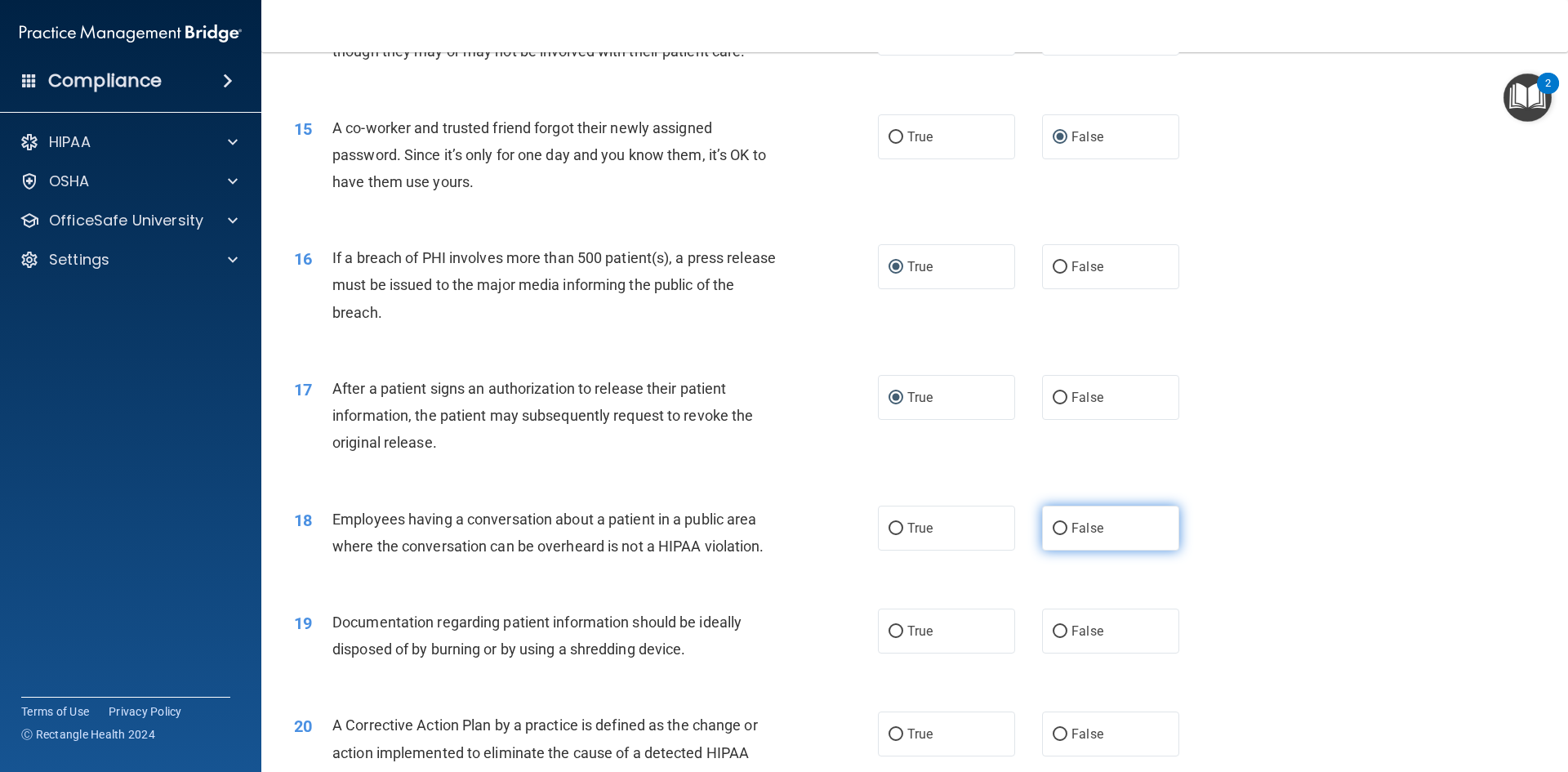
click at [1053, 535] on input "False" at bounding box center [1061, 529] width 15 height 13
radio input "true"
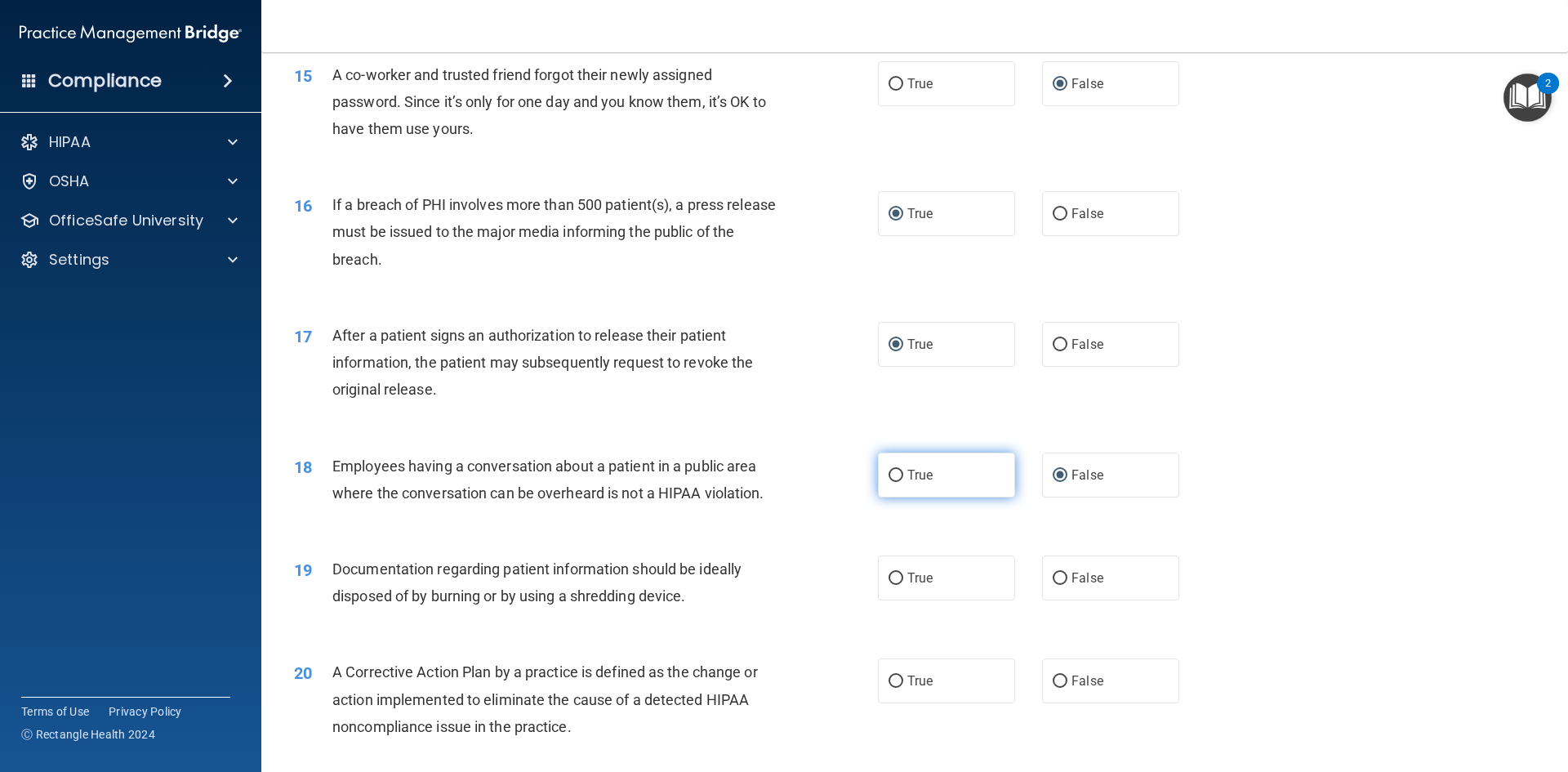
scroll to position [1717, 0]
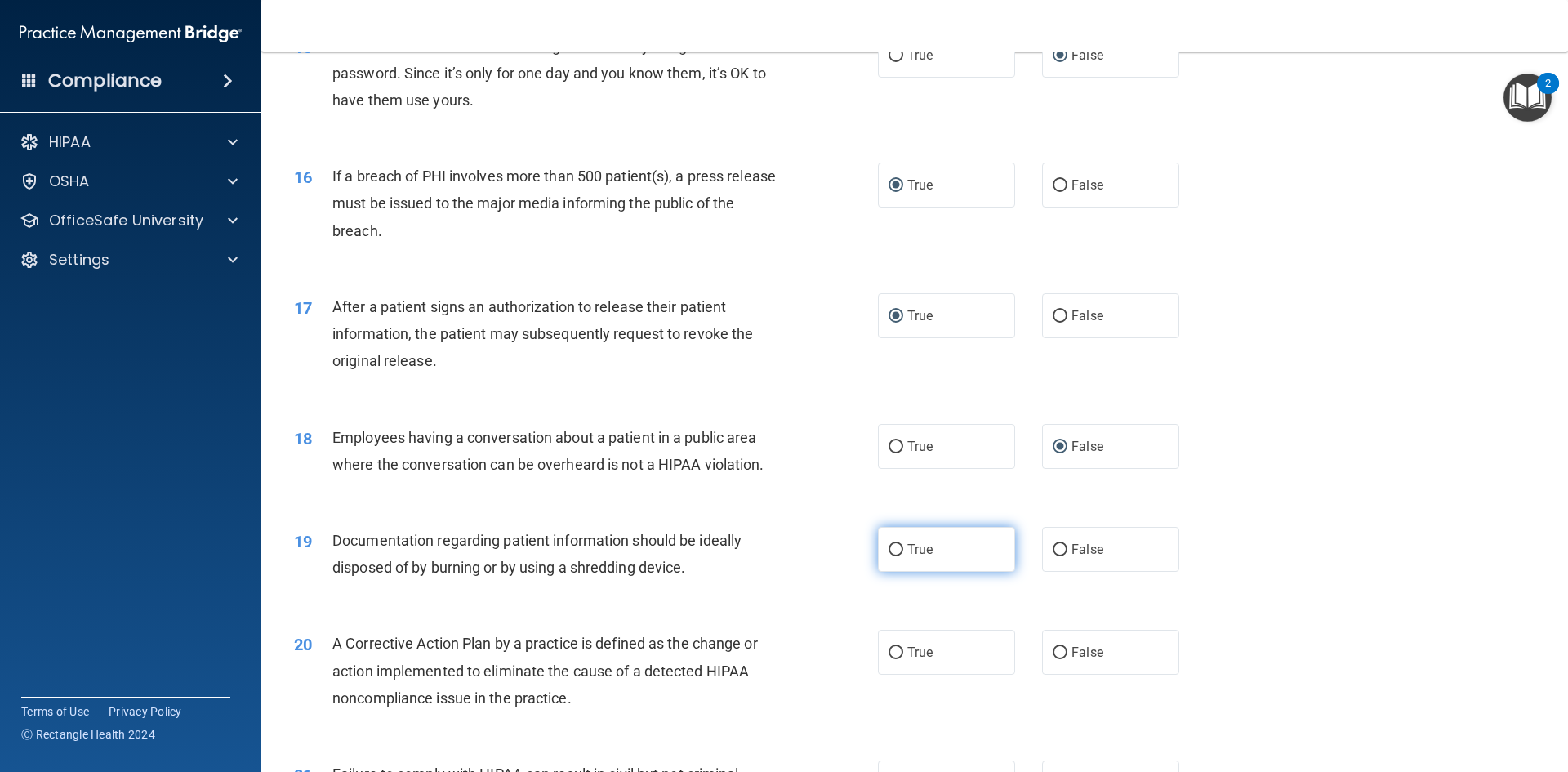
click at [889, 557] on input "True" at bounding box center [896, 550] width 15 height 13
radio input "true"
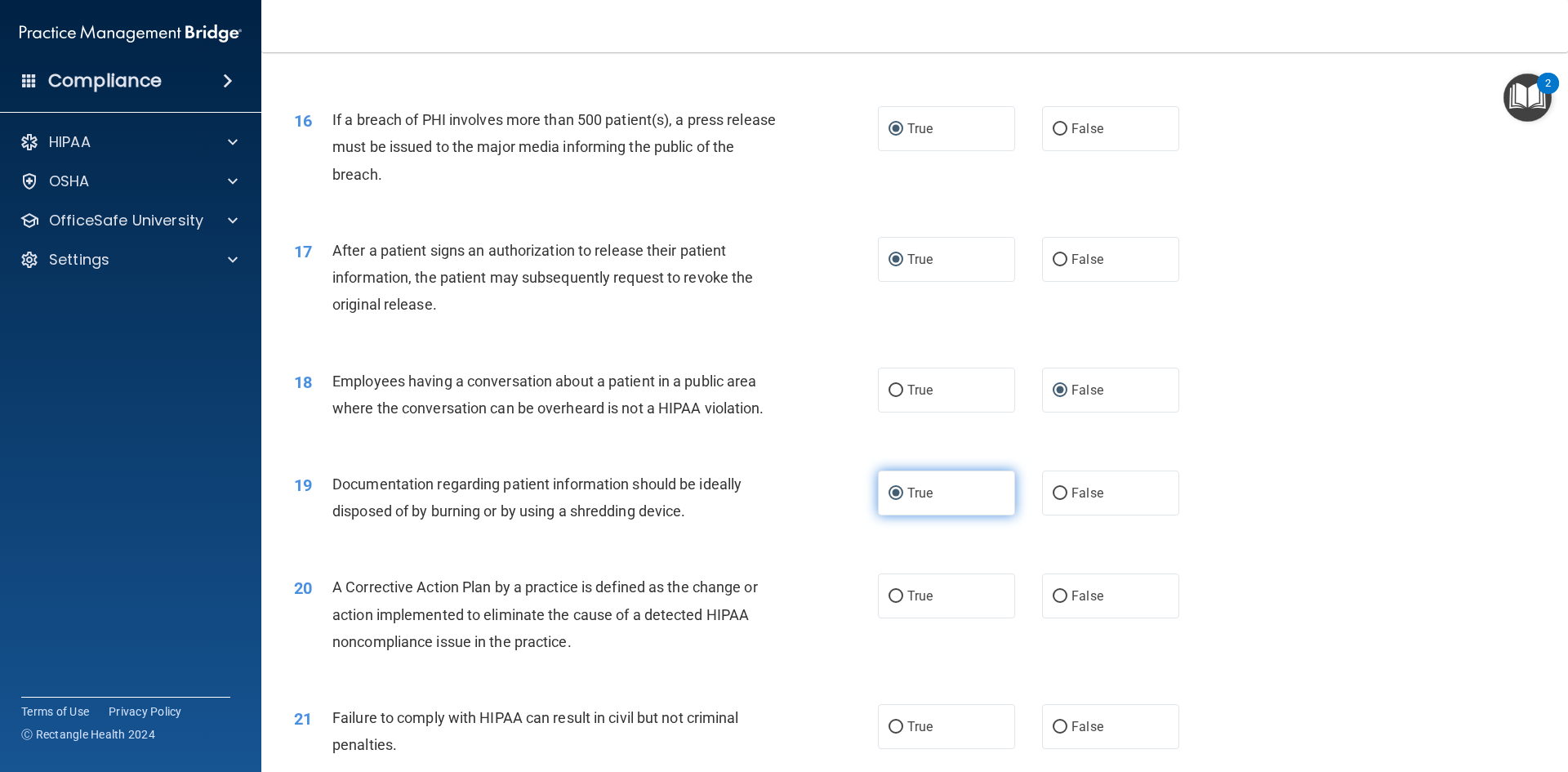
scroll to position [1880, 0]
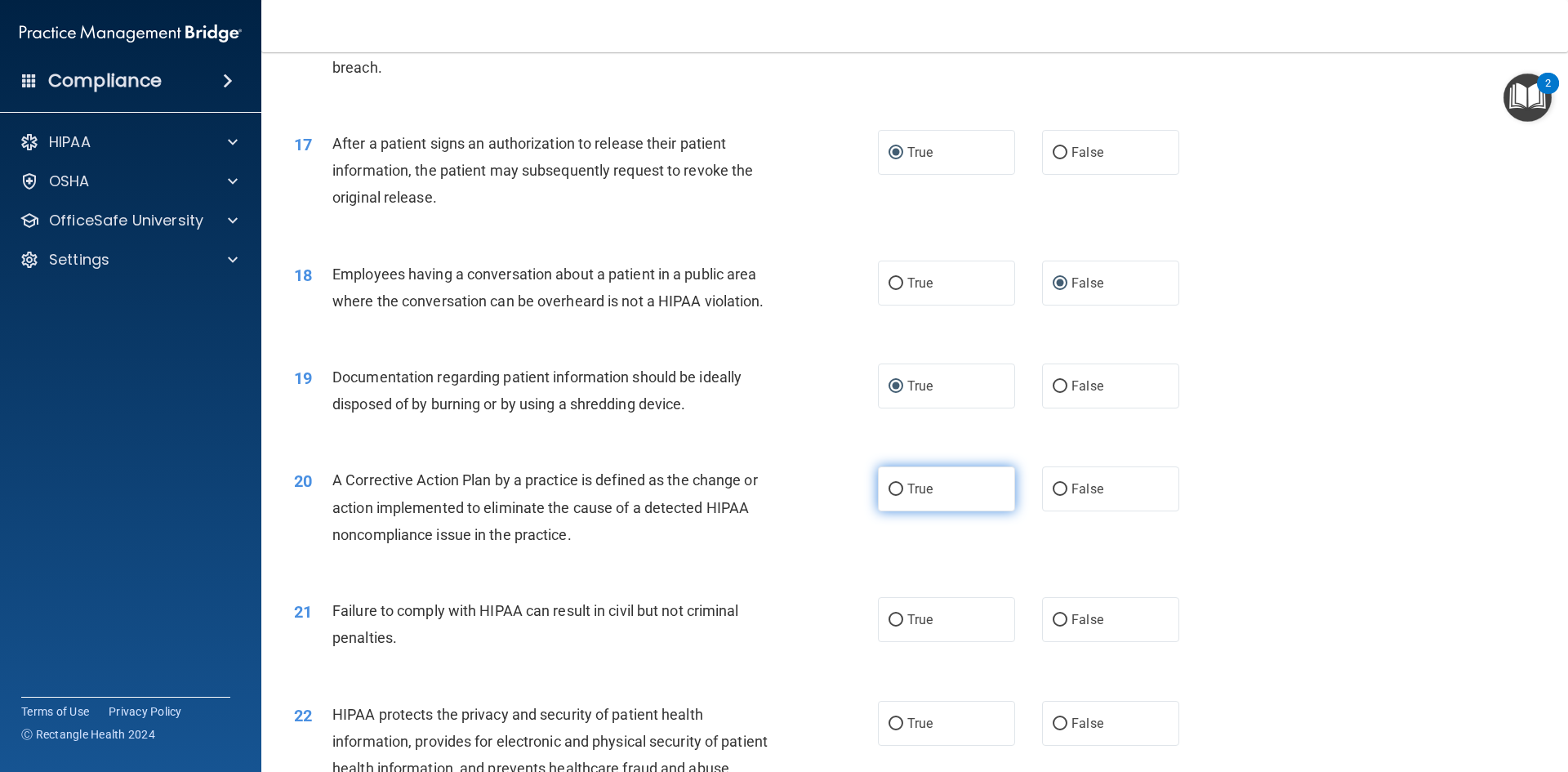
click at [890, 496] on input "True" at bounding box center [896, 489] width 15 height 13
radio input "true"
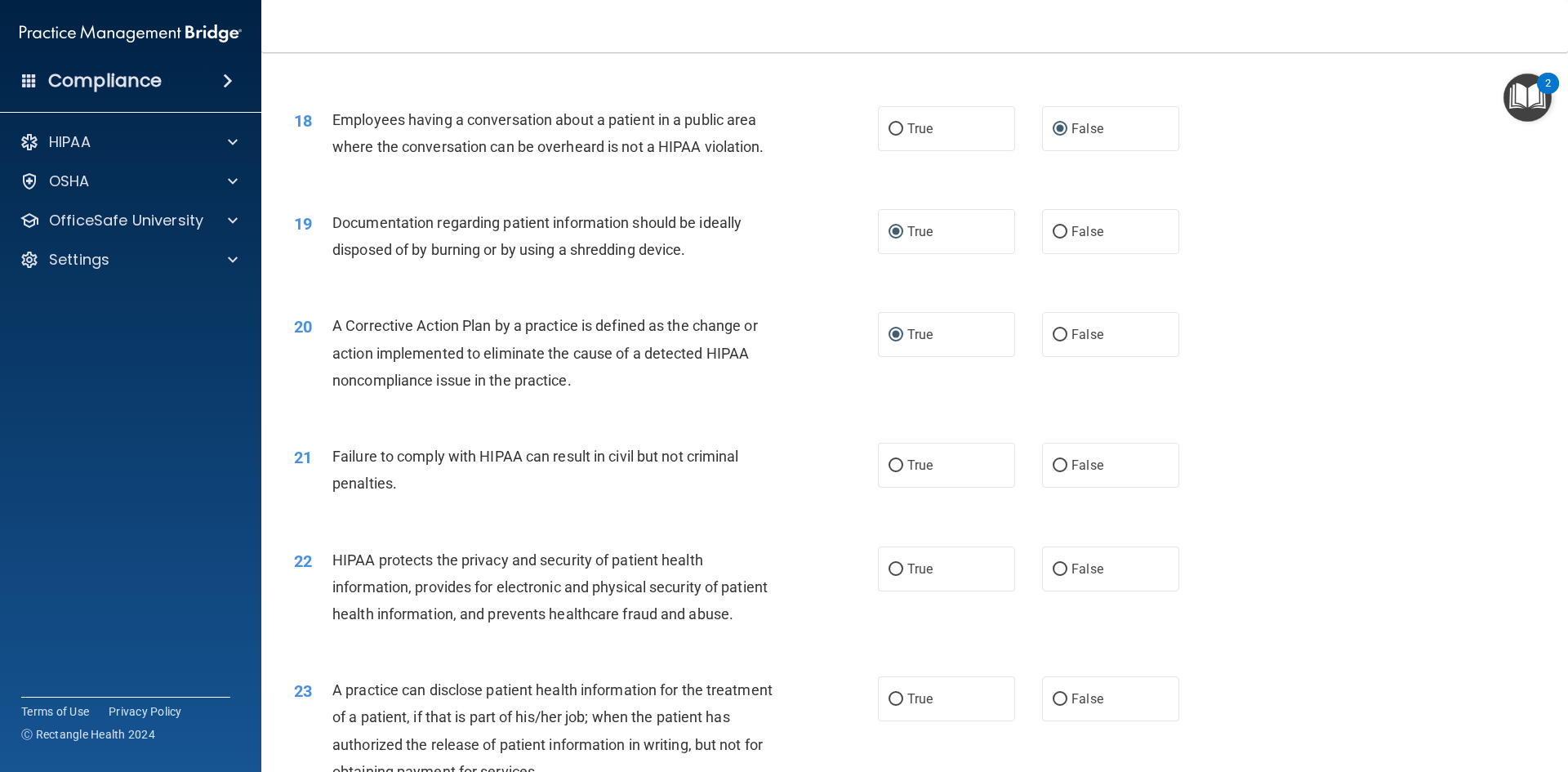
scroll to position [2043, 0]
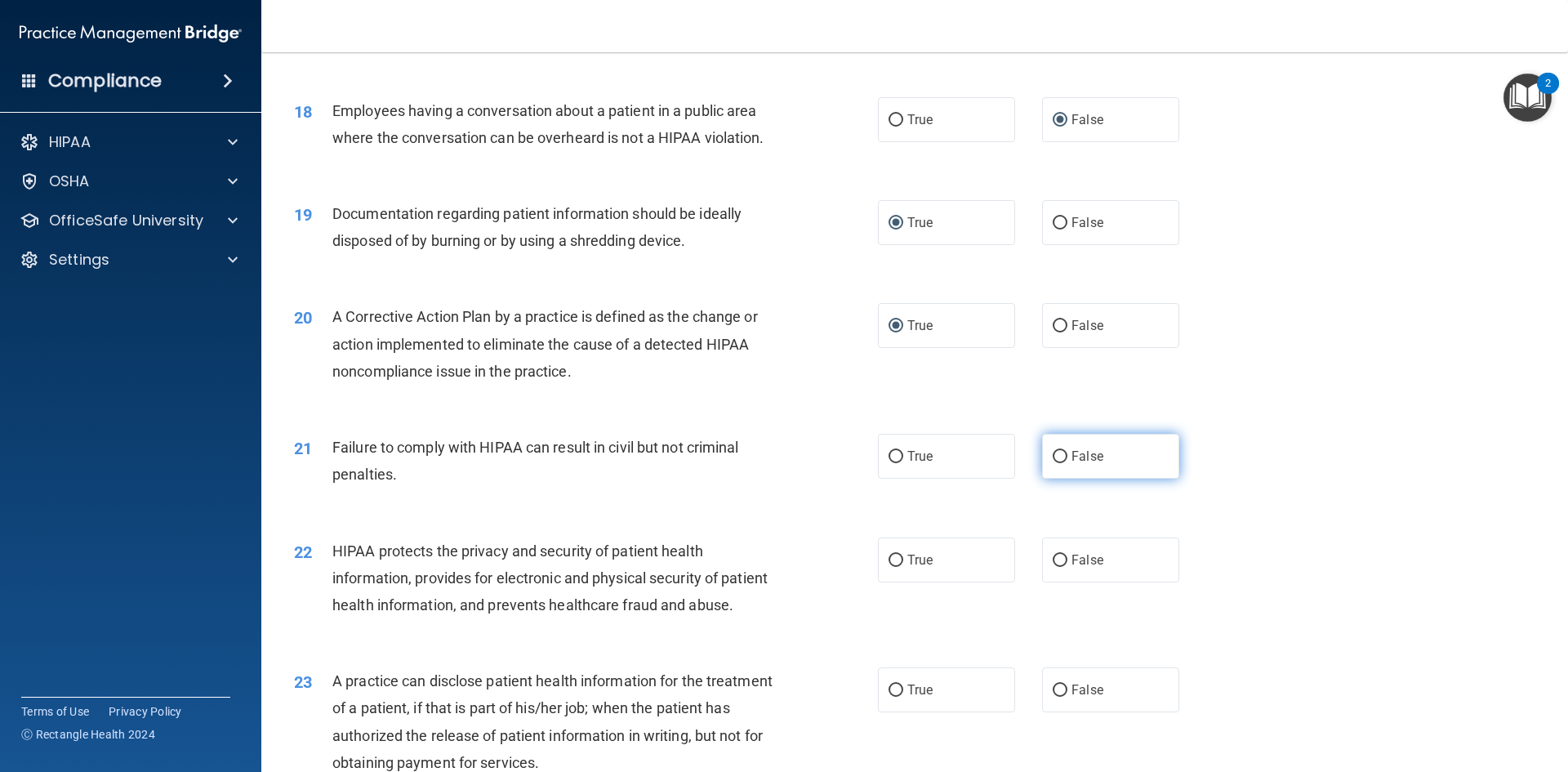
click at [1055, 464] on input "False" at bounding box center [1061, 457] width 15 height 13
radio input "true"
click at [889, 567] on input "True" at bounding box center [896, 561] width 15 height 13
radio input "true"
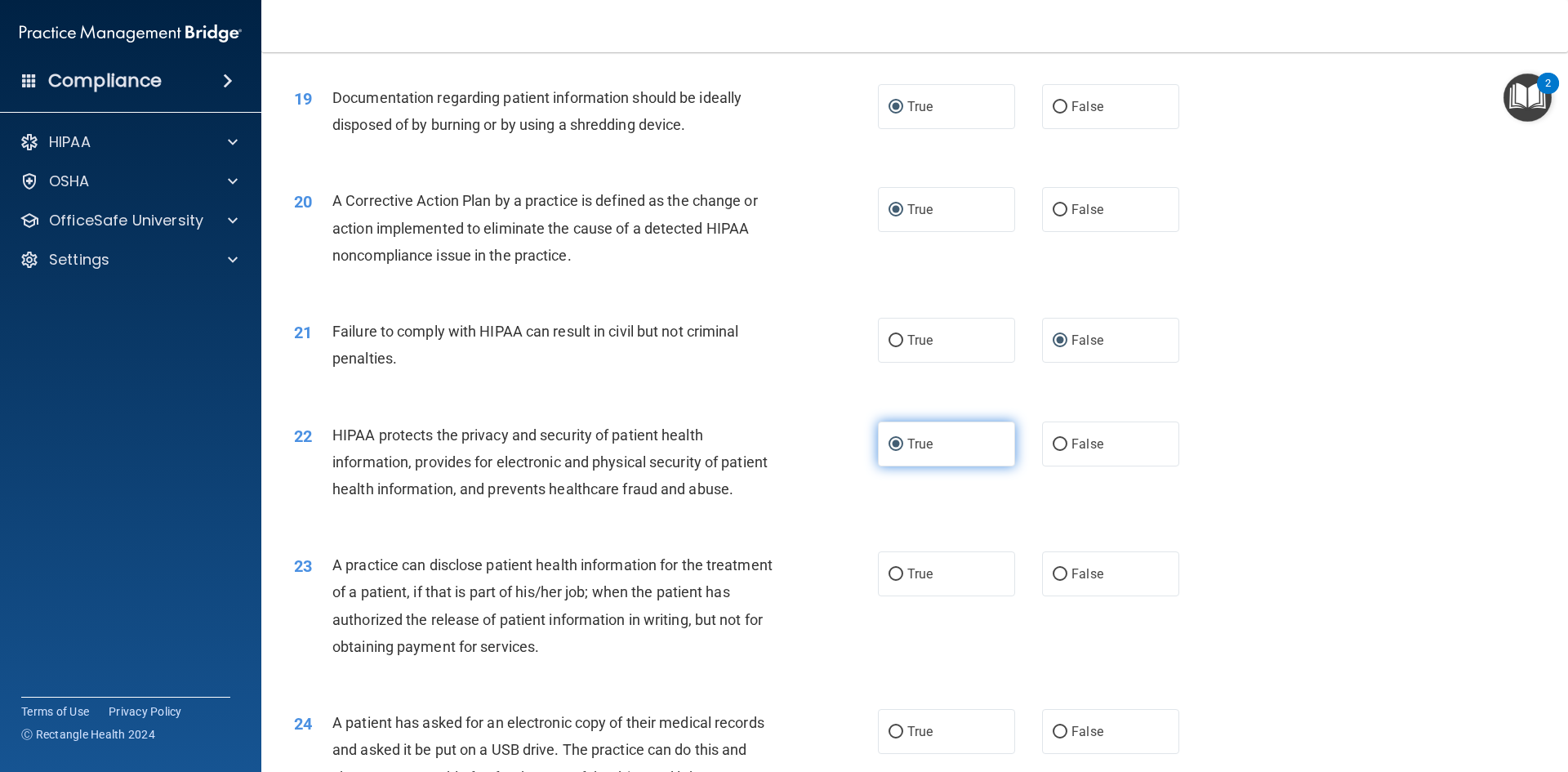
scroll to position [2207, 0]
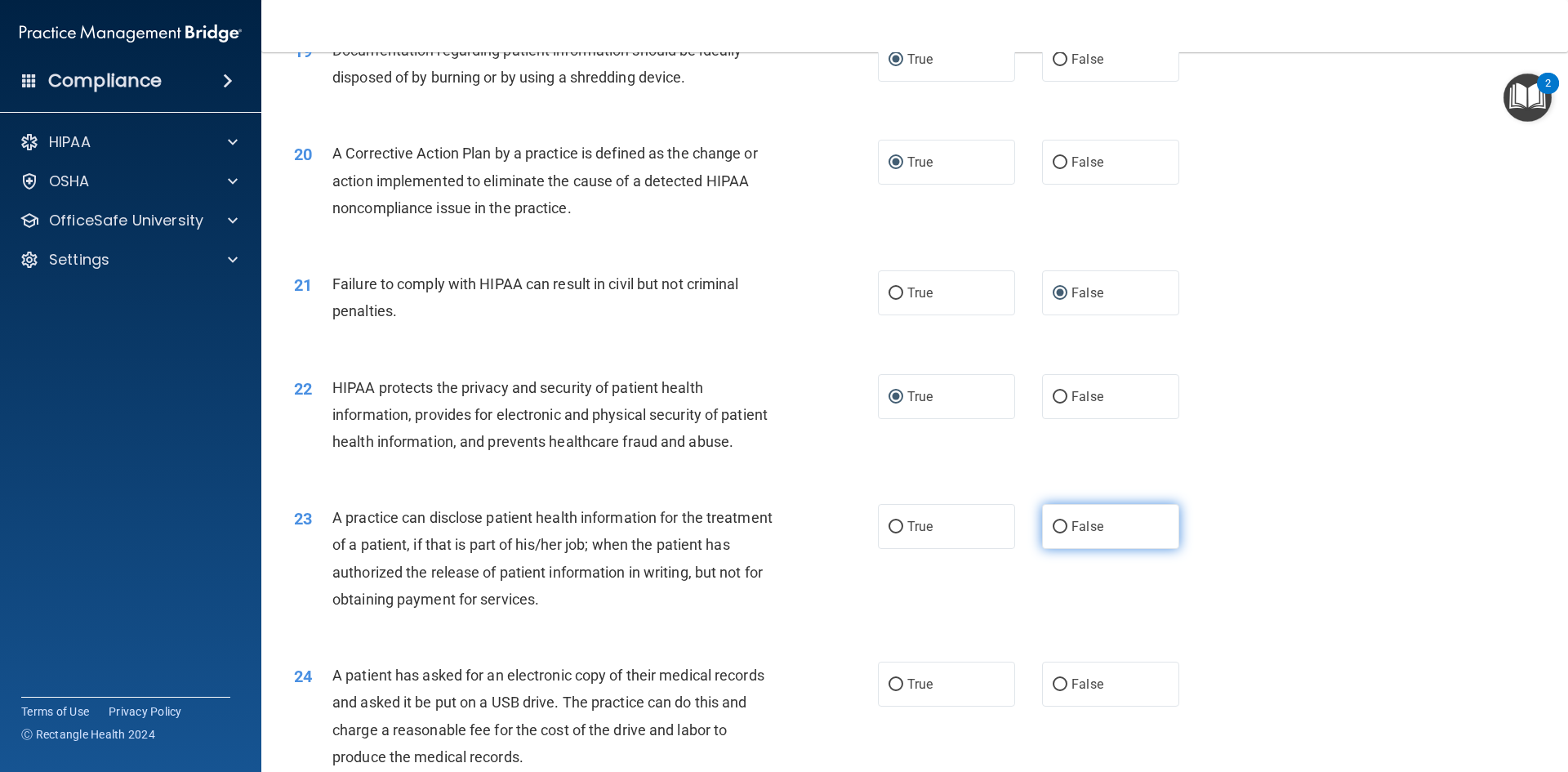
click at [1053, 534] on input "False" at bounding box center [1061, 527] width 15 height 13
radio input "true"
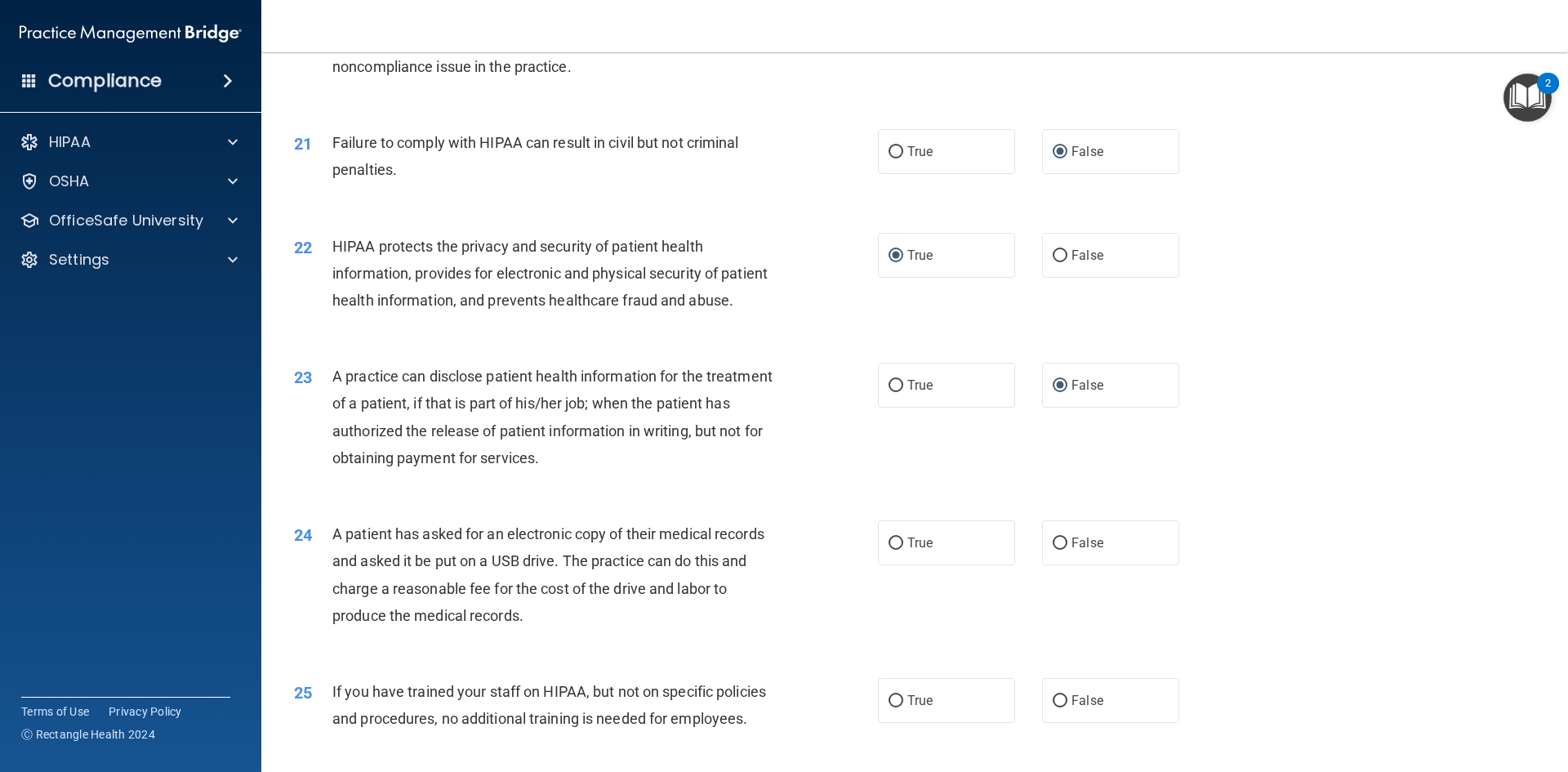
scroll to position [2370, 0]
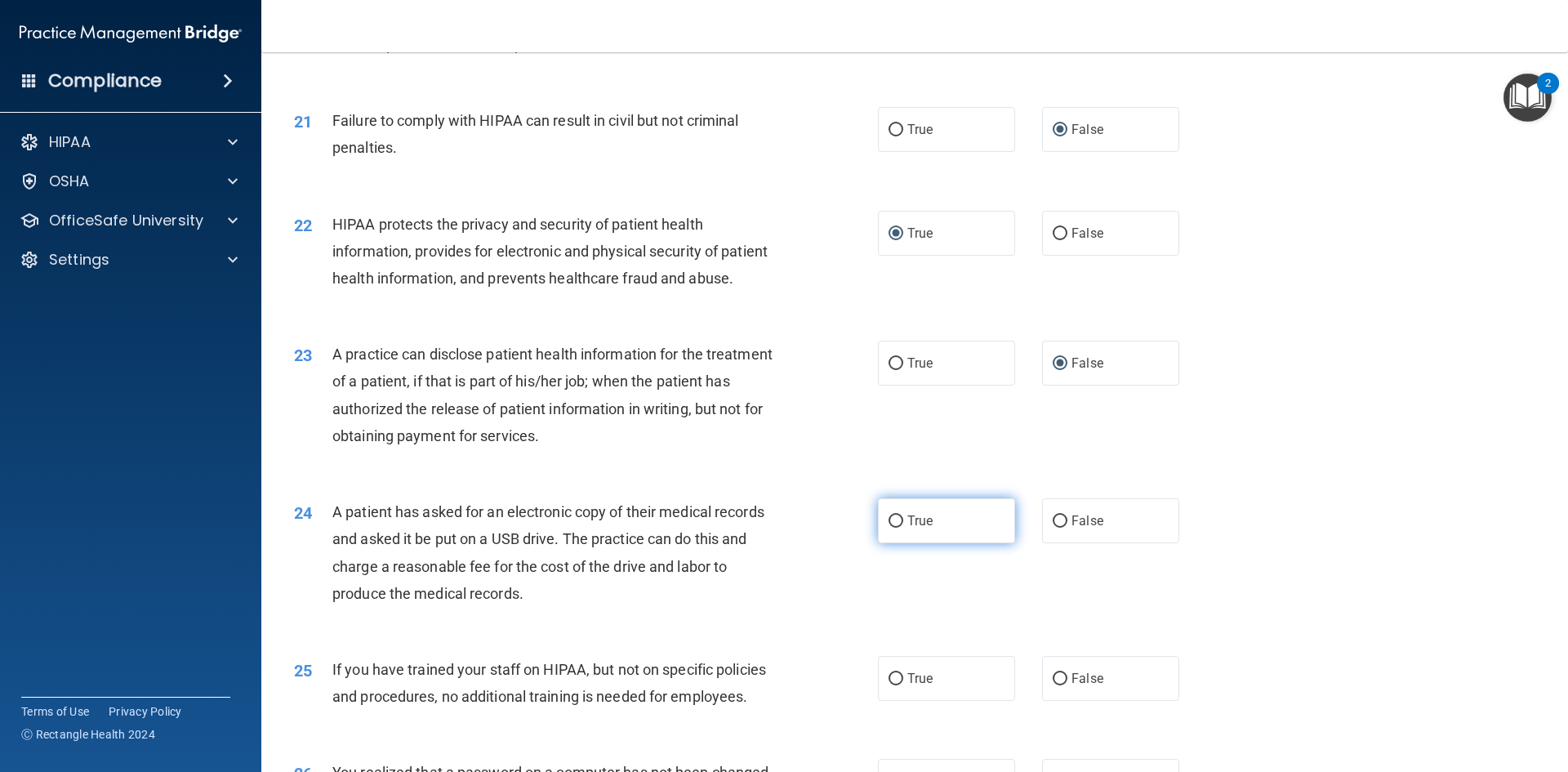
click at [892, 528] on input "True" at bounding box center [896, 522] width 15 height 13
radio input "true"
click at [1053, 685] on input "False" at bounding box center [1061, 679] width 15 height 13
radio input "true"
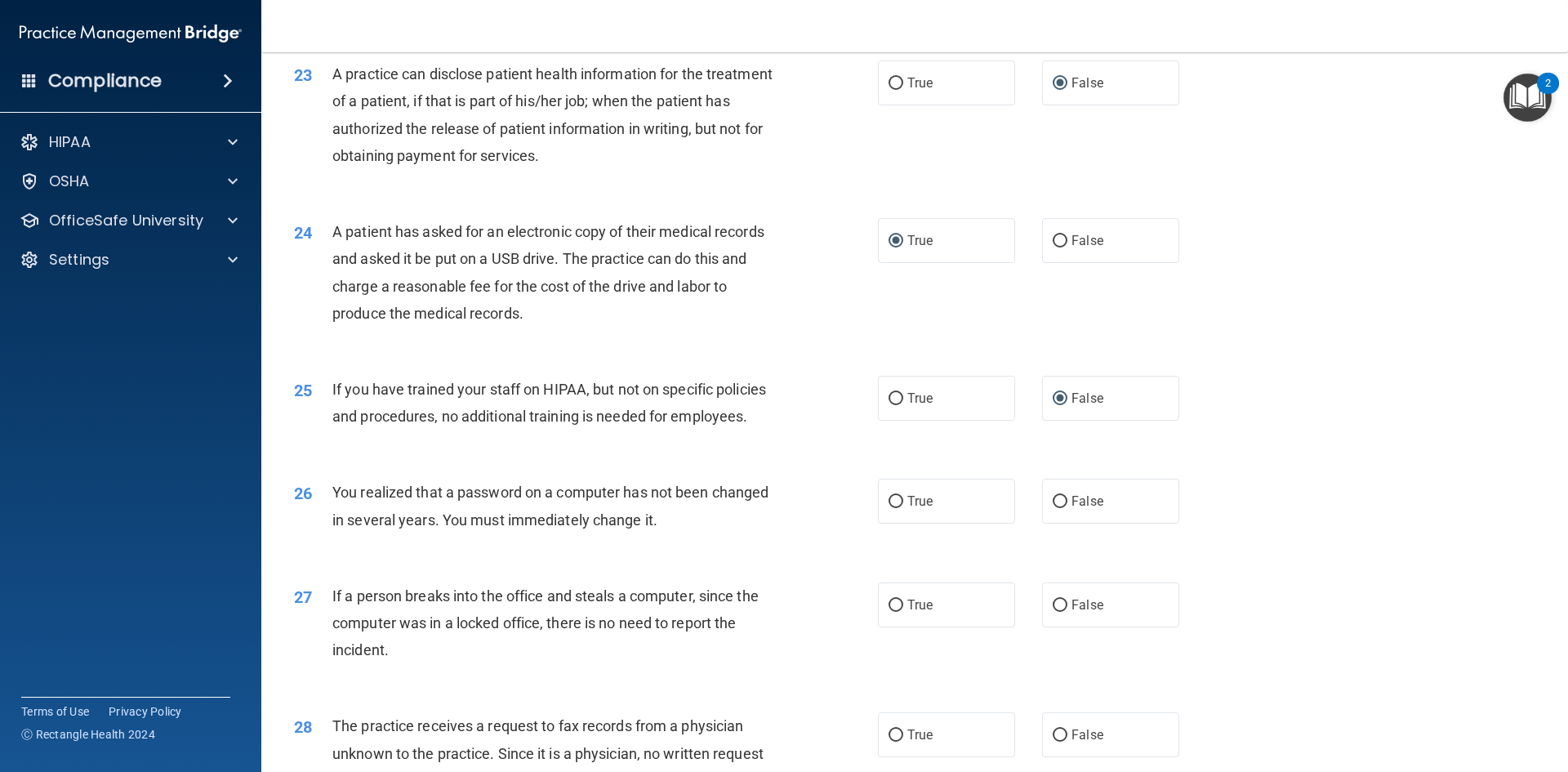
scroll to position [2697, 0]
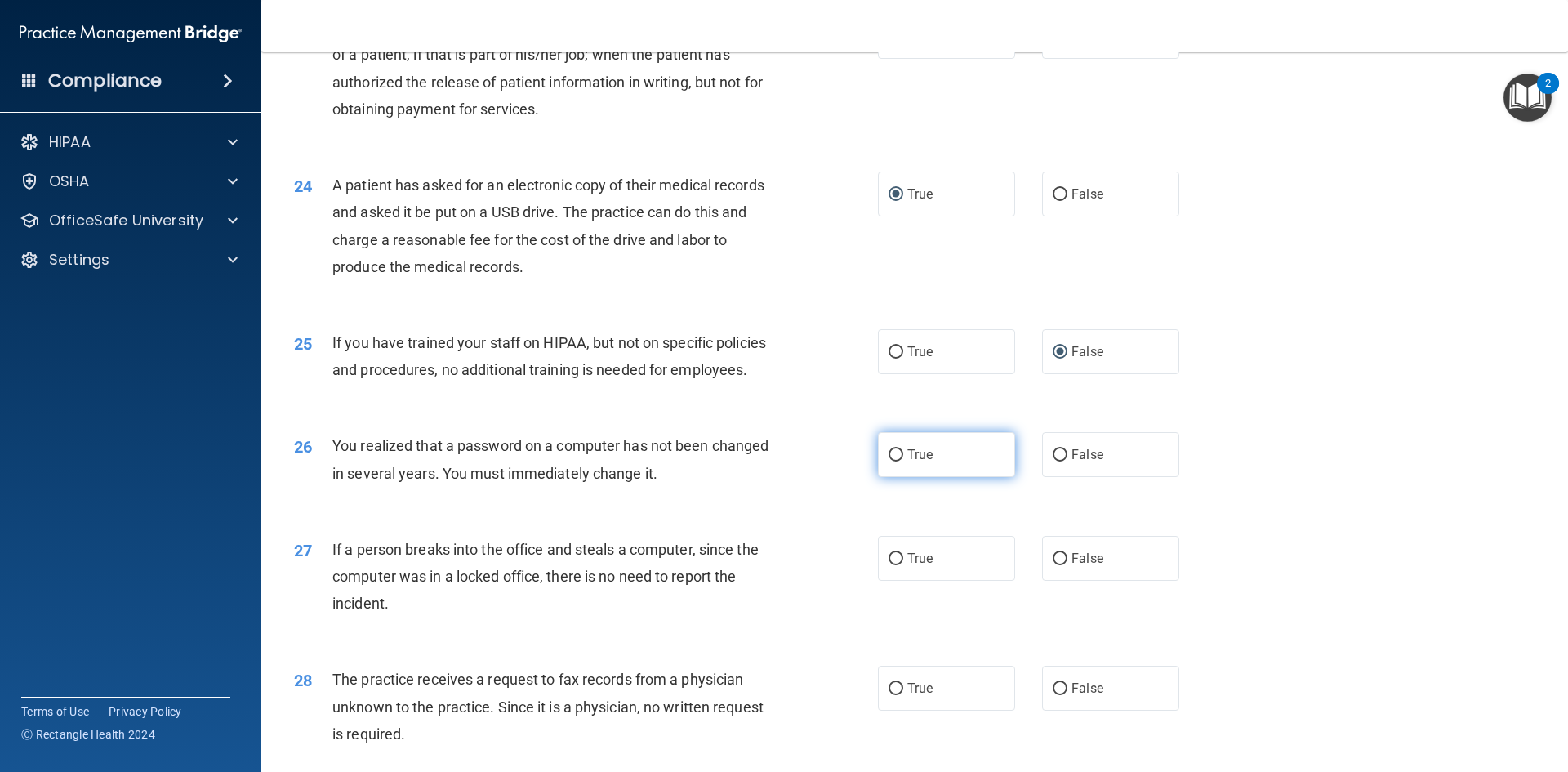
click at [889, 462] on input "True" at bounding box center [896, 455] width 15 height 13
radio input "true"
click at [1054, 565] on input "False" at bounding box center [1061, 559] width 15 height 13
radio input "true"
click at [1053, 695] on input "False" at bounding box center [1061, 689] width 15 height 13
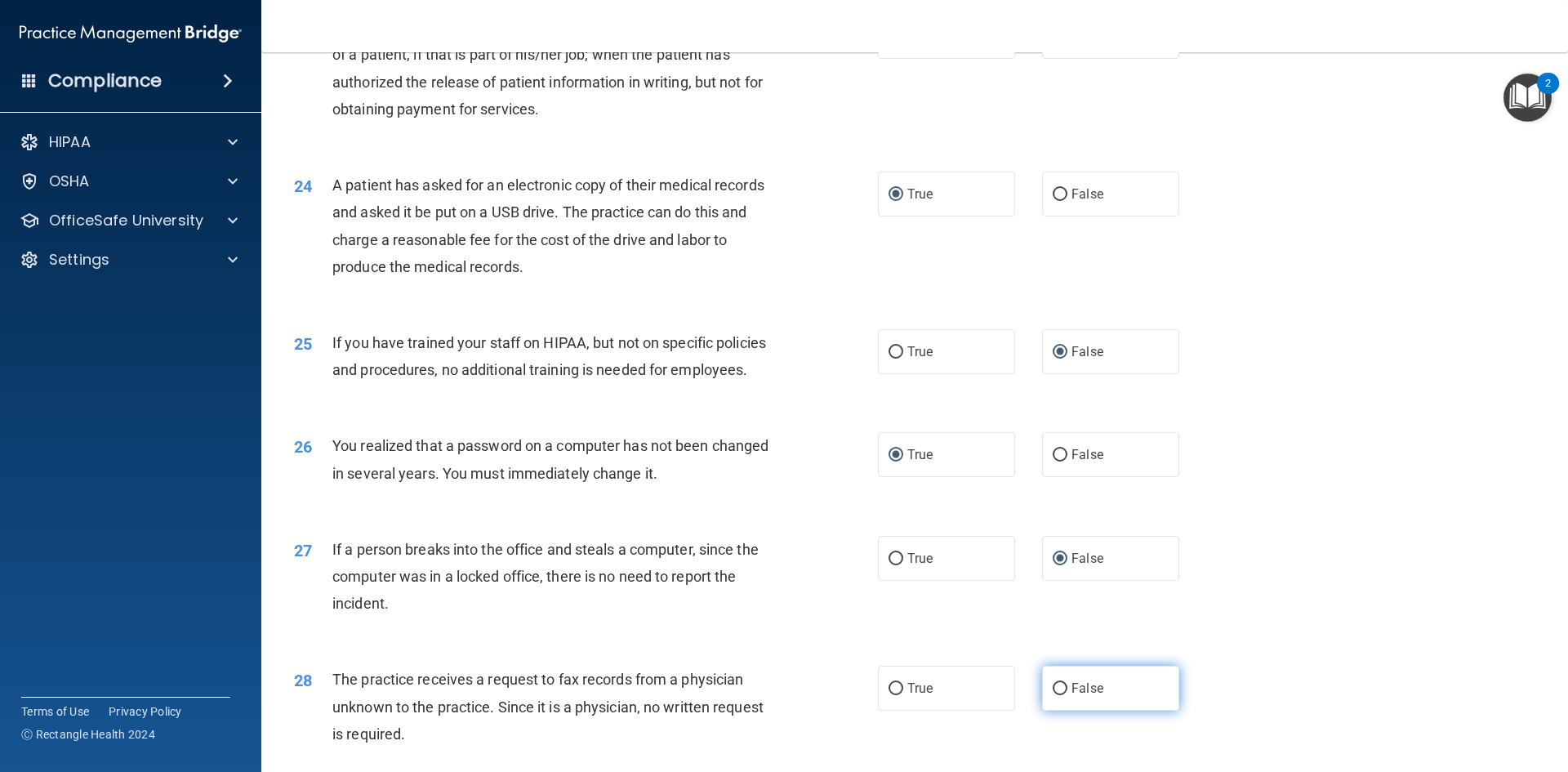
radio input "true"
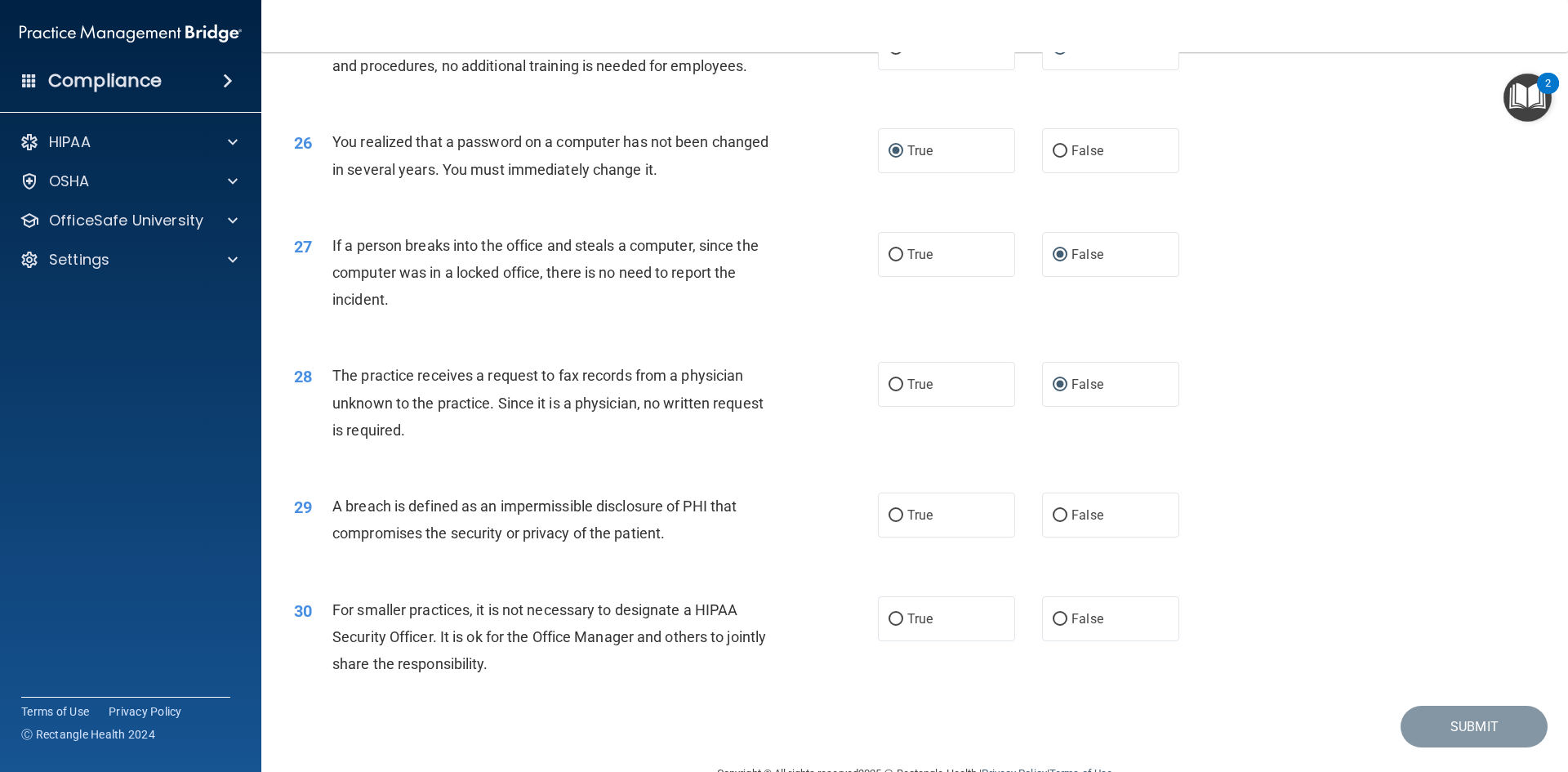
scroll to position [3024, 0]
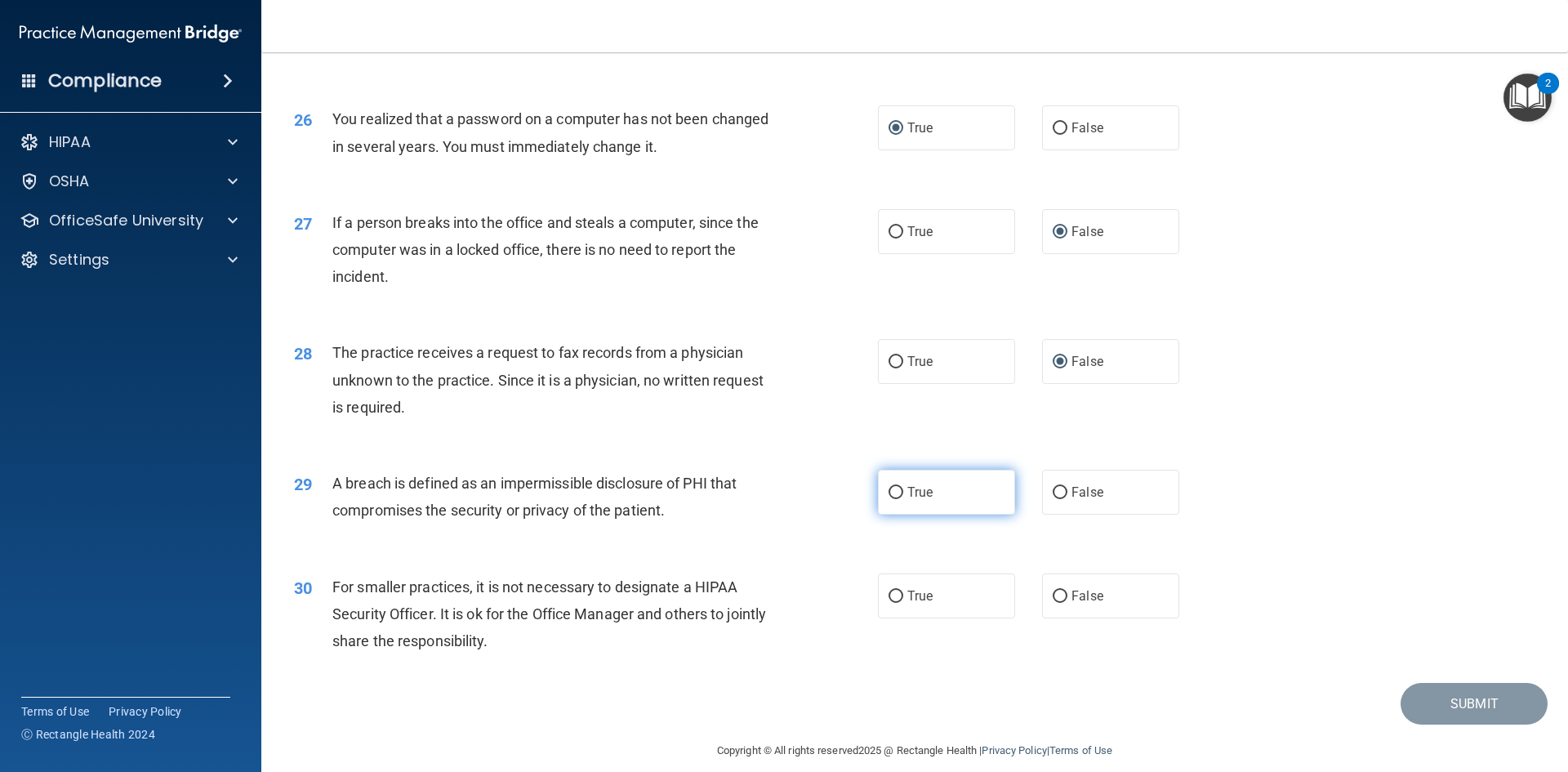
click at [893, 499] on input "True" at bounding box center [896, 493] width 15 height 13
radio input "true"
click at [1053, 603] on input "False" at bounding box center [1061, 597] width 15 height 13
radio input "true"
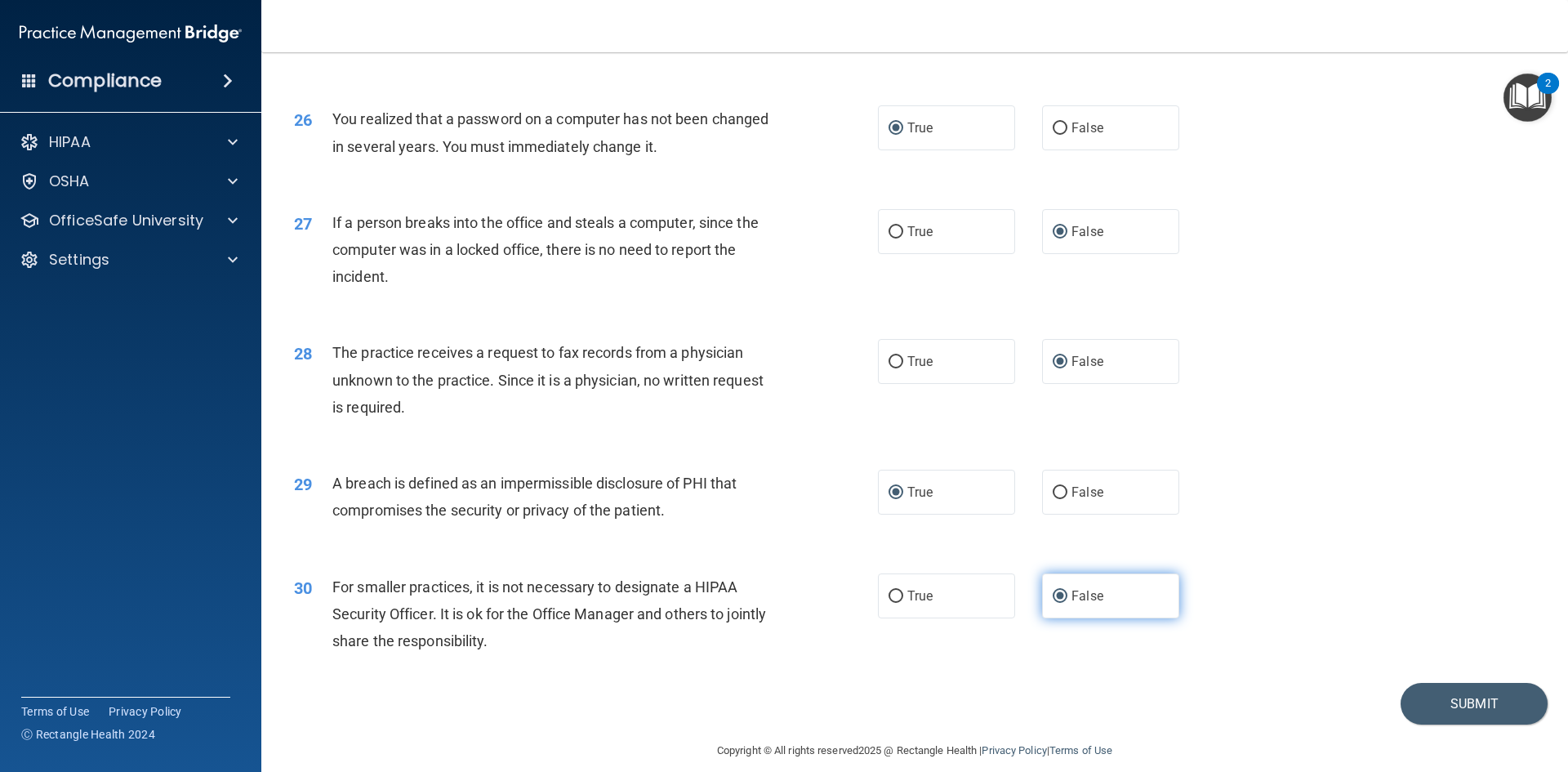
scroll to position [3096, 0]
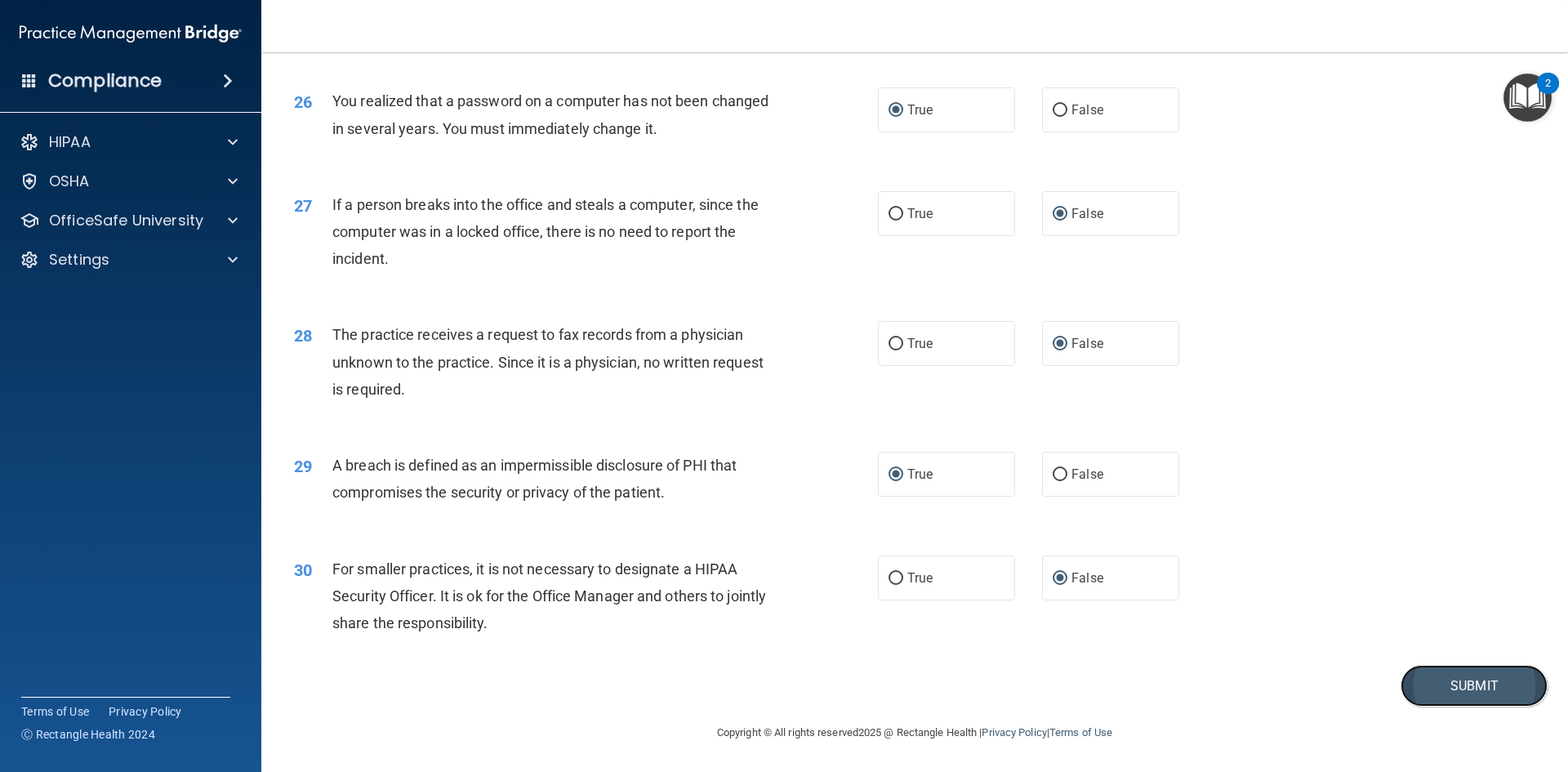
click at [1425, 681] on button "Submit" at bounding box center [1474, 686] width 147 height 42
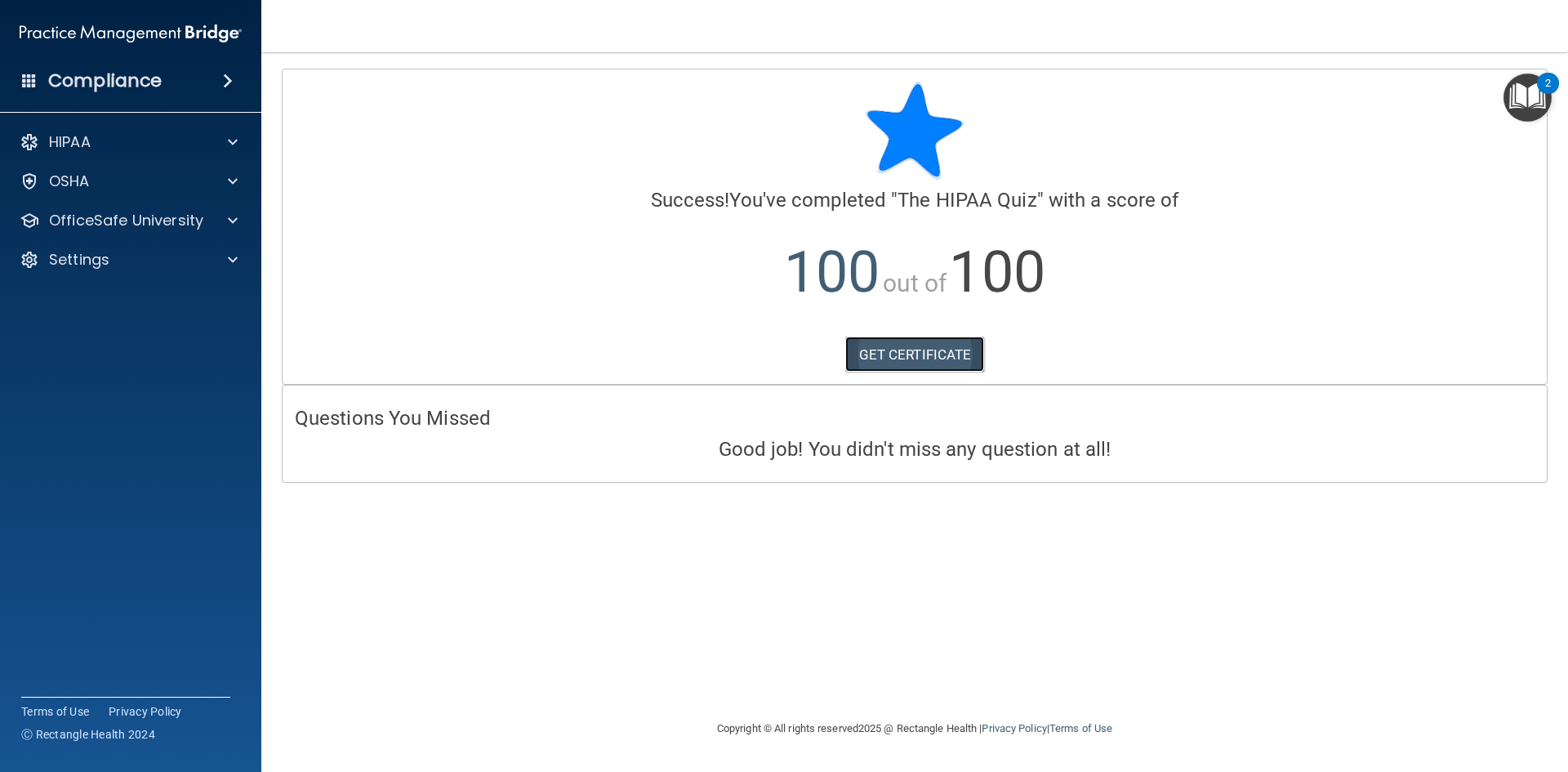
click at [905, 353] on link "GET CERTIFICATE" at bounding box center [916, 354] width 140 height 36
click at [236, 140] on span at bounding box center [232, 143] width 10 height 20
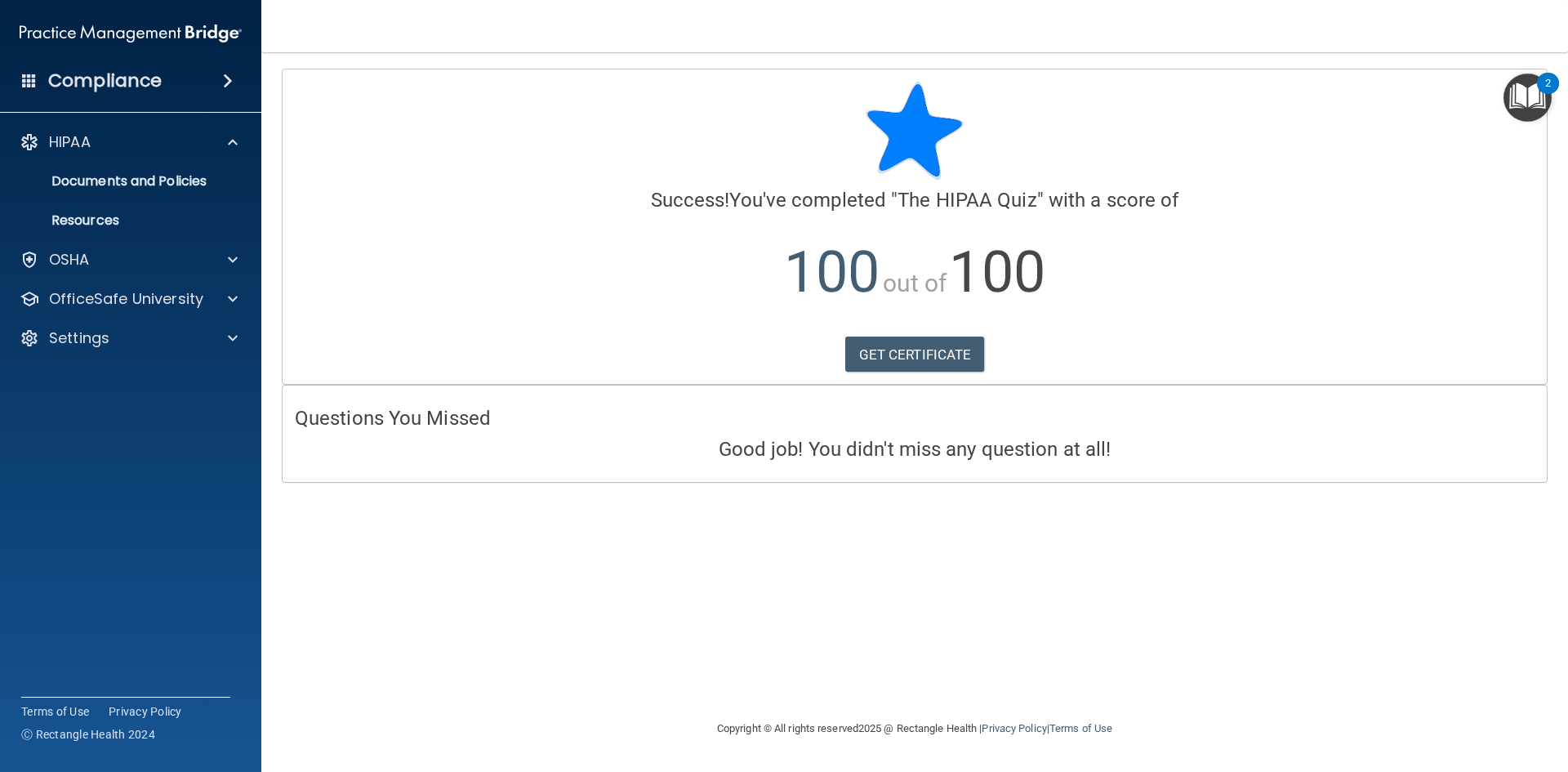
click at [938, 464] on div "Questions You Missed Good job! You didn't miss any question at all!" at bounding box center [914, 434] width 1264 height 96
